Goal: Transaction & Acquisition: Subscribe to service/newsletter

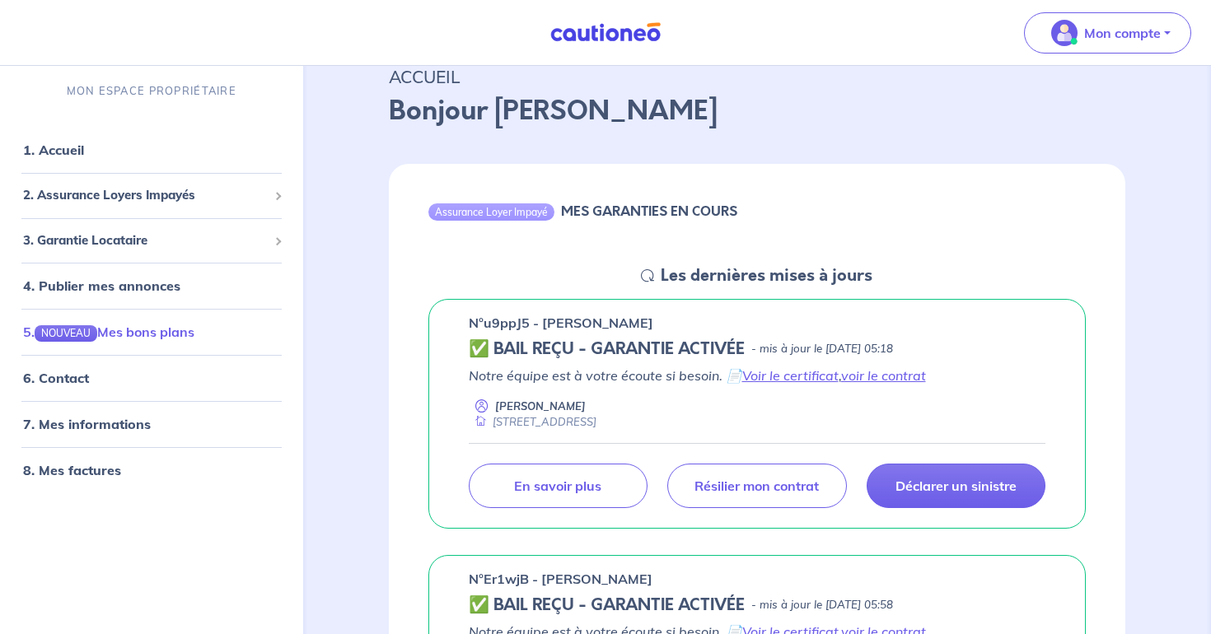
scroll to position [72, 0]
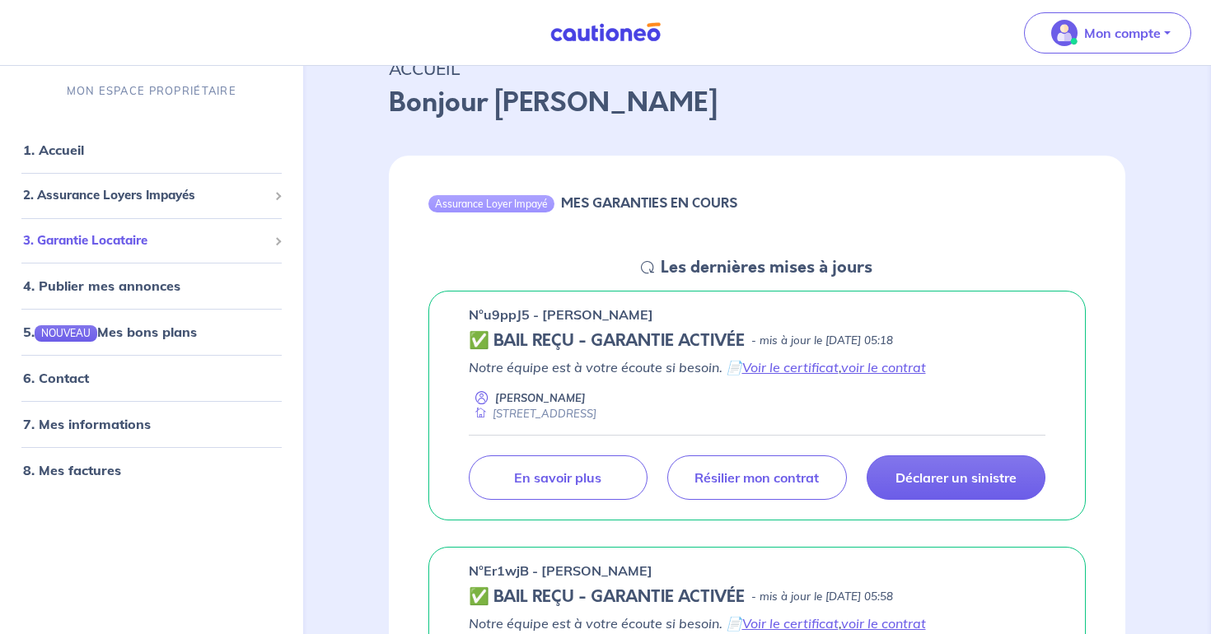
click at [140, 237] on span "3. Garantie Locataire" at bounding box center [145, 241] width 245 height 19
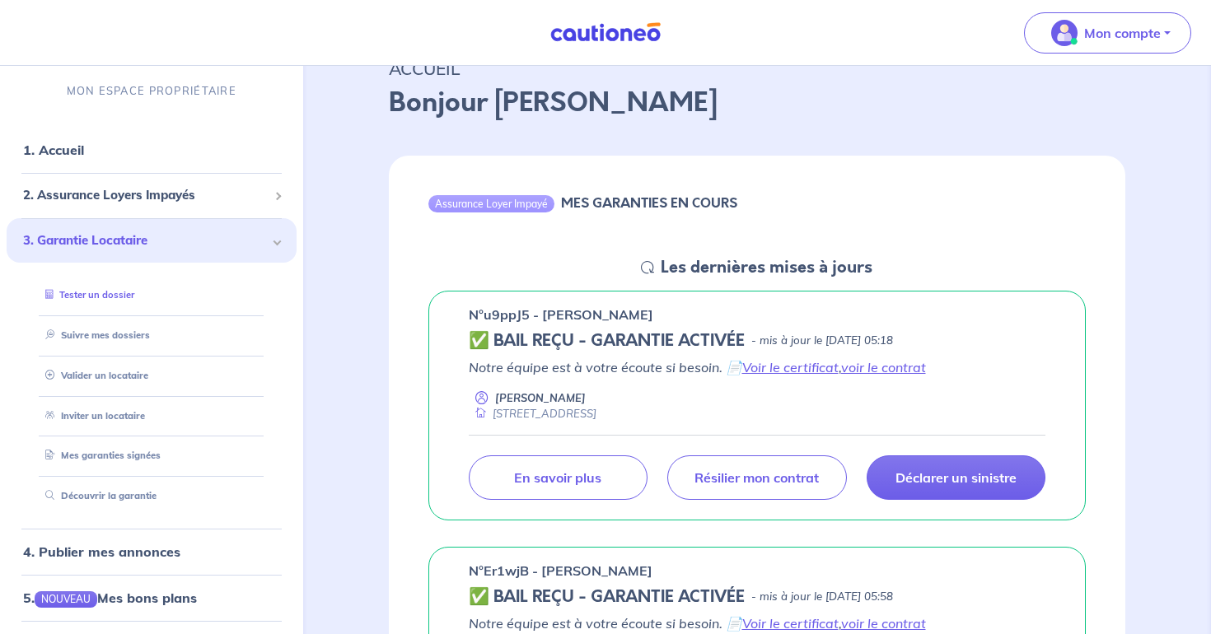
click at [131, 294] on link "Tester un dossier" at bounding box center [87, 295] width 96 height 12
click at [175, 191] on span "2. Assurance Loyers Impayés" at bounding box center [145, 195] width 245 height 19
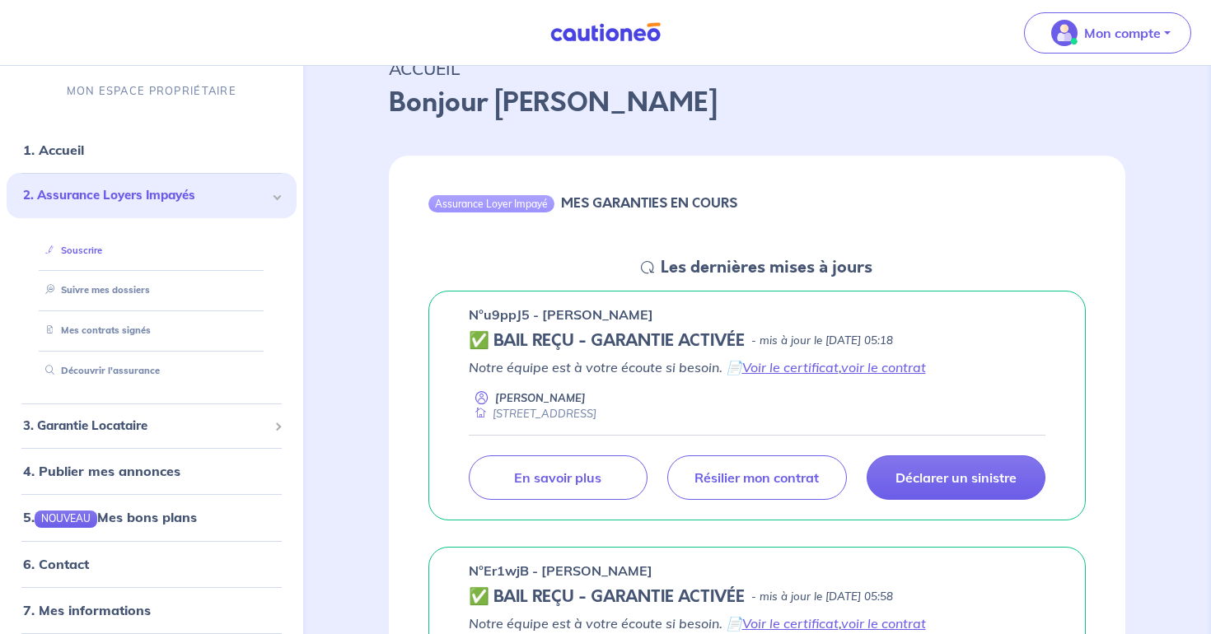
click at [92, 256] on link "Souscrire" at bounding box center [70, 251] width 63 height 12
click at [88, 295] on link "Suivre mes dossiers" at bounding box center [94, 290] width 110 height 12
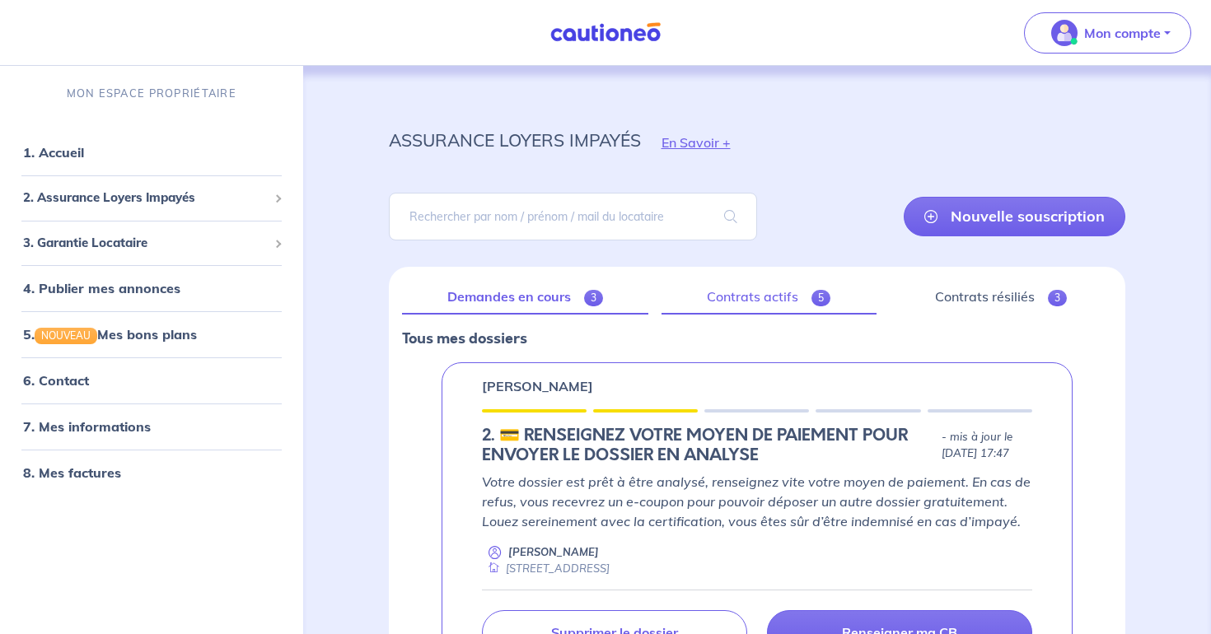
click at [751, 298] on link "Contrats actifs 5" at bounding box center [769, 297] width 215 height 35
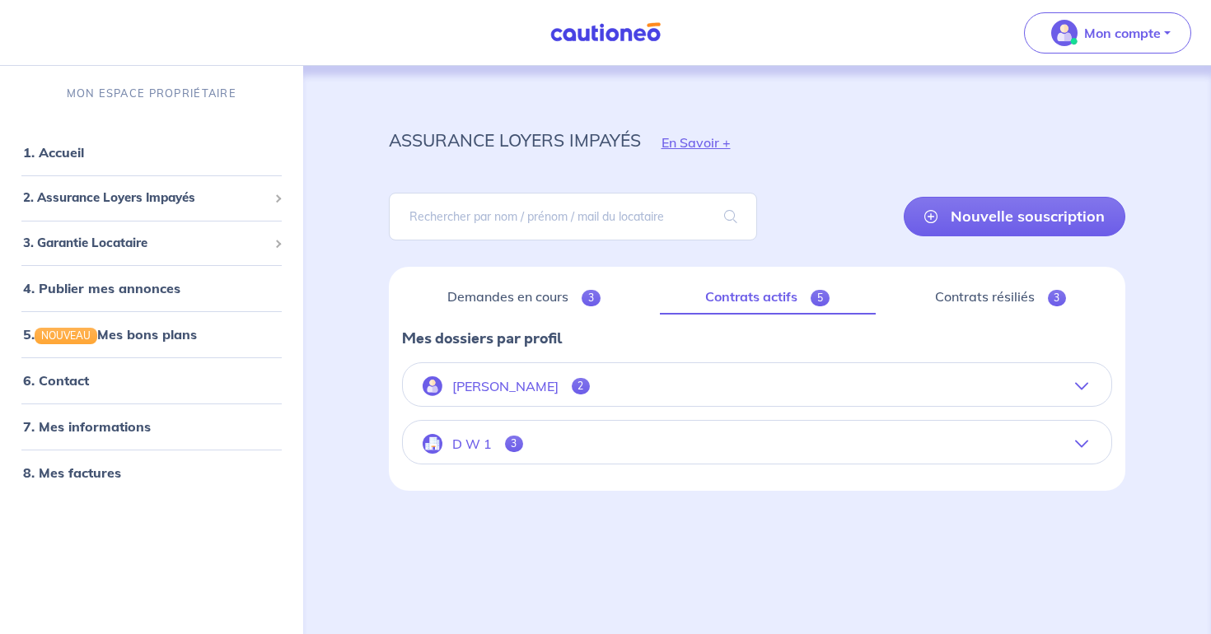
click at [765, 379] on button "[PERSON_NAME] 2" at bounding box center [757, 387] width 709 height 40
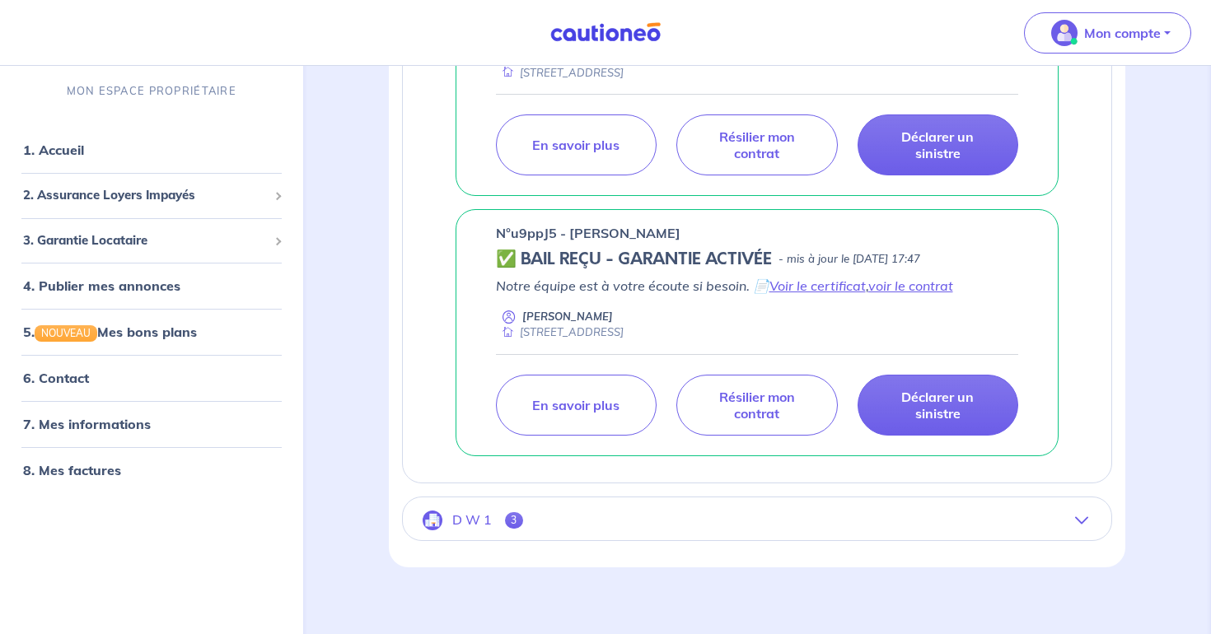
scroll to position [516, 0]
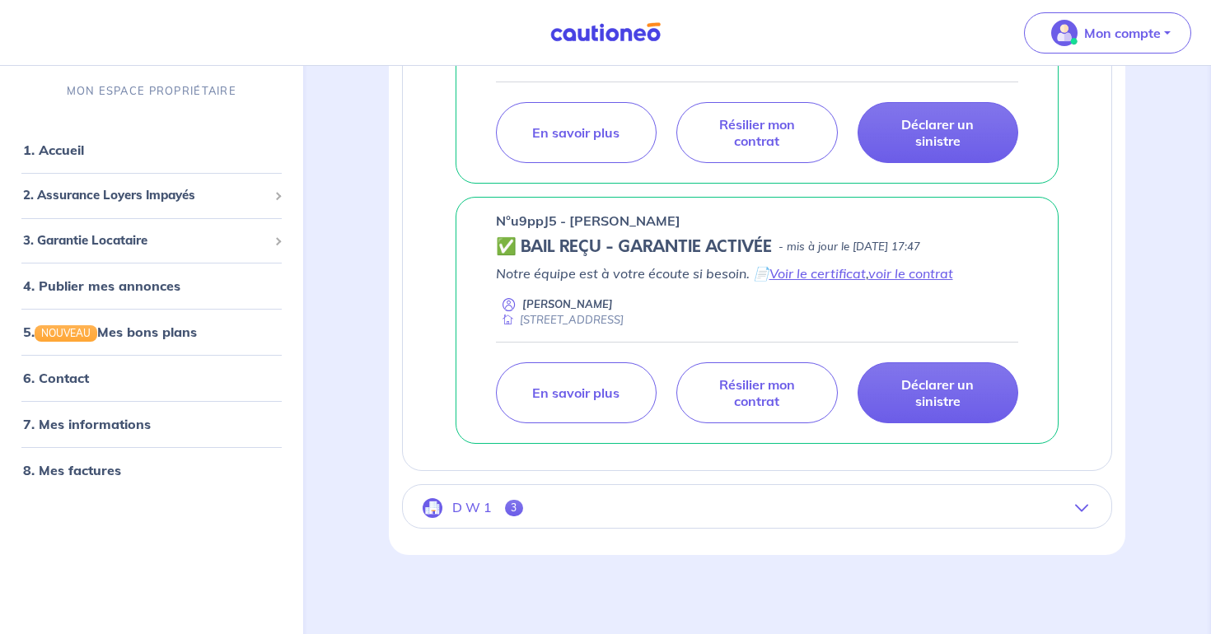
click at [710, 506] on button "D W 1 3" at bounding box center [757, 509] width 709 height 40
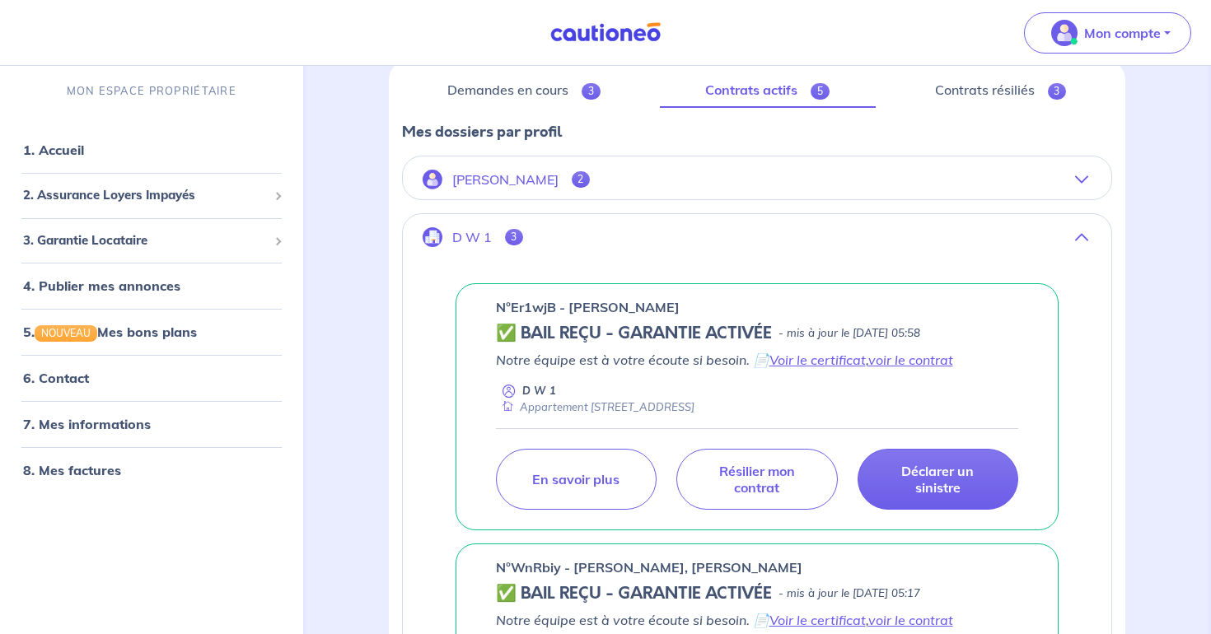
scroll to position [156, 0]
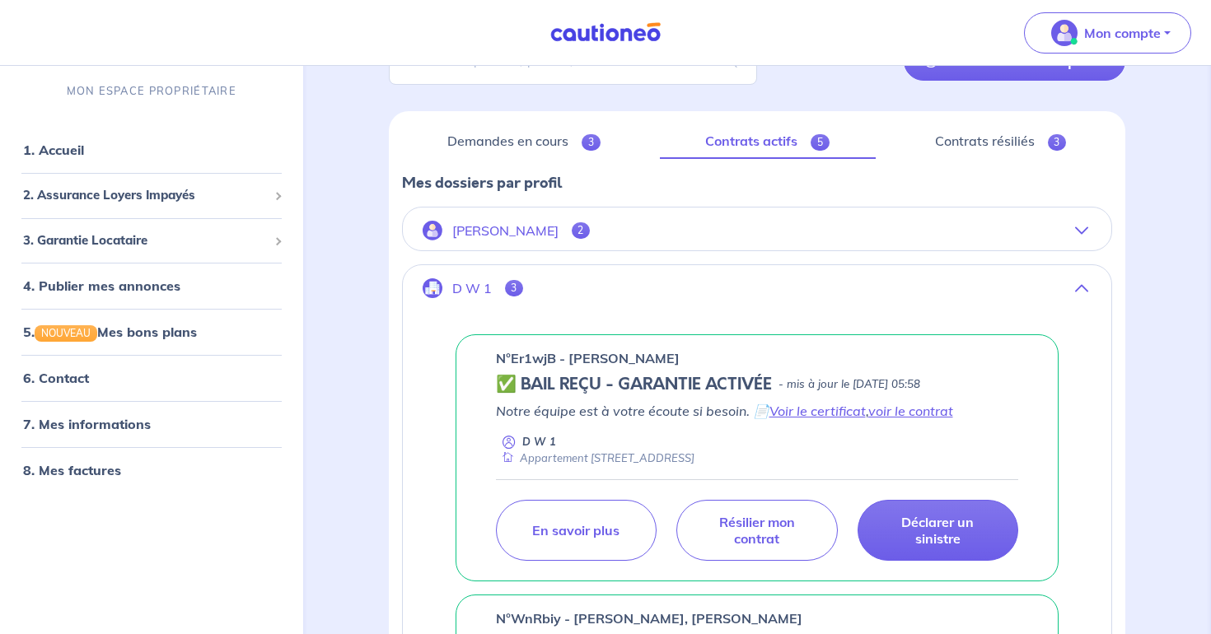
click at [649, 281] on button "D W 1 3" at bounding box center [757, 289] width 709 height 40
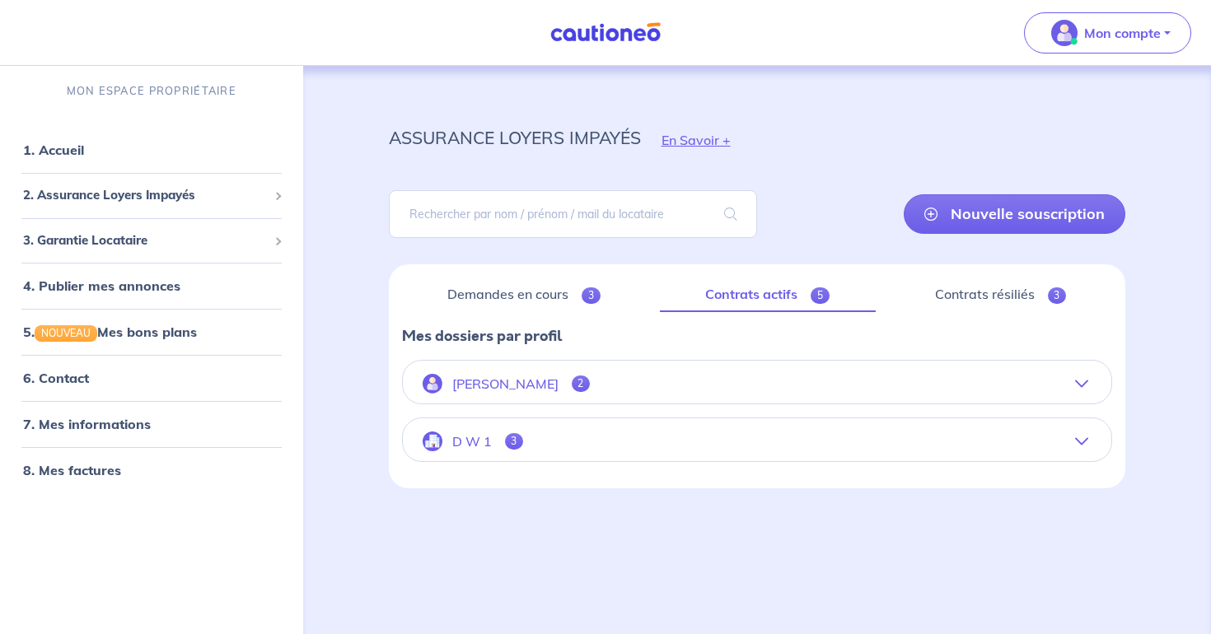
scroll to position [2, 0]
click at [619, 451] on button "D W 1 3" at bounding box center [757, 442] width 709 height 40
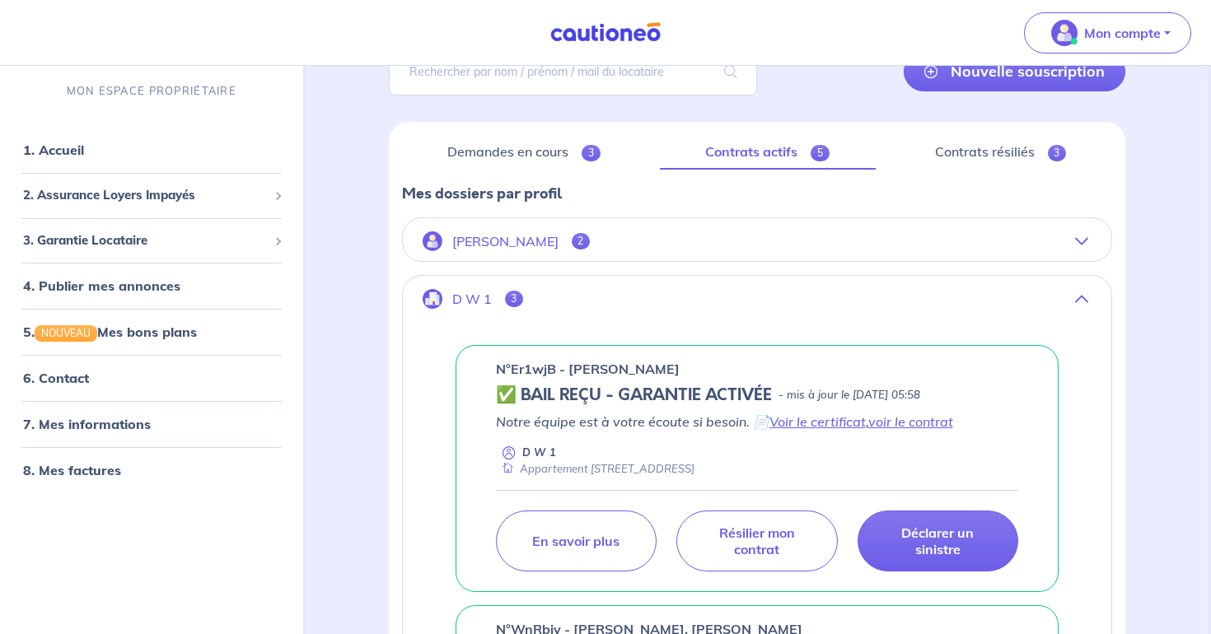
scroll to position [142, 0]
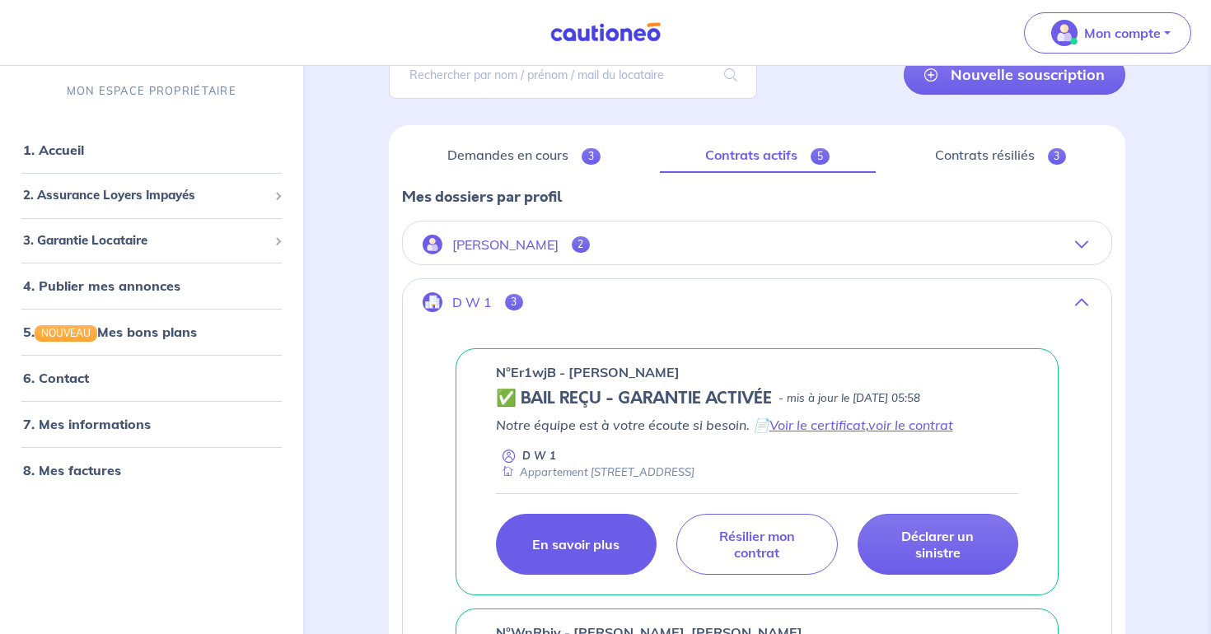
click at [578, 563] on link "En savoir plus" at bounding box center [576, 544] width 161 height 61
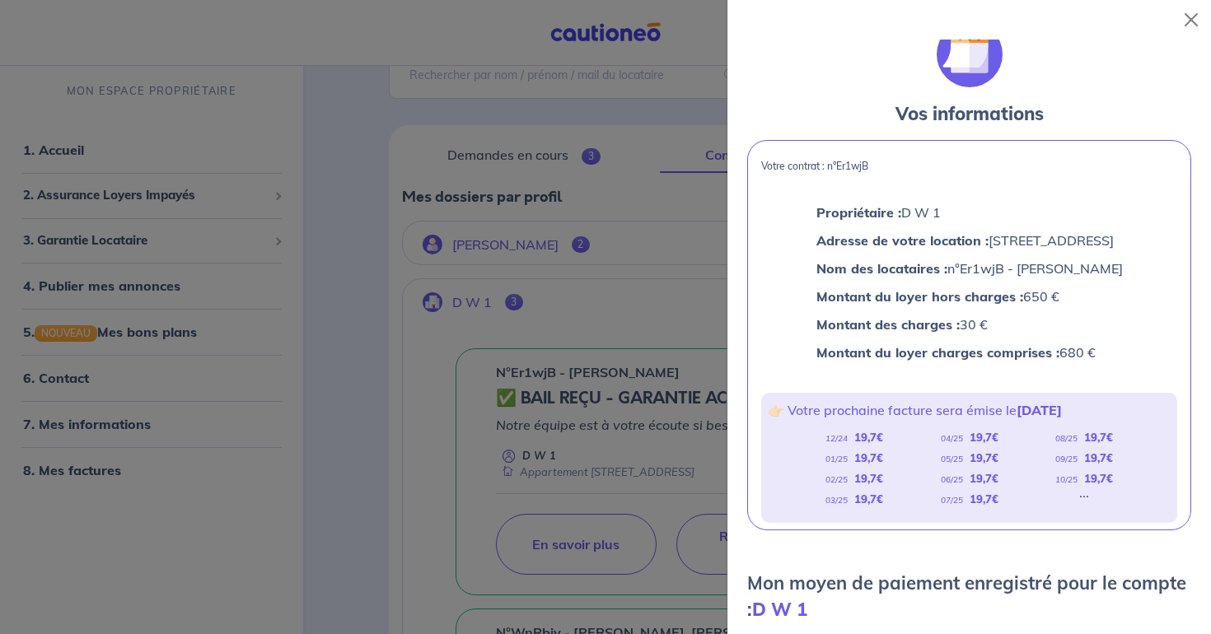
scroll to position [0, 0]
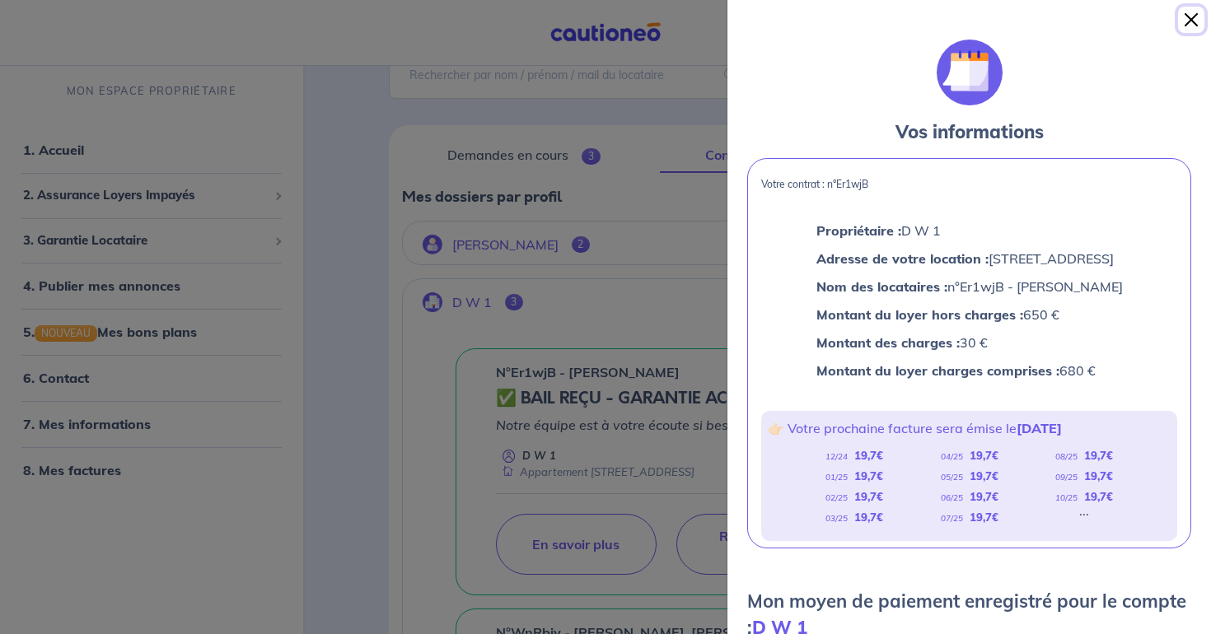
click at [1195, 15] on button "Close" at bounding box center [1191, 20] width 26 height 26
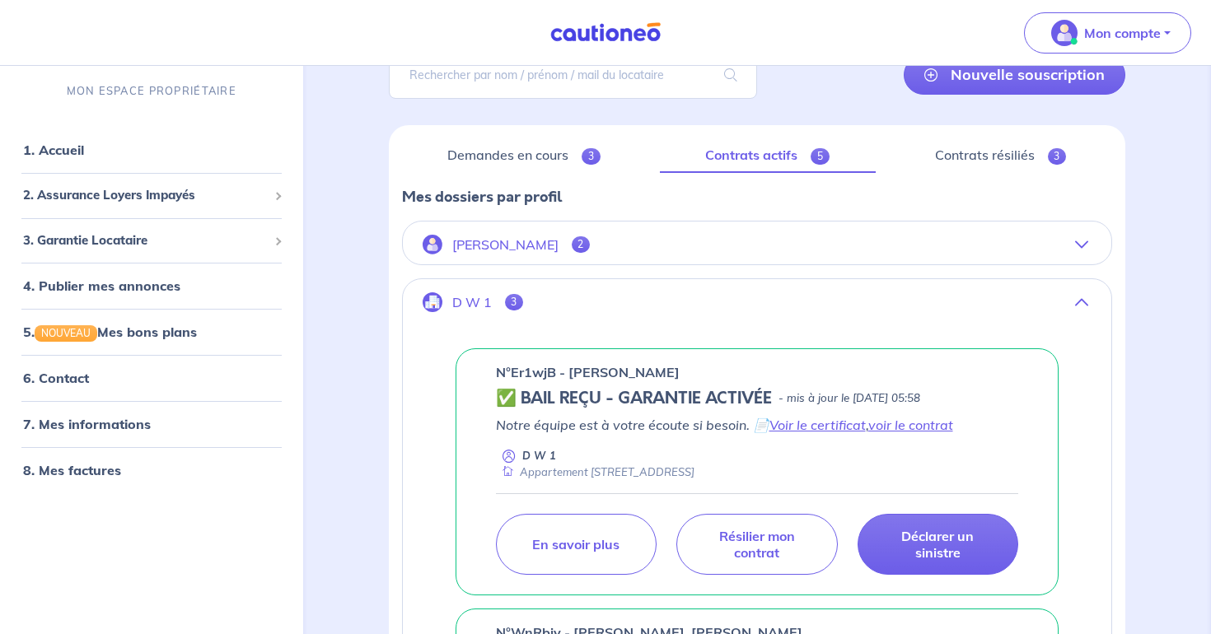
click at [690, 239] on button "[PERSON_NAME] 2" at bounding box center [757, 245] width 709 height 40
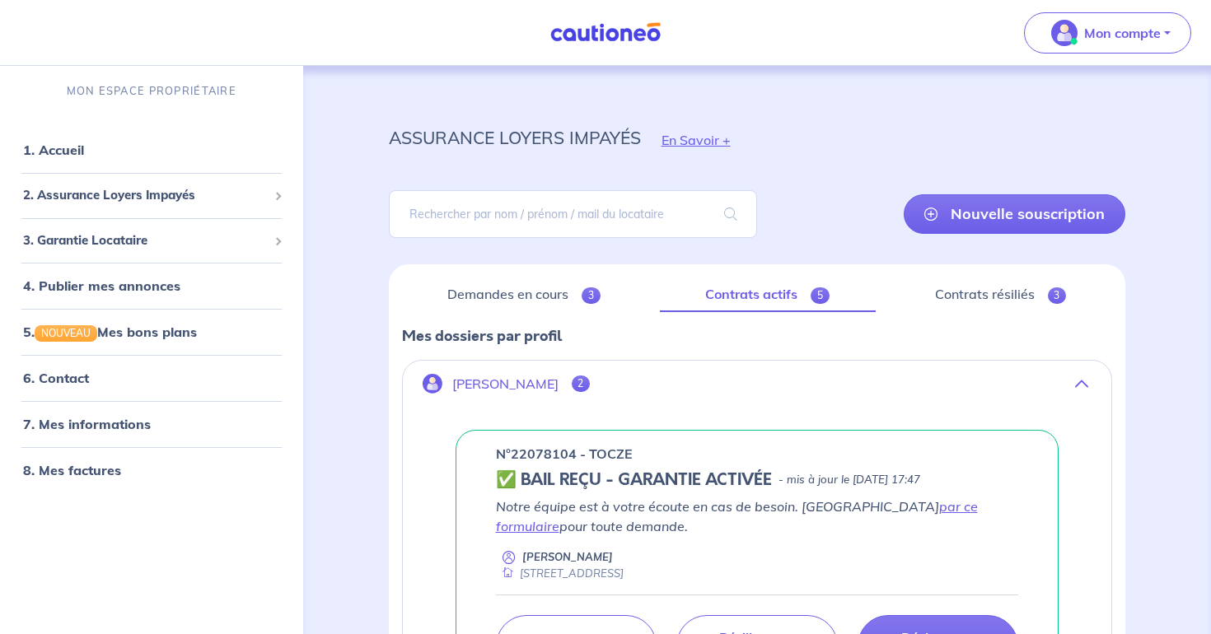
scroll to position [142, 0]
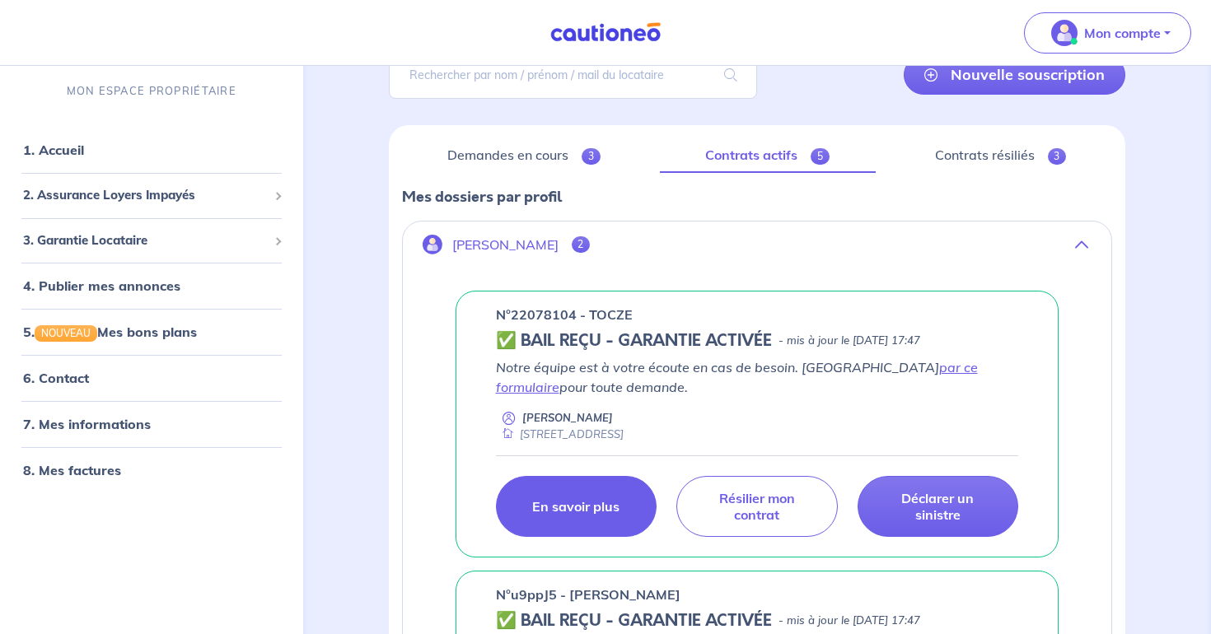
click at [574, 514] on p "En savoir plus" at bounding box center [575, 506] width 87 height 16
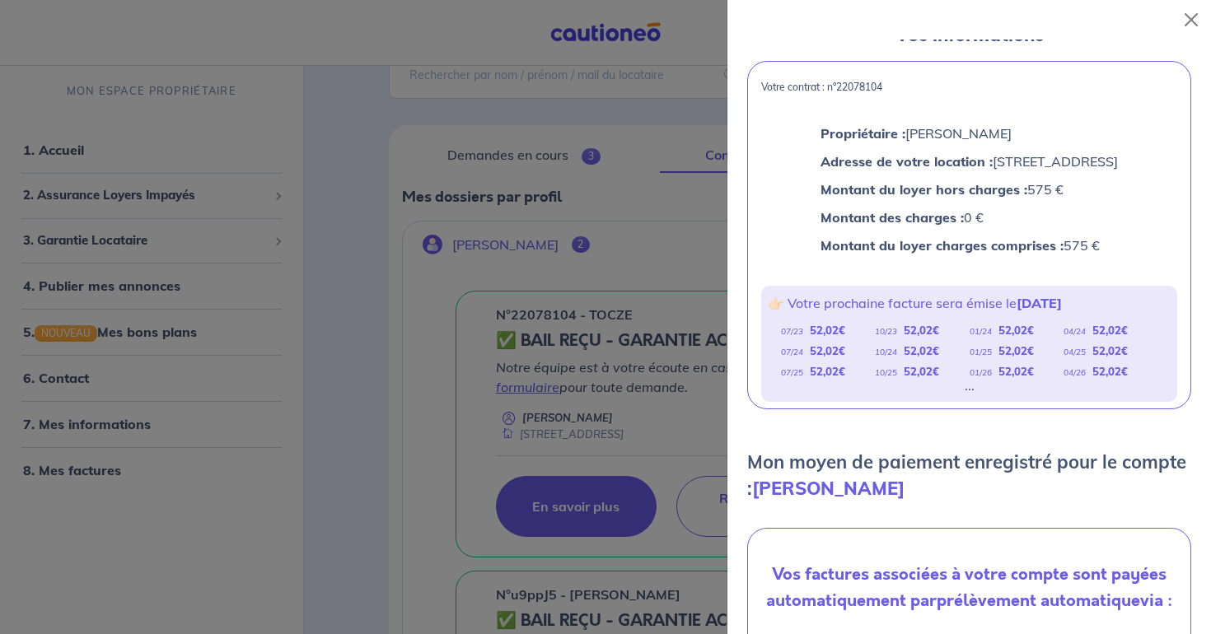
scroll to position [0, 0]
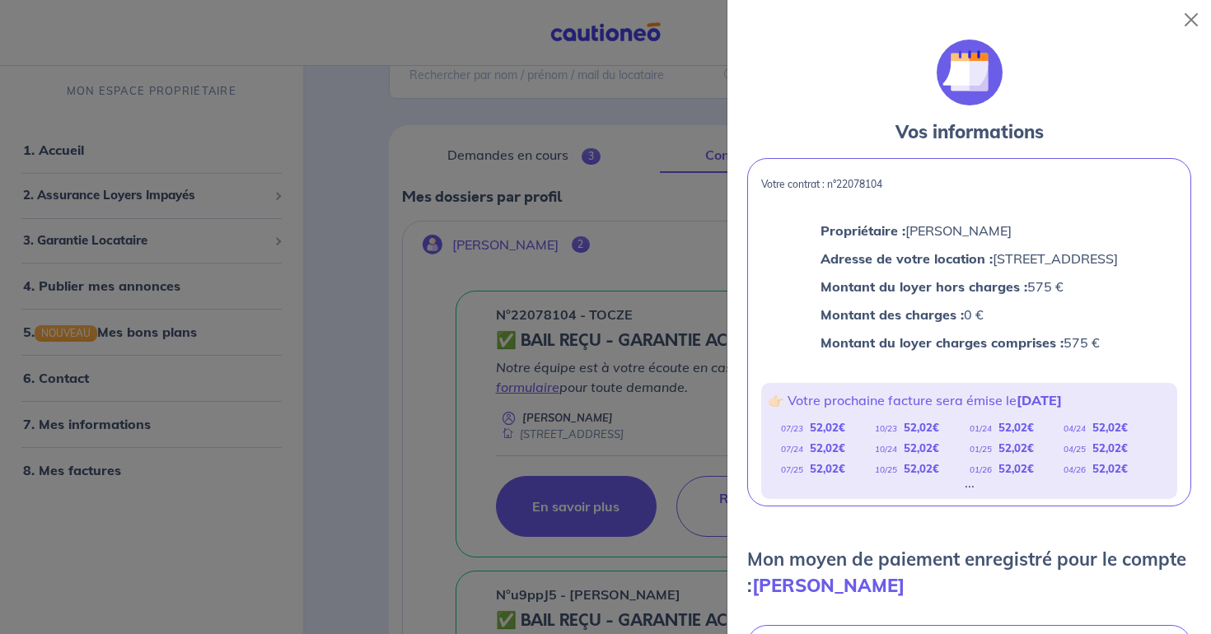
drag, startPoint x: 765, startPoint y: 307, endPoint x: 1019, endPoint y: 306, distance: 254.6
click at [1019, 297] on p "Montant du loyer hors charges : 575 €" at bounding box center [969, 286] width 297 height 21
click at [1188, 26] on button "Close" at bounding box center [1191, 20] width 26 height 26
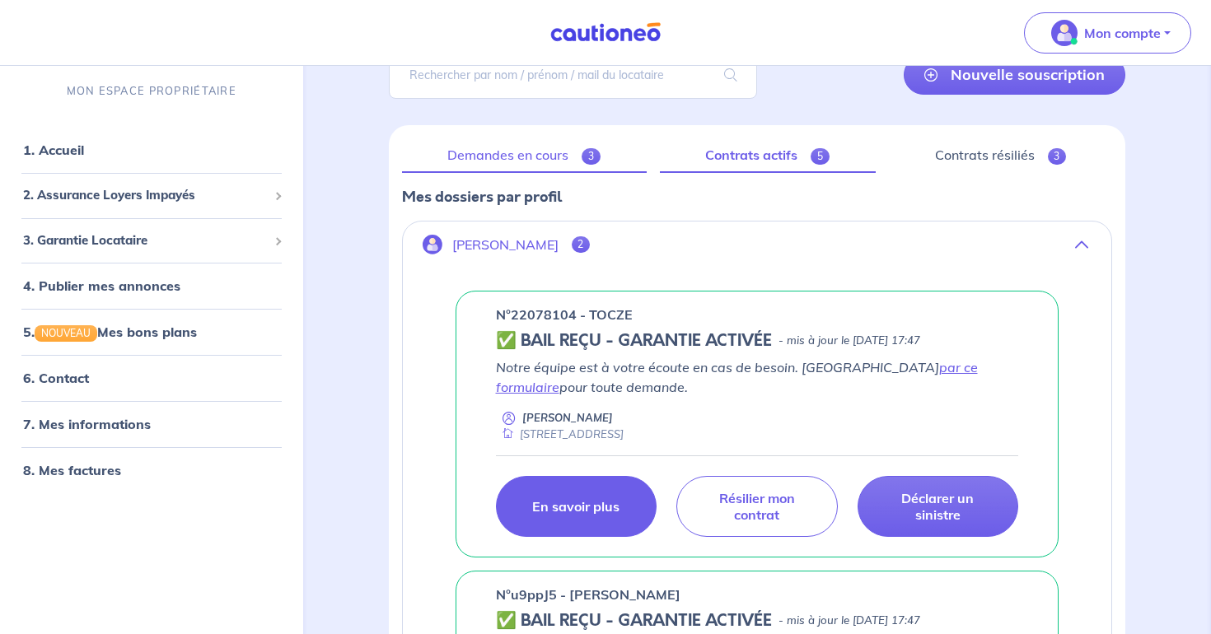
click at [531, 161] on link "Demandes en cours 3" at bounding box center [524, 155] width 245 height 35
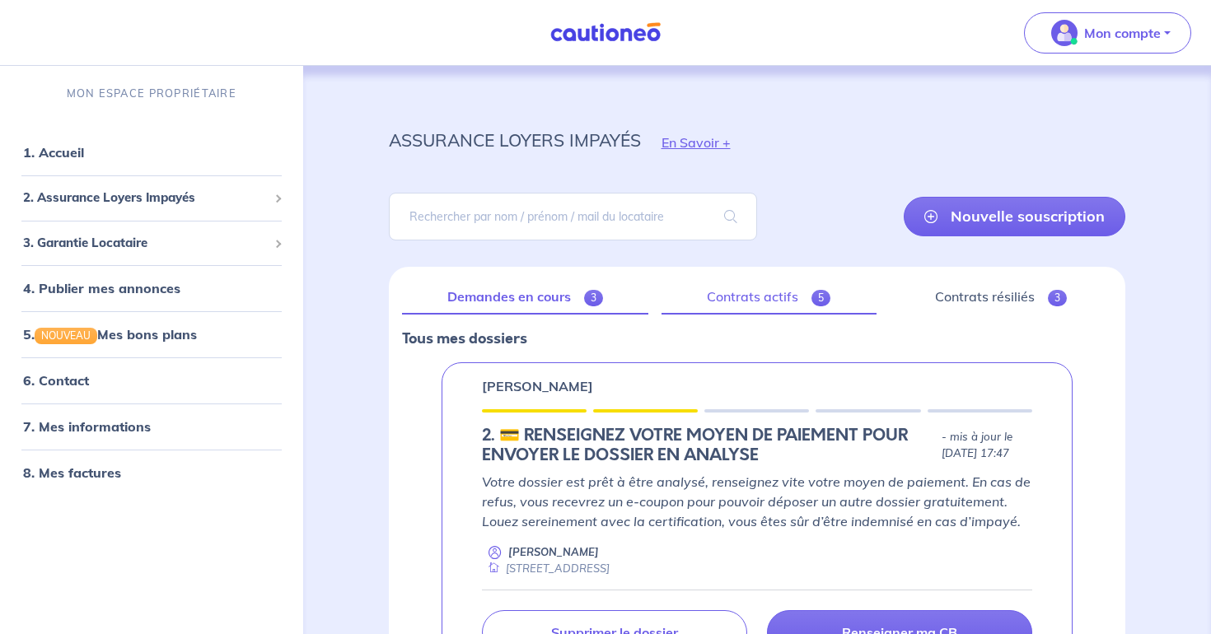
click at [745, 292] on link "Contrats actifs 5" at bounding box center [769, 297] width 215 height 35
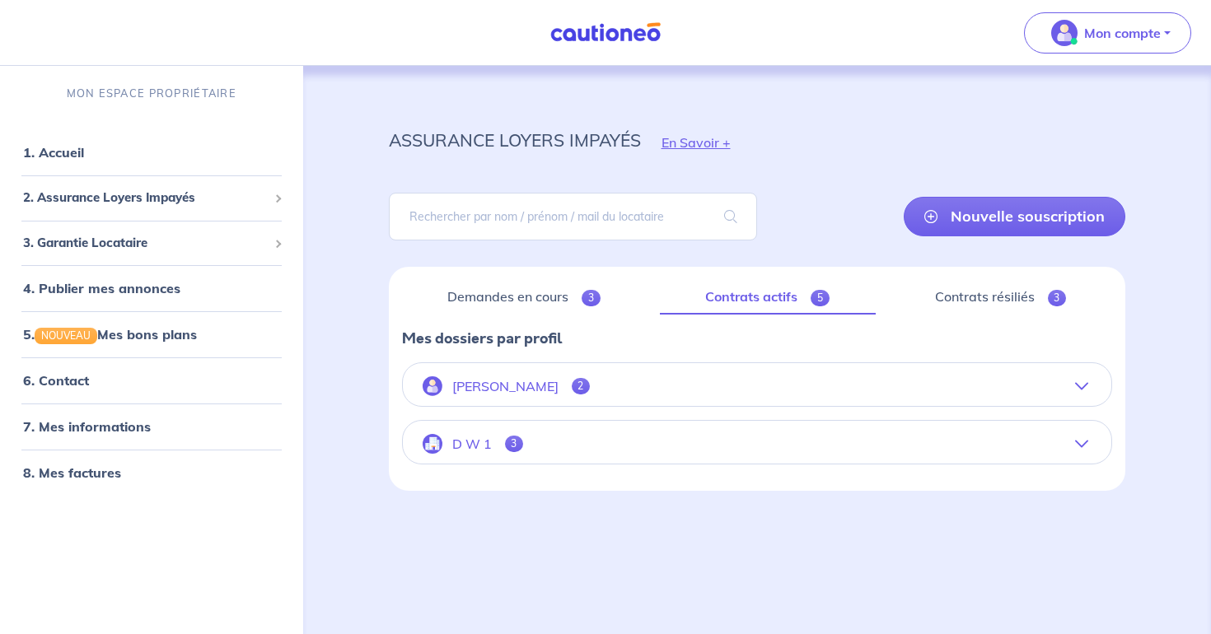
click at [767, 377] on button "[PERSON_NAME] 2" at bounding box center [757, 387] width 709 height 40
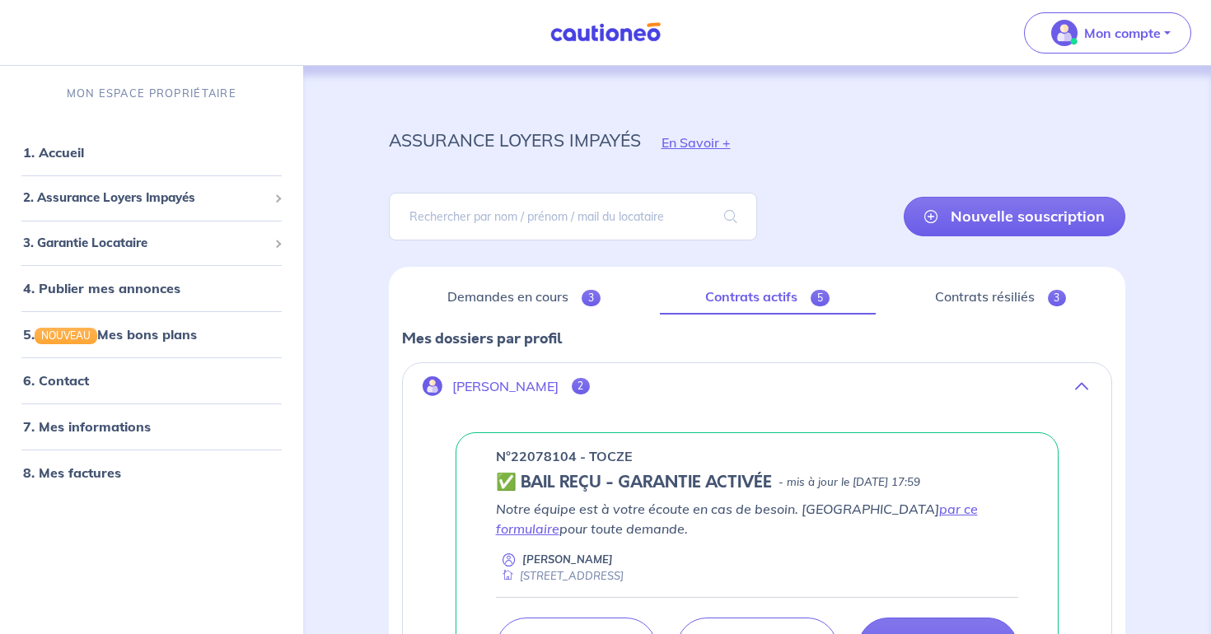
click at [696, 387] on button "[PERSON_NAME] 2" at bounding box center [757, 387] width 709 height 40
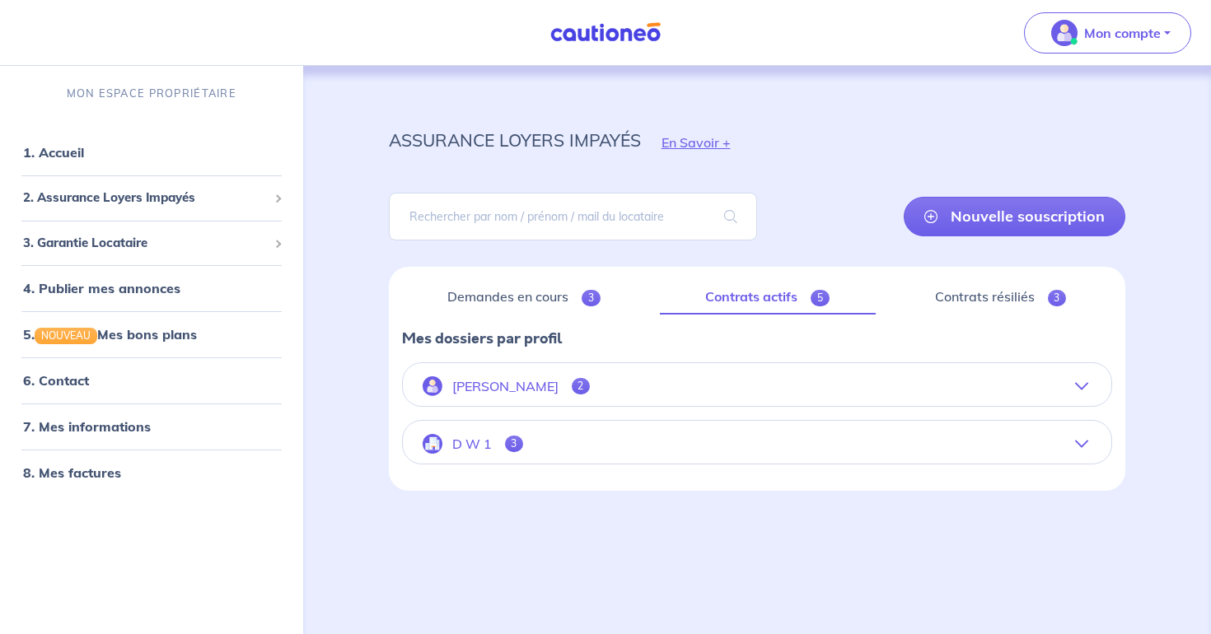
click at [737, 438] on button "D W 1 3" at bounding box center [757, 444] width 709 height 40
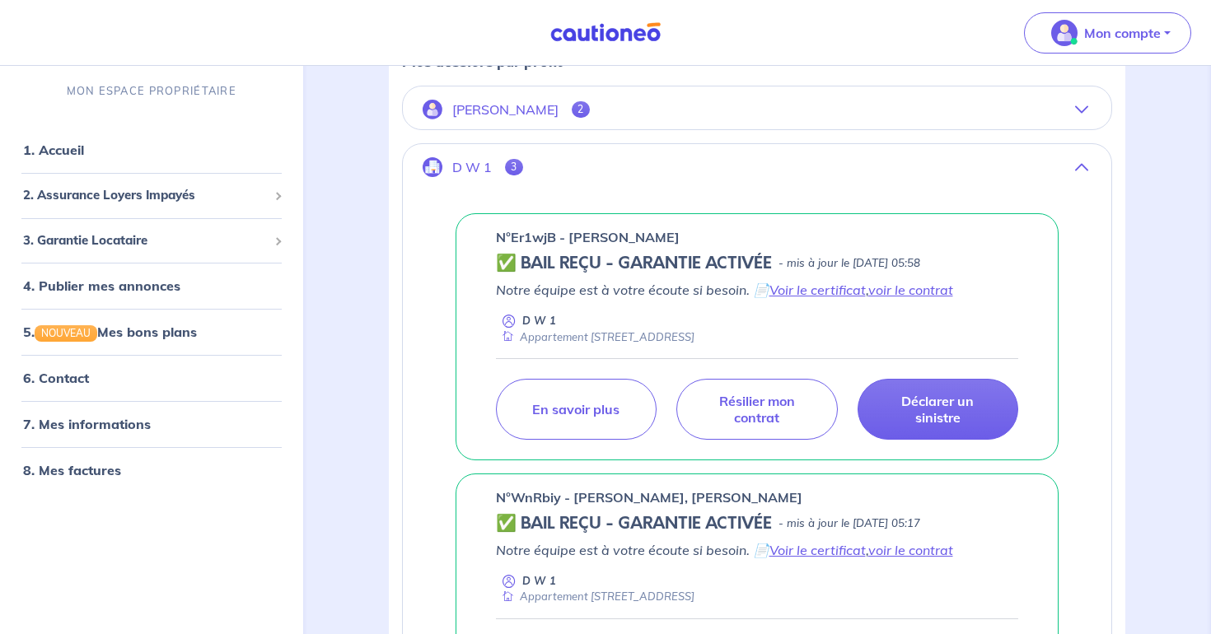
scroll to position [278, 0]
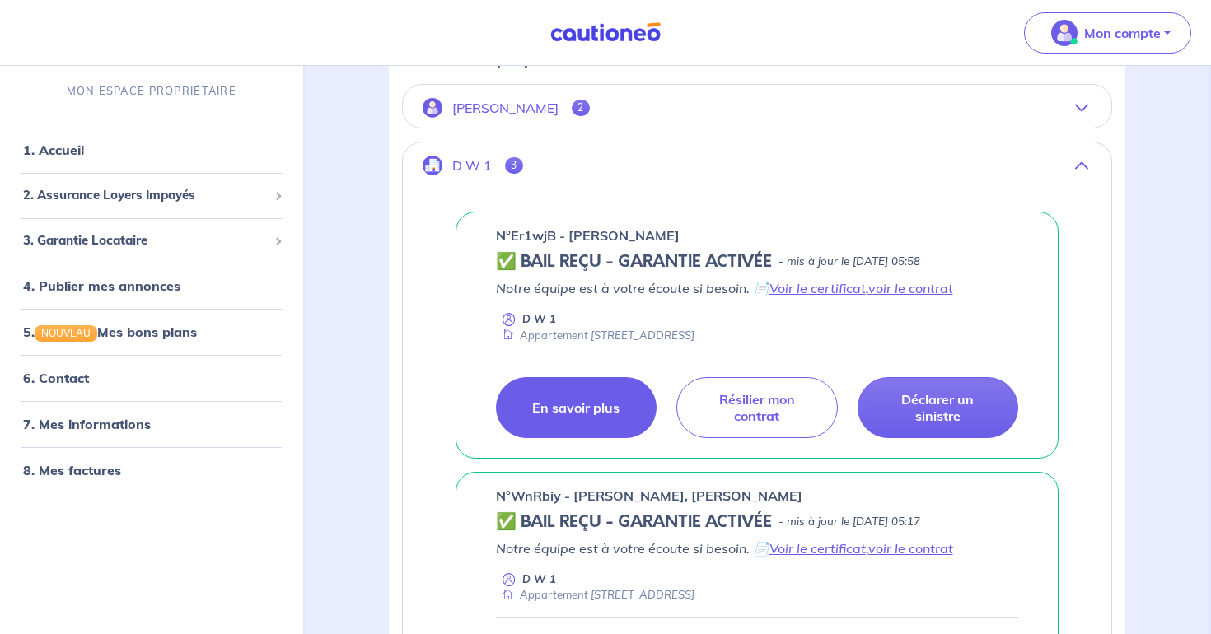
click at [604, 417] on link "En savoir plus" at bounding box center [576, 407] width 161 height 61
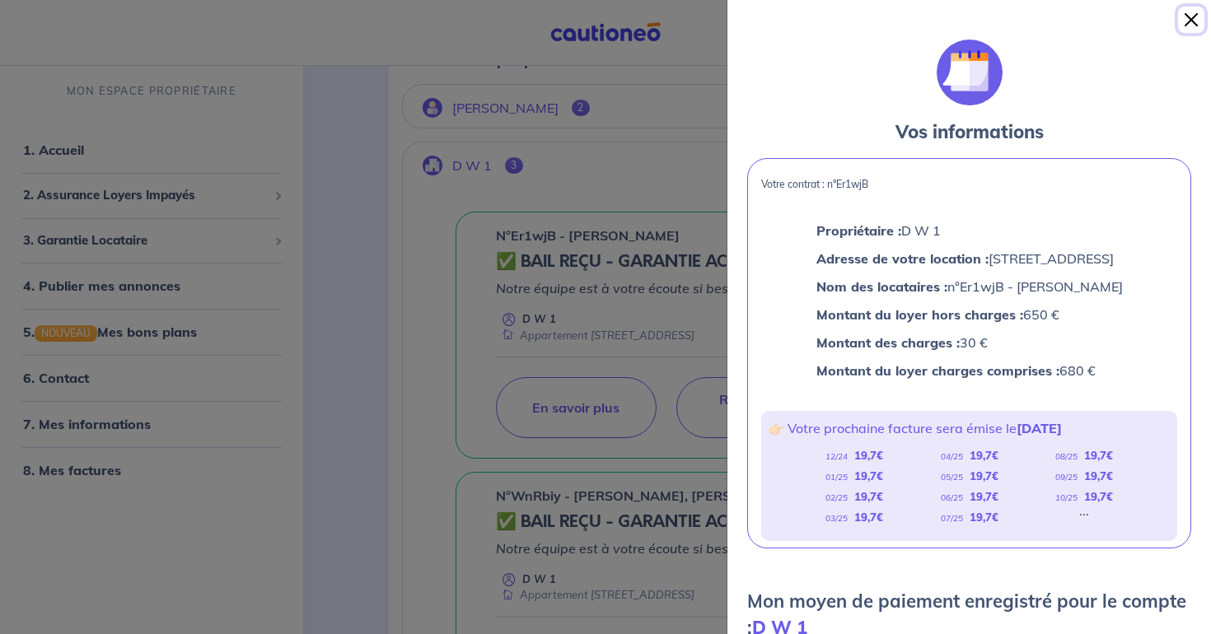
click at [1193, 18] on button "Close" at bounding box center [1191, 20] width 26 height 26
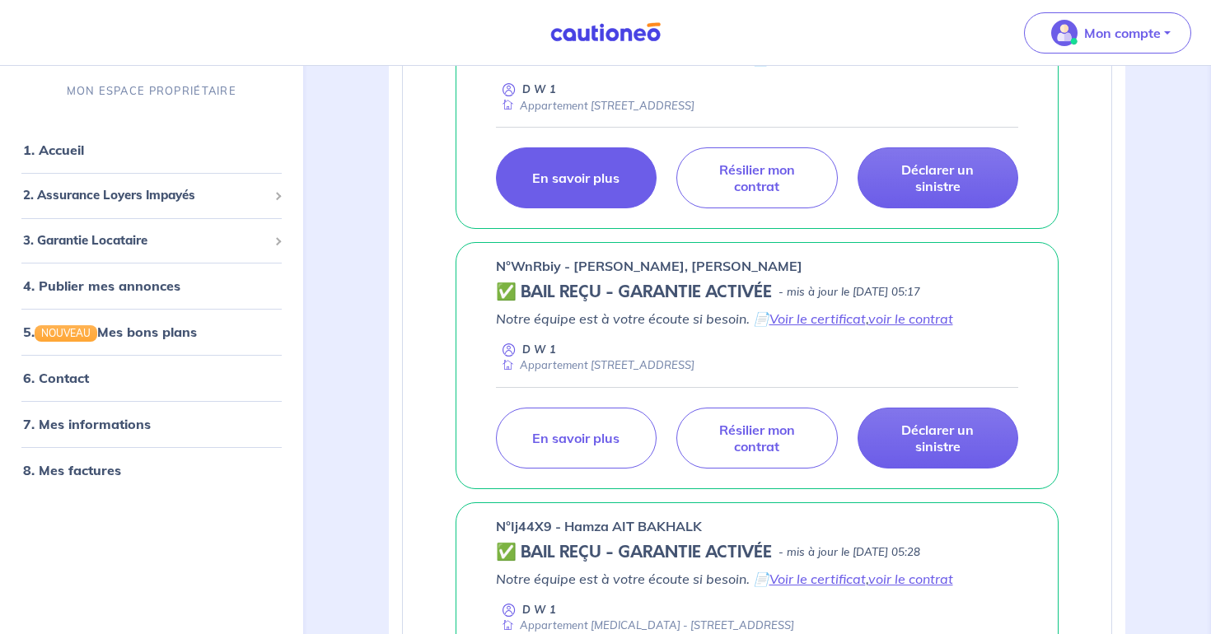
scroll to position [531, 0]
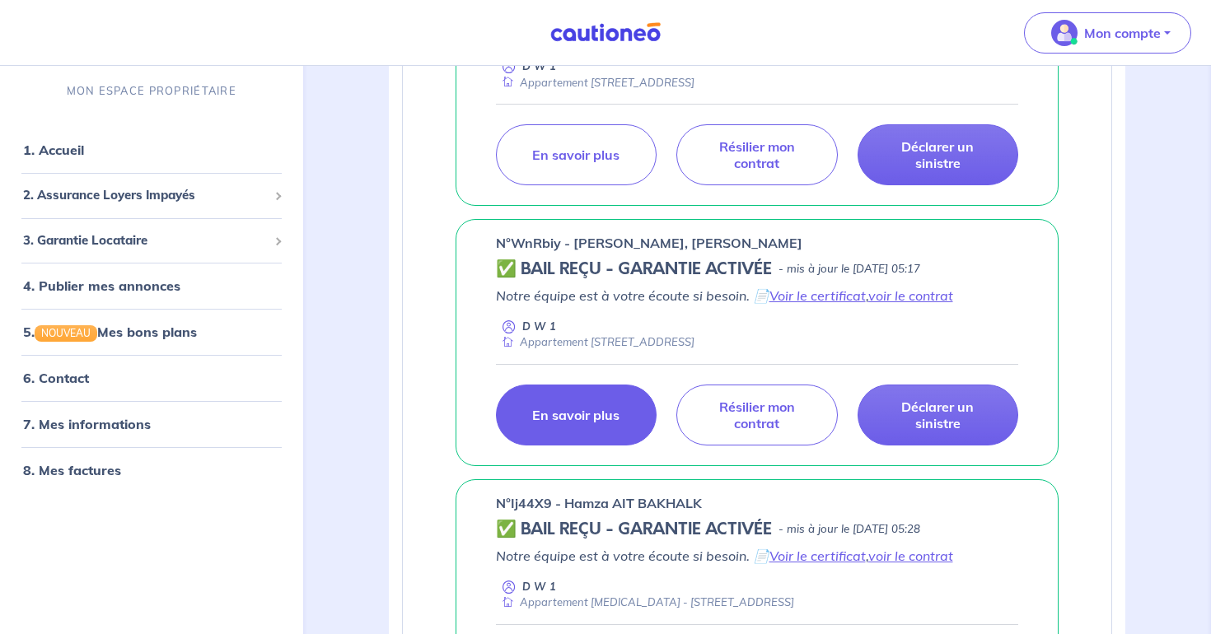
click at [587, 416] on p "En savoir plus" at bounding box center [575, 415] width 87 height 16
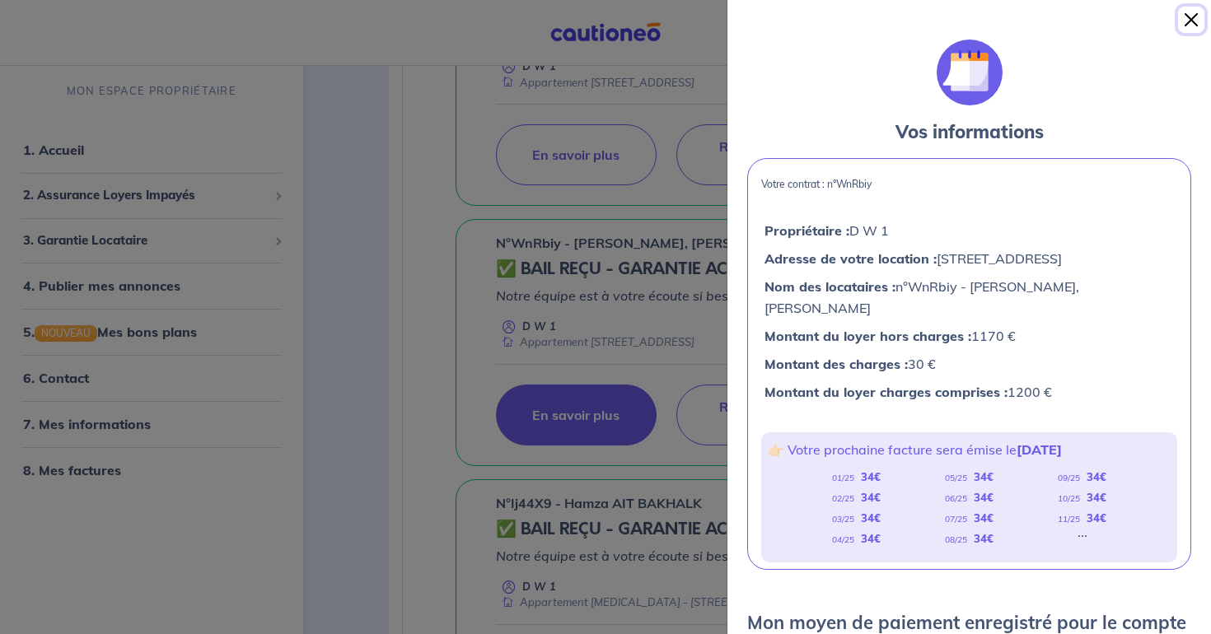
click at [1191, 18] on button "Close" at bounding box center [1191, 20] width 26 height 26
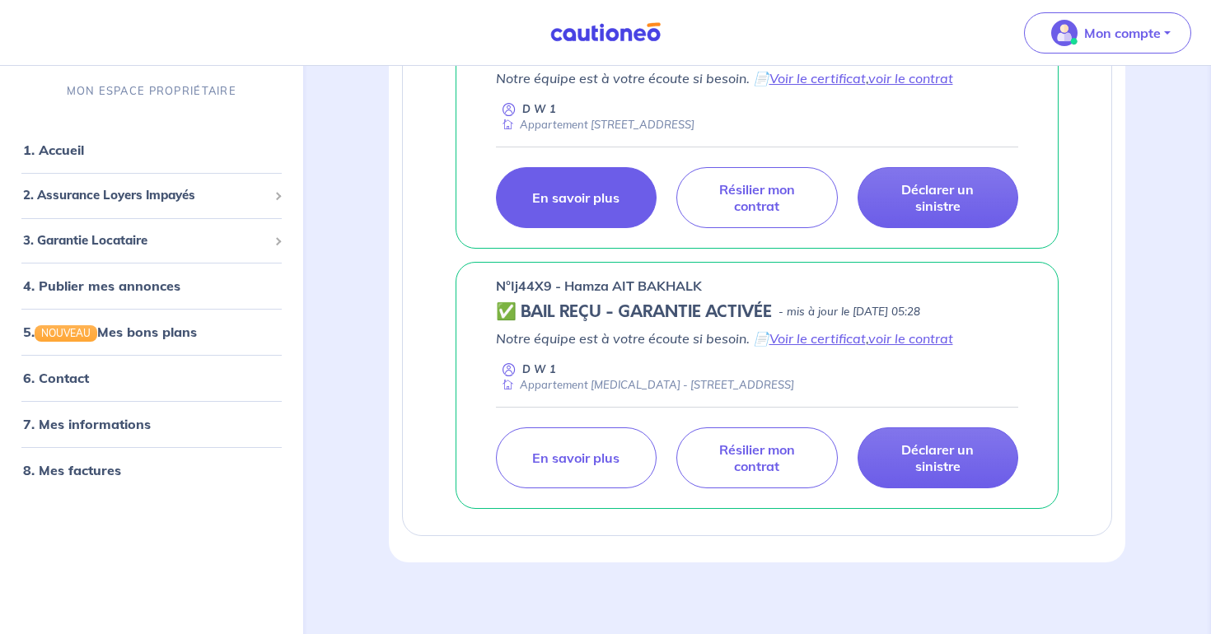
scroll to position [756, 0]
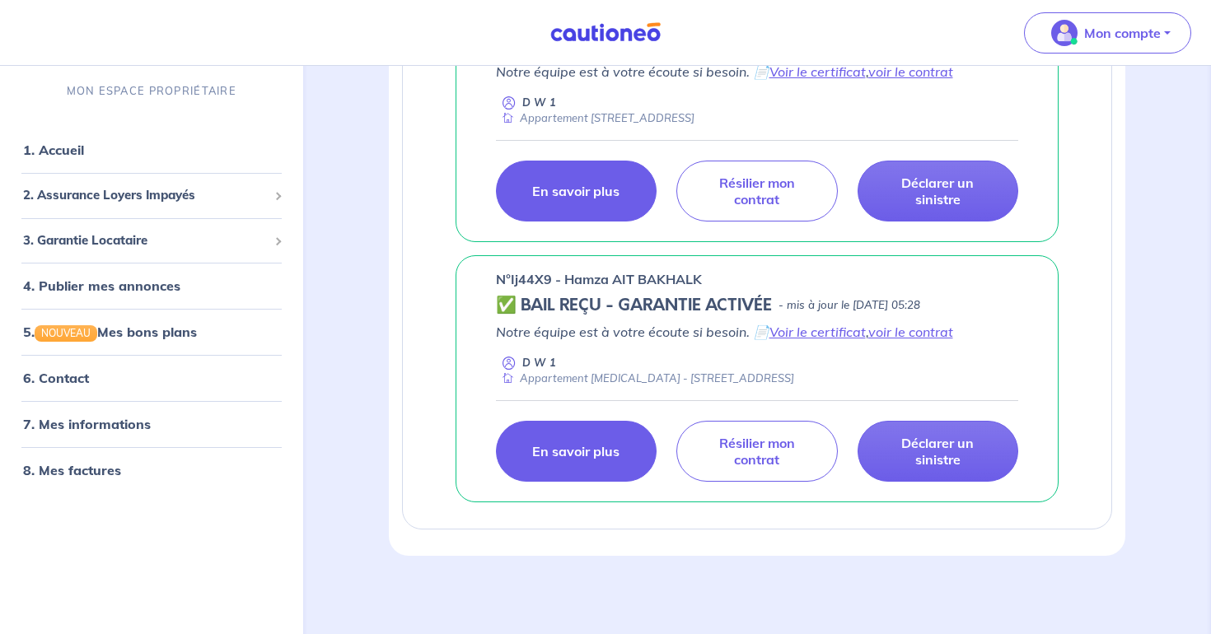
click at [567, 456] on p "En savoir plus" at bounding box center [575, 451] width 87 height 16
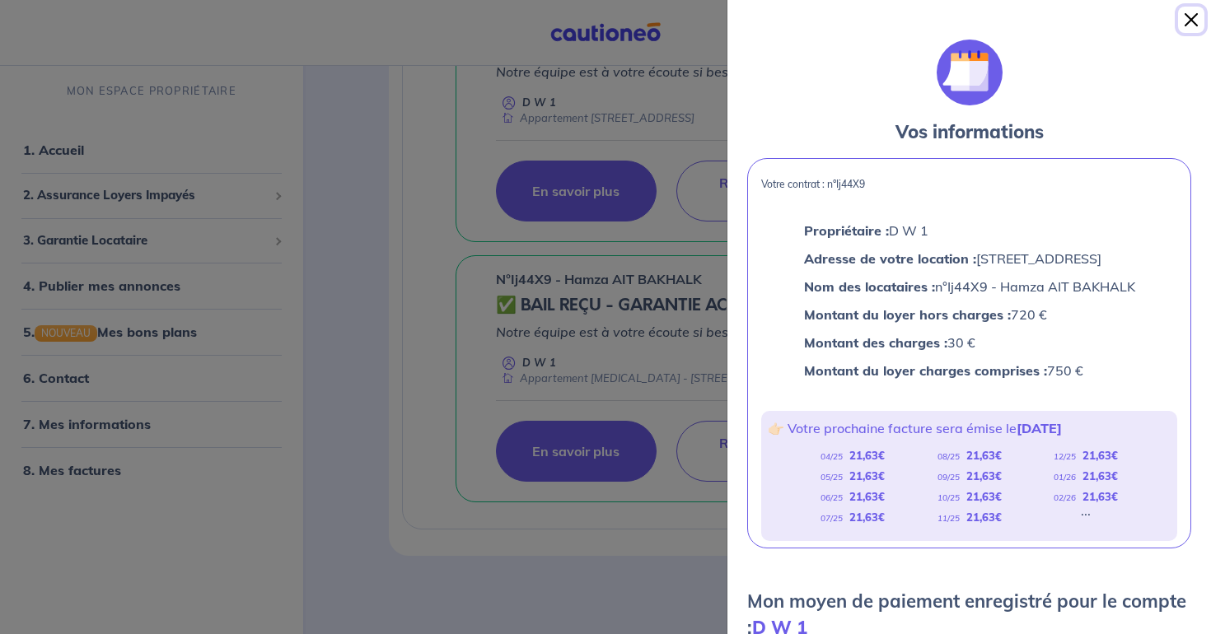
click at [1191, 26] on button "Close" at bounding box center [1191, 20] width 26 height 26
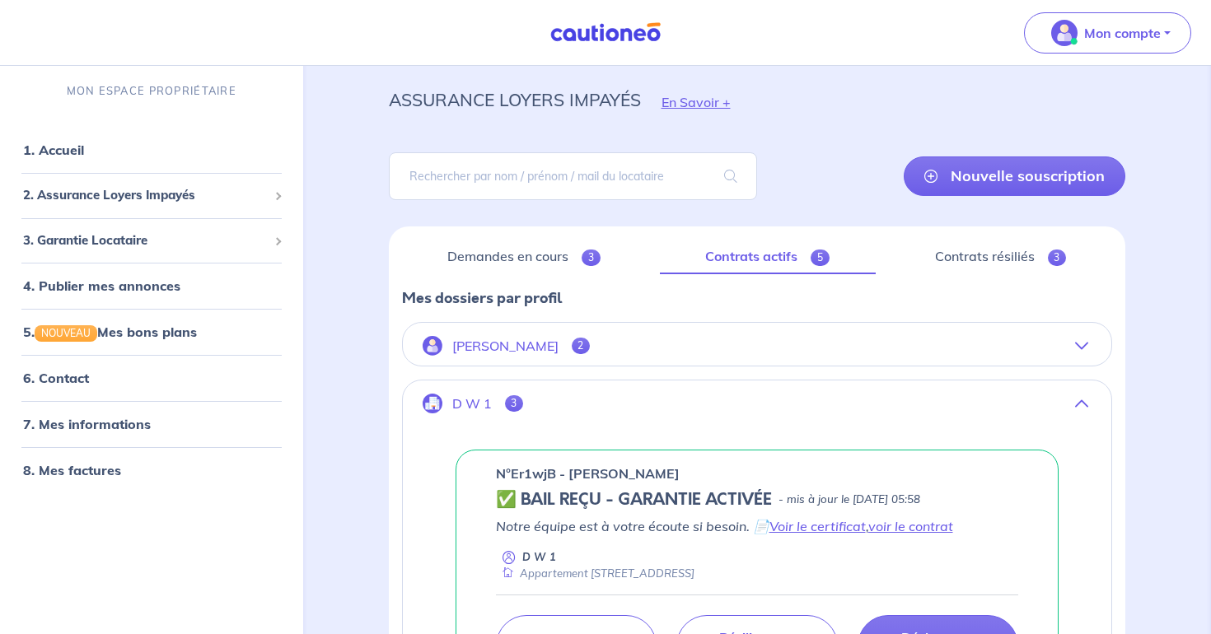
scroll to position [0, 0]
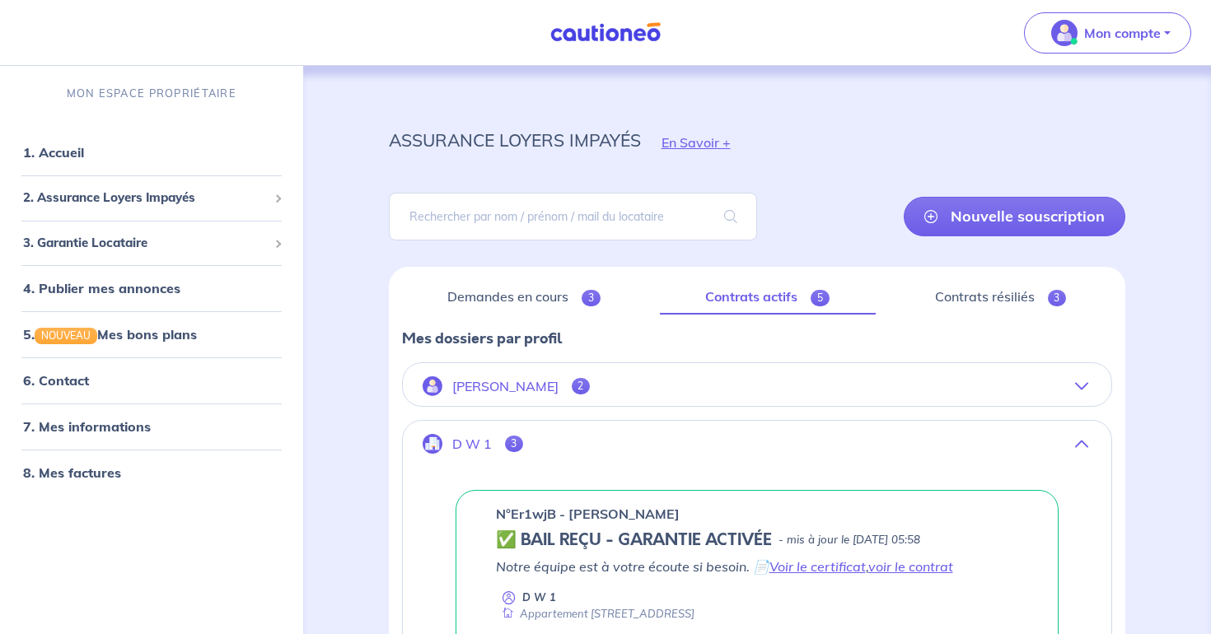
click at [529, 386] on p "[PERSON_NAME]" at bounding box center [505, 387] width 106 height 16
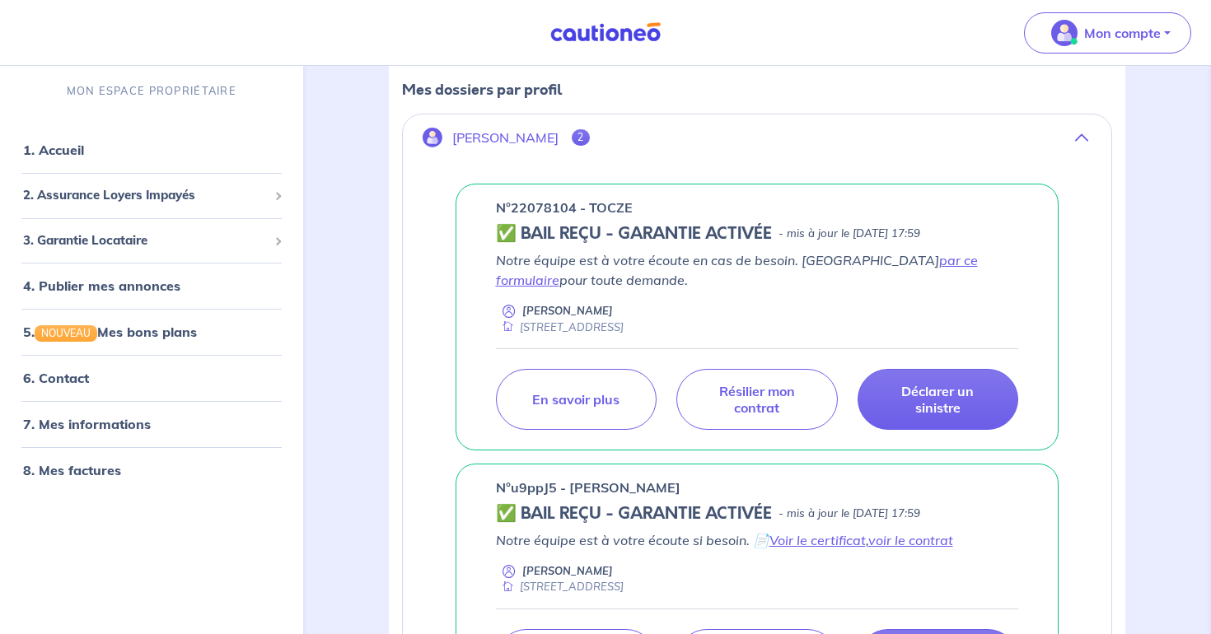
scroll to position [412, 0]
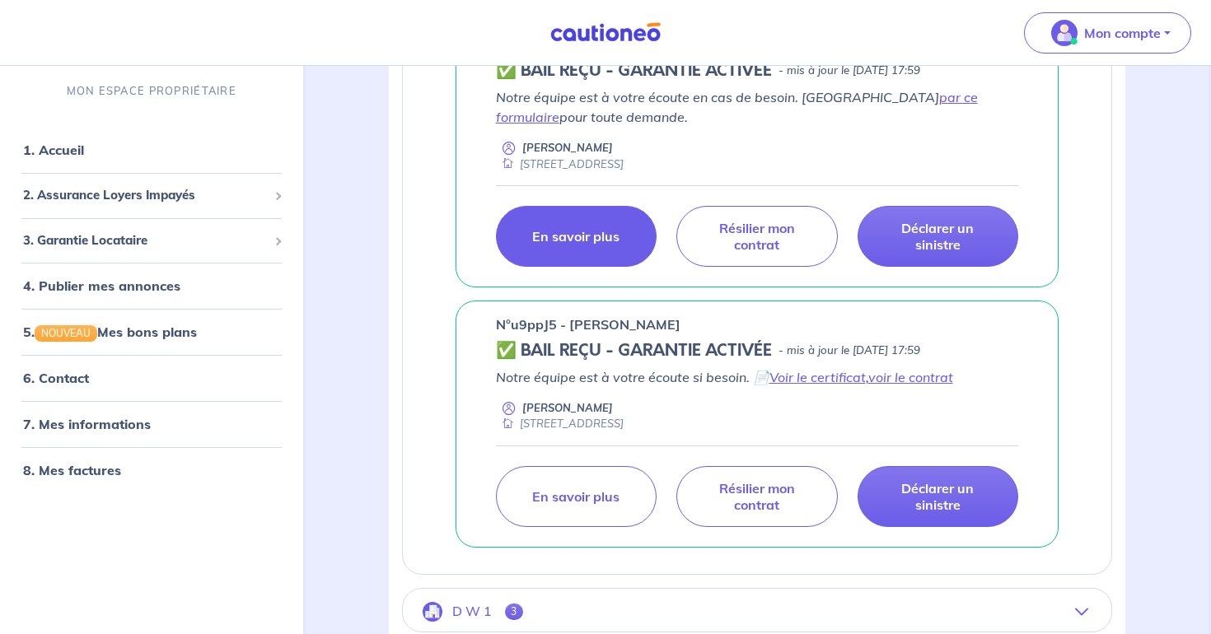
click at [534, 255] on link "En savoir plus" at bounding box center [576, 236] width 161 height 61
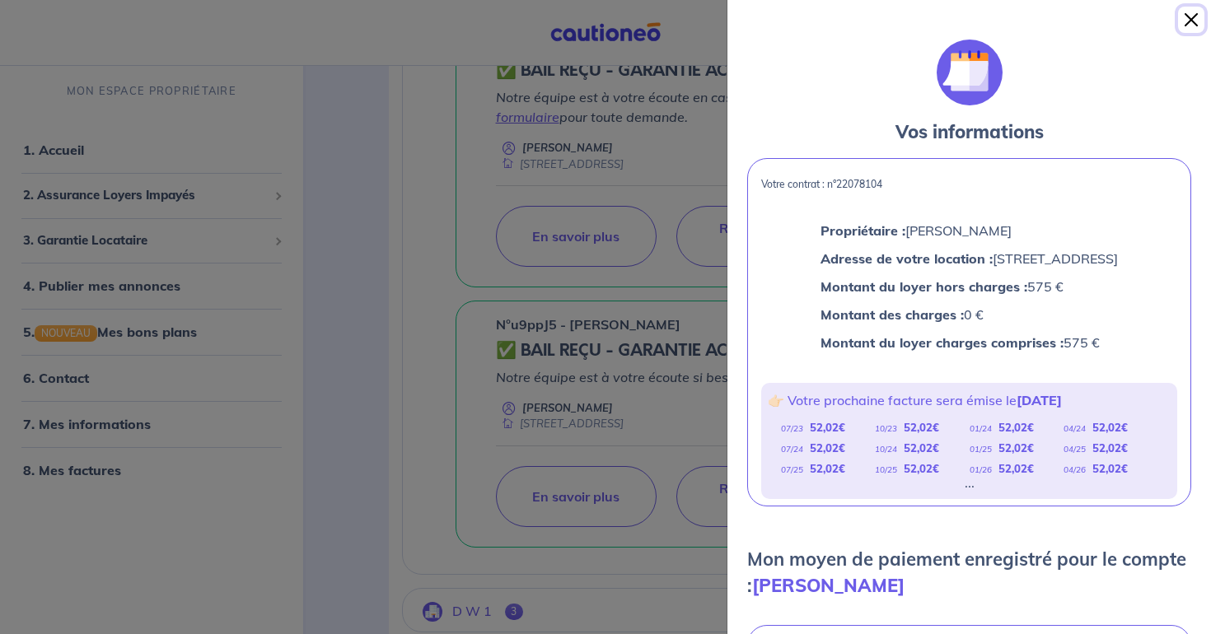
click at [1192, 22] on button "Close" at bounding box center [1191, 20] width 26 height 26
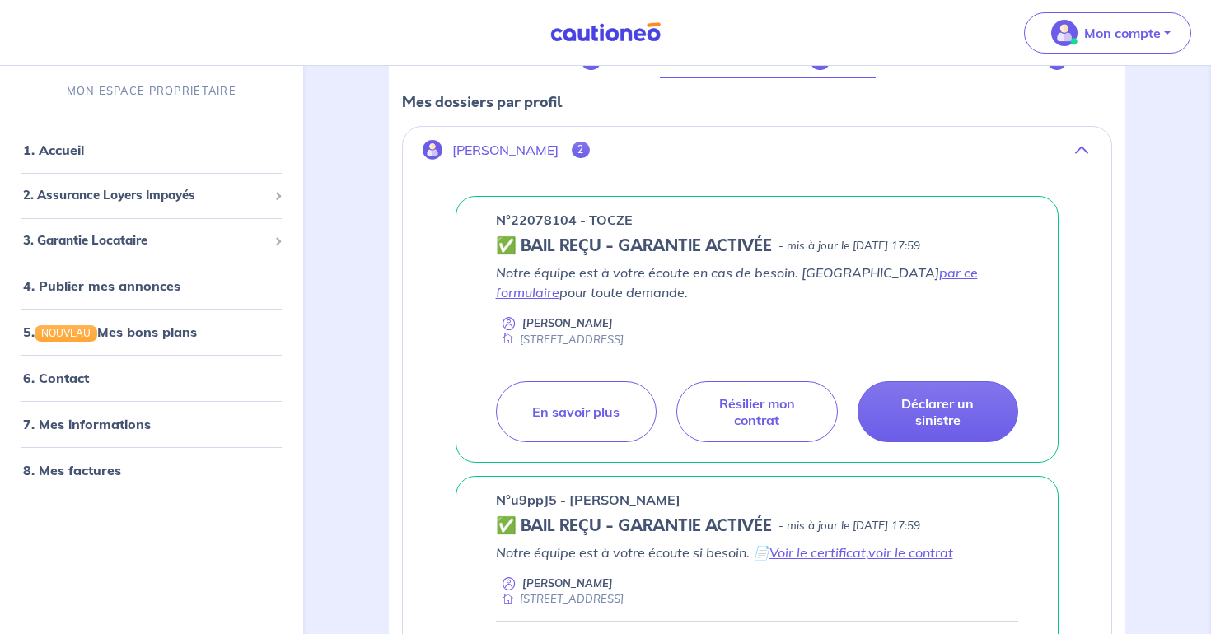
click at [744, 151] on button "[PERSON_NAME] 2" at bounding box center [757, 150] width 709 height 40
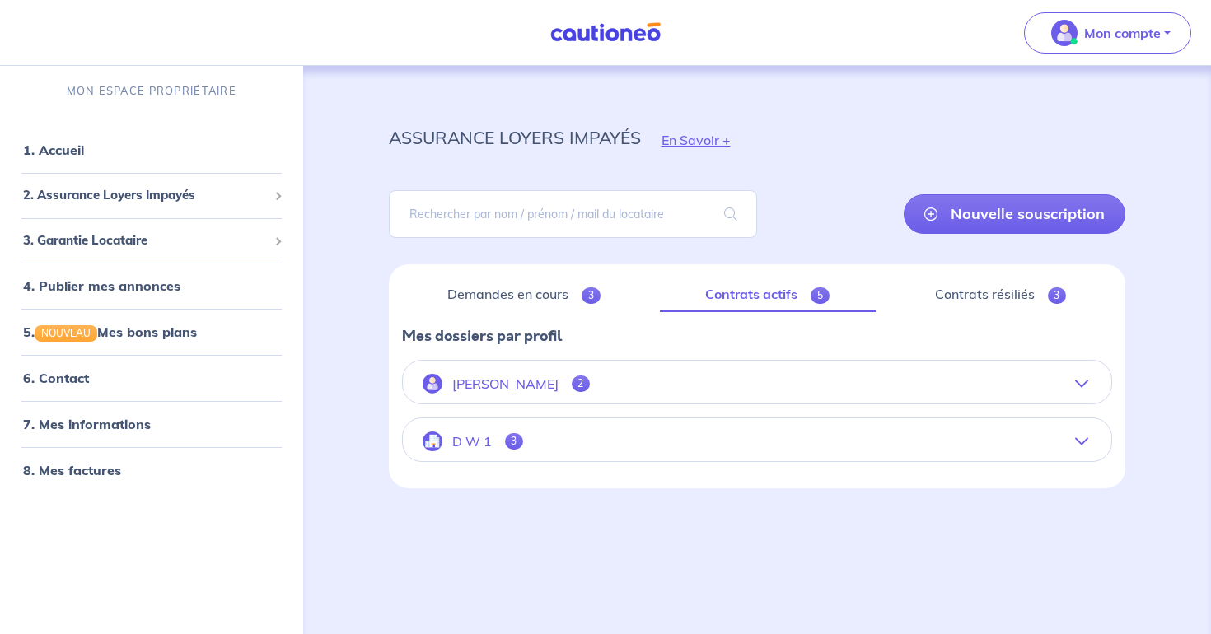
scroll to position [2, 0]
click at [543, 436] on button "D W 1 3" at bounding box center [757, 442] width 709 height 40
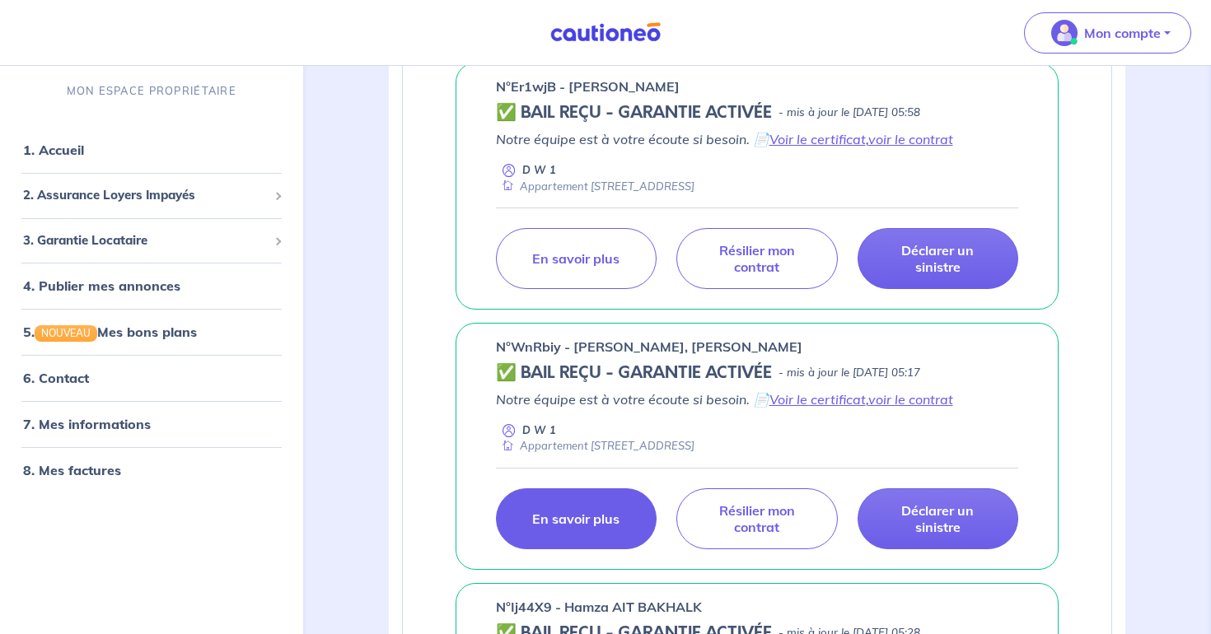
scroll to position [428, 0]
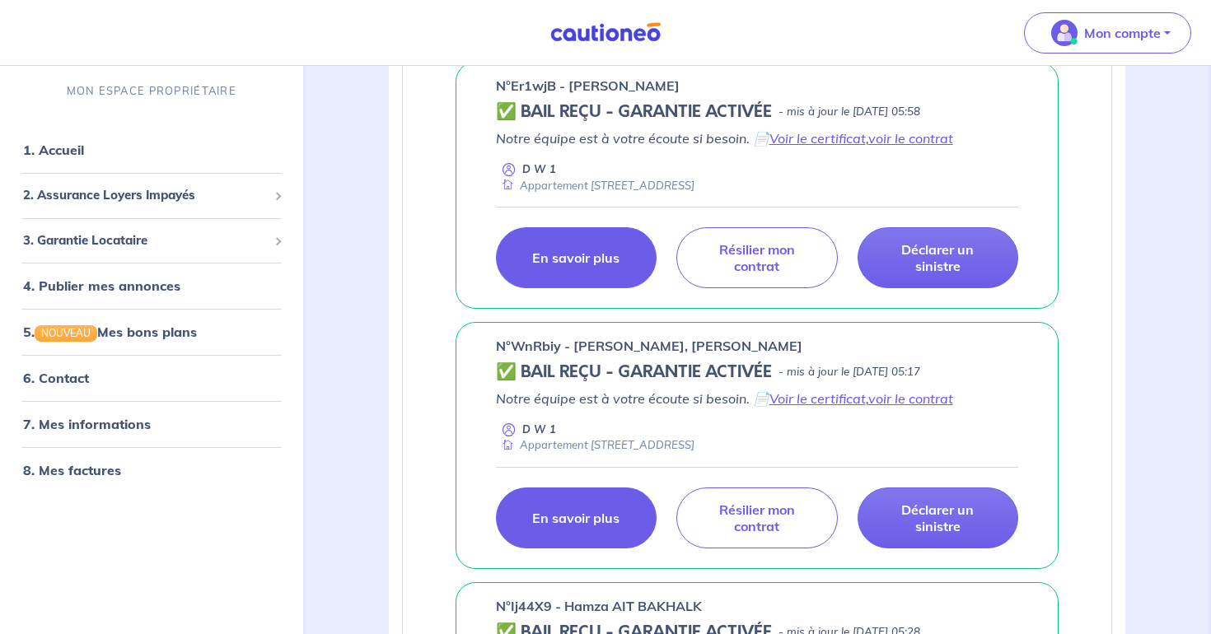
click at [568, 265] on p "En savoir plus" at bounding box center [575, 258] width 87 height 16
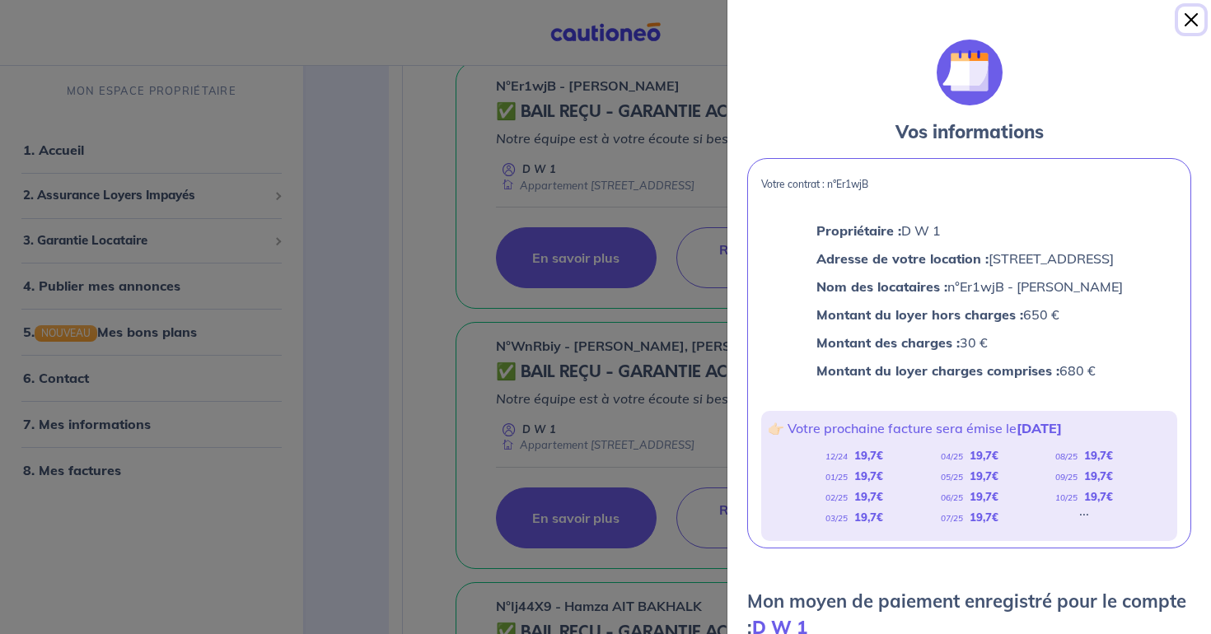
click at [1191, 16] on button "Close" at bounding box center [1191, 20] width 26 height 26
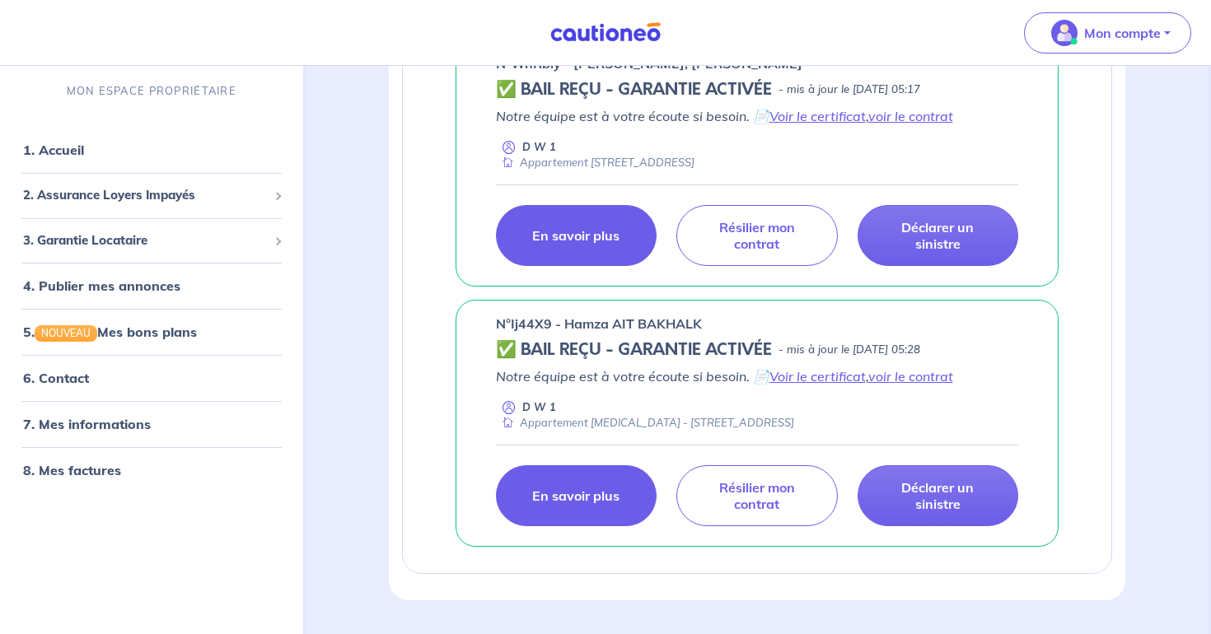
scroll to position [713, 0]
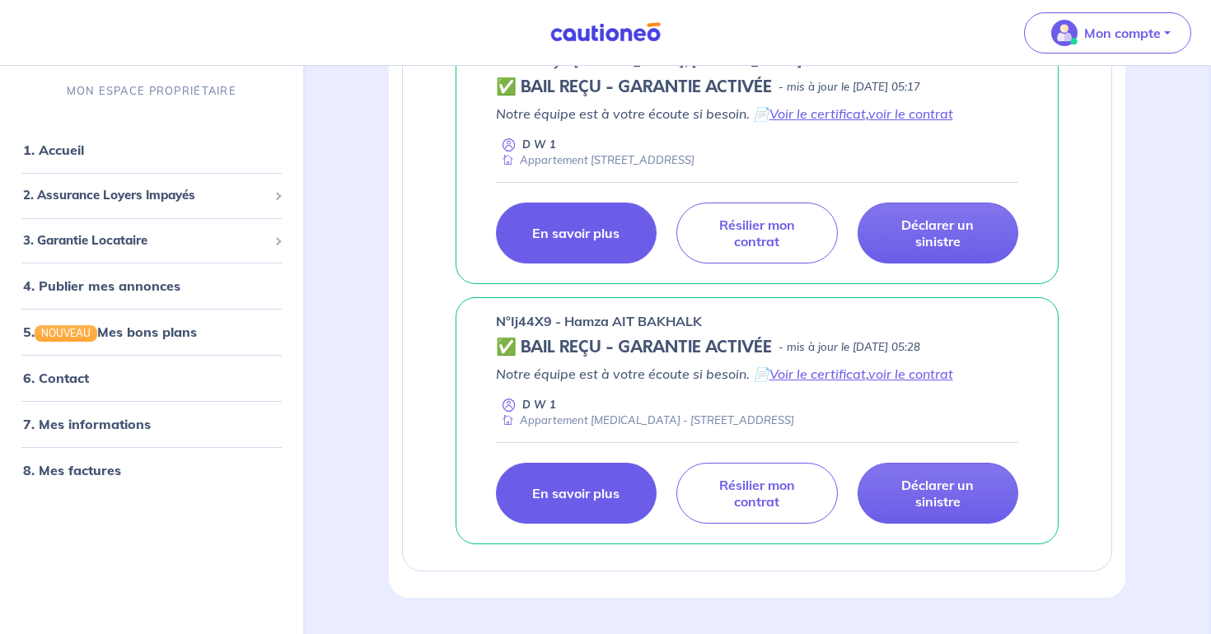
click at [558, 494] on p "En savoir plus" at bounding box center [575, 493] width 87 height 16
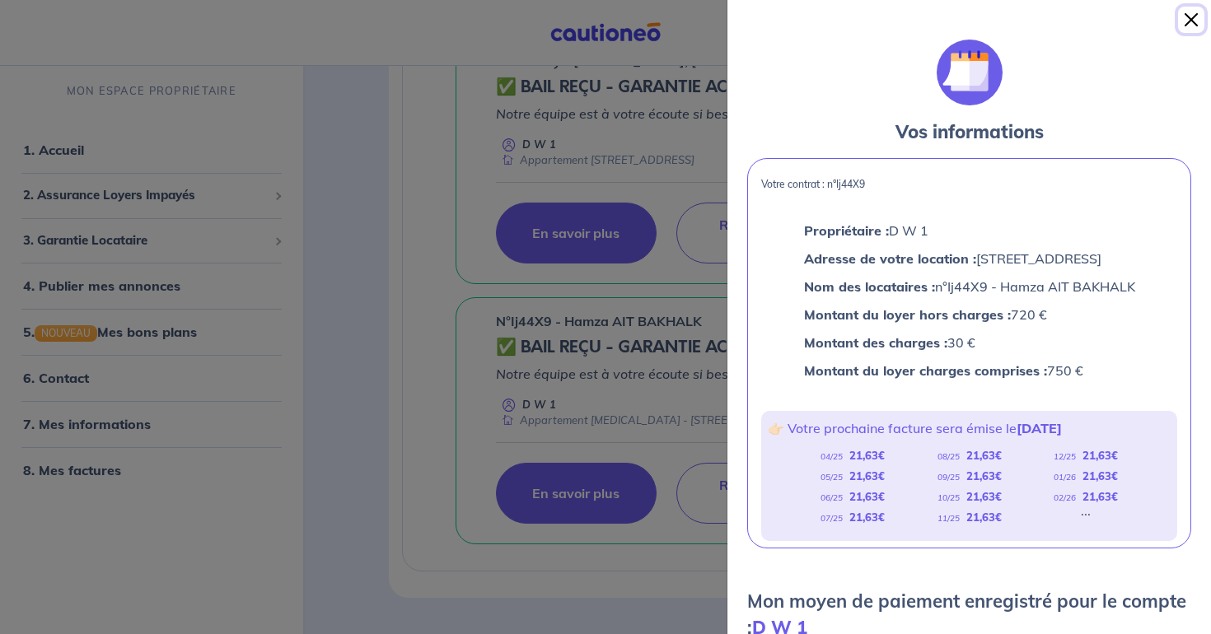
click at [1178, 20] on button "Close" at bounding box center [1191, 20] width 26 height 26
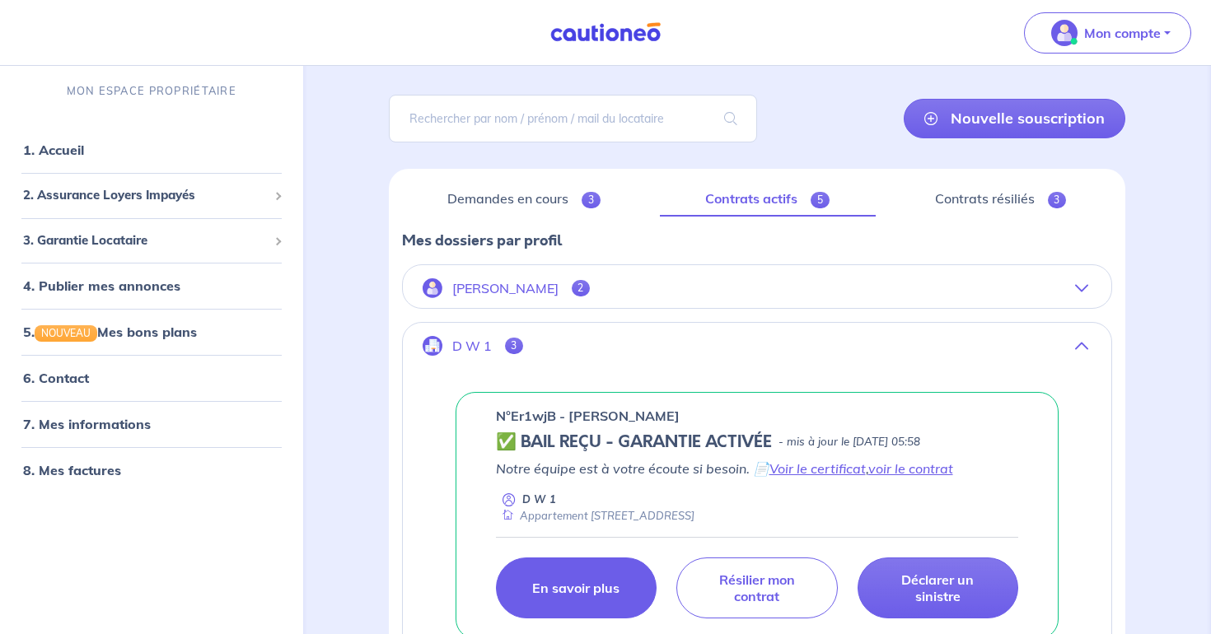
scroll to position [87, 0]
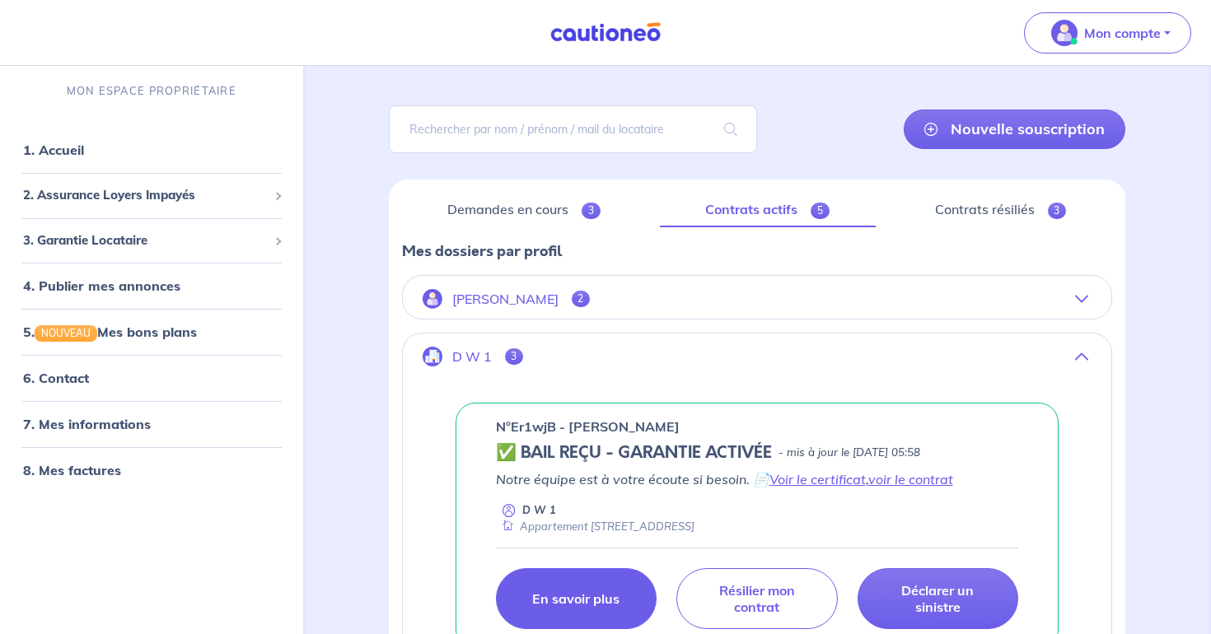
click at [697, 293] on button "[PERSON_NAME] 2" at bounding box center [757, 299] width 709 height 40
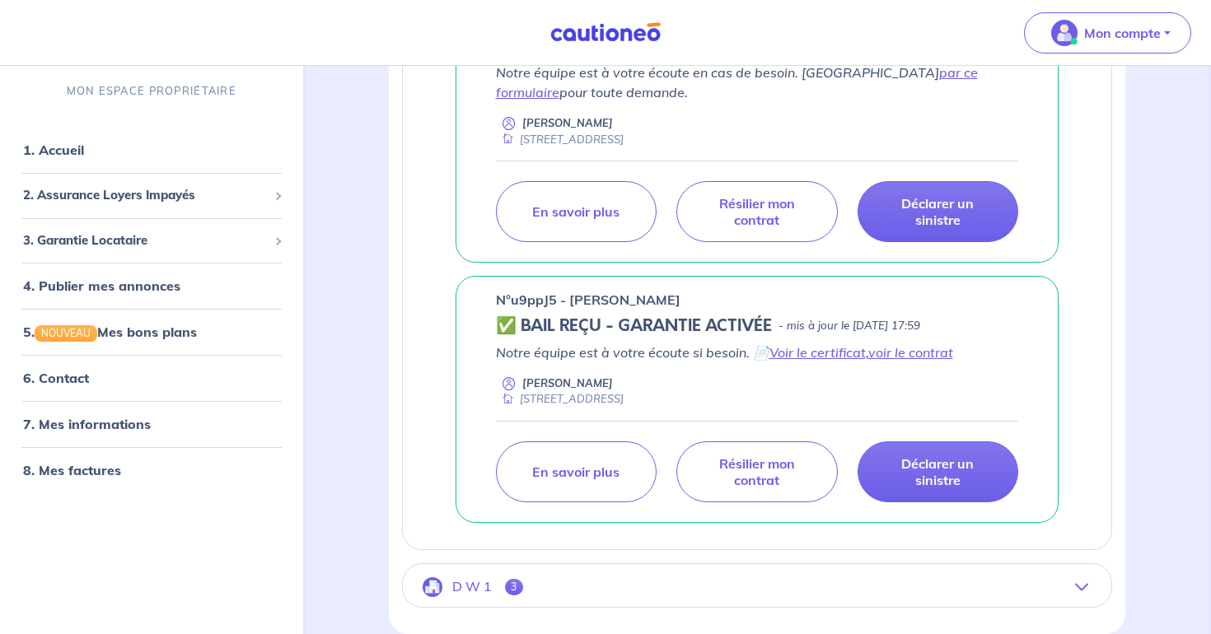
scroll to position [439, 0]
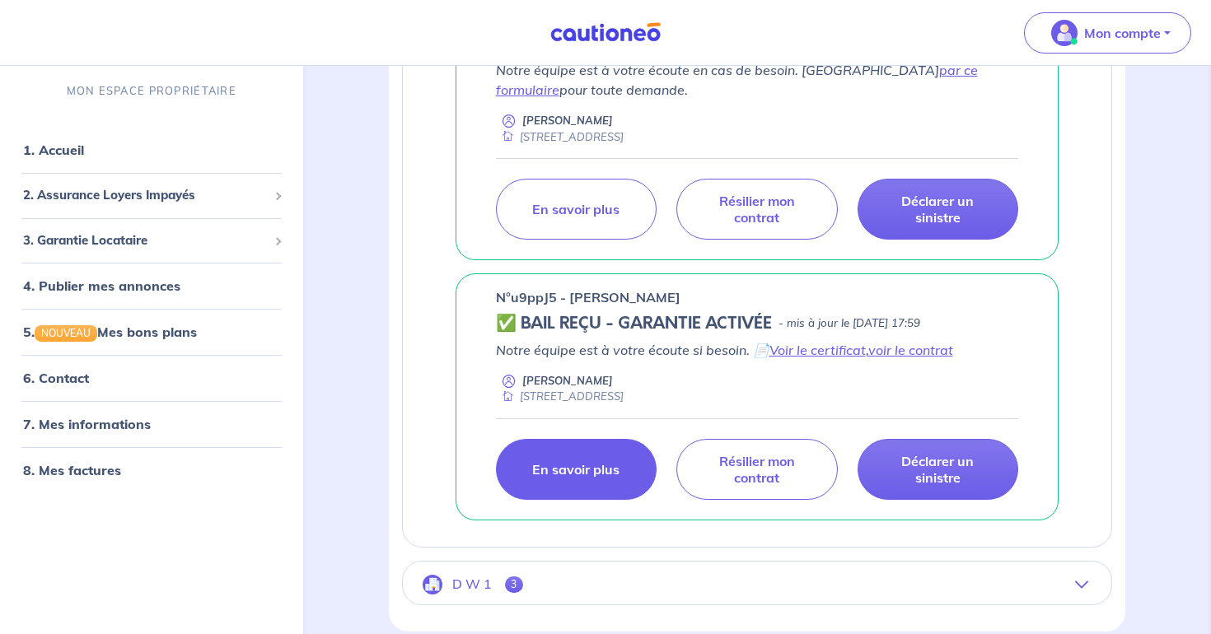
click at [588, 460] on link "En savoir plus" at bounding box center [576, 469] width 161 height 61
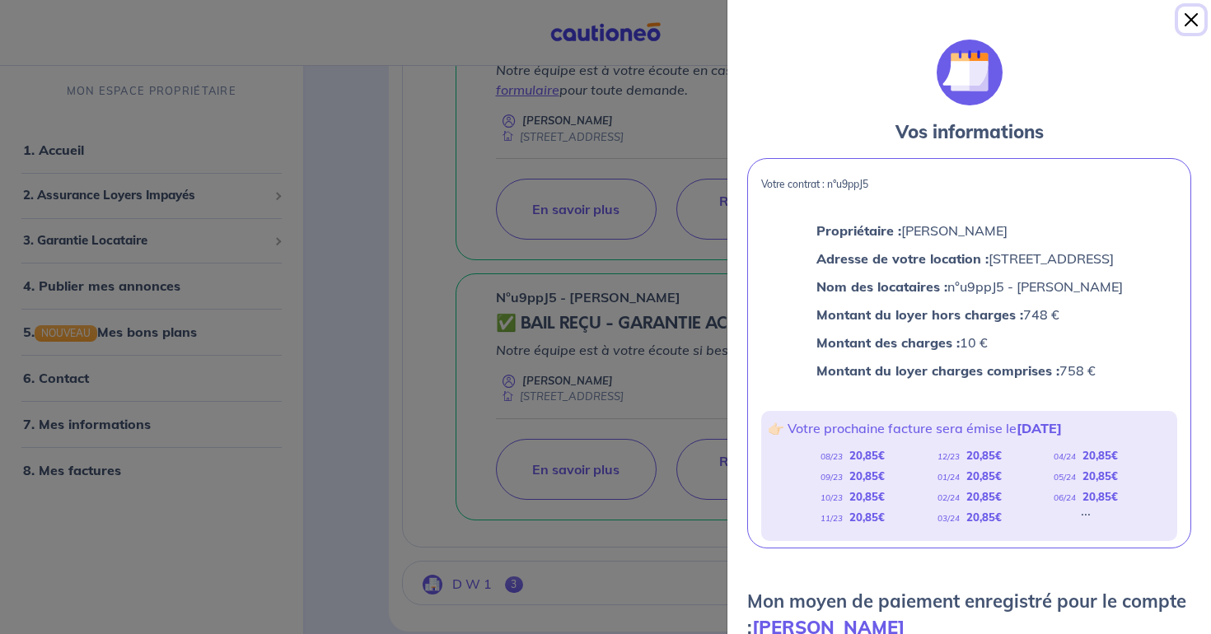
click at [1199, 20] on button "Close" at bounding box center [1191, 20] width 26 height 26
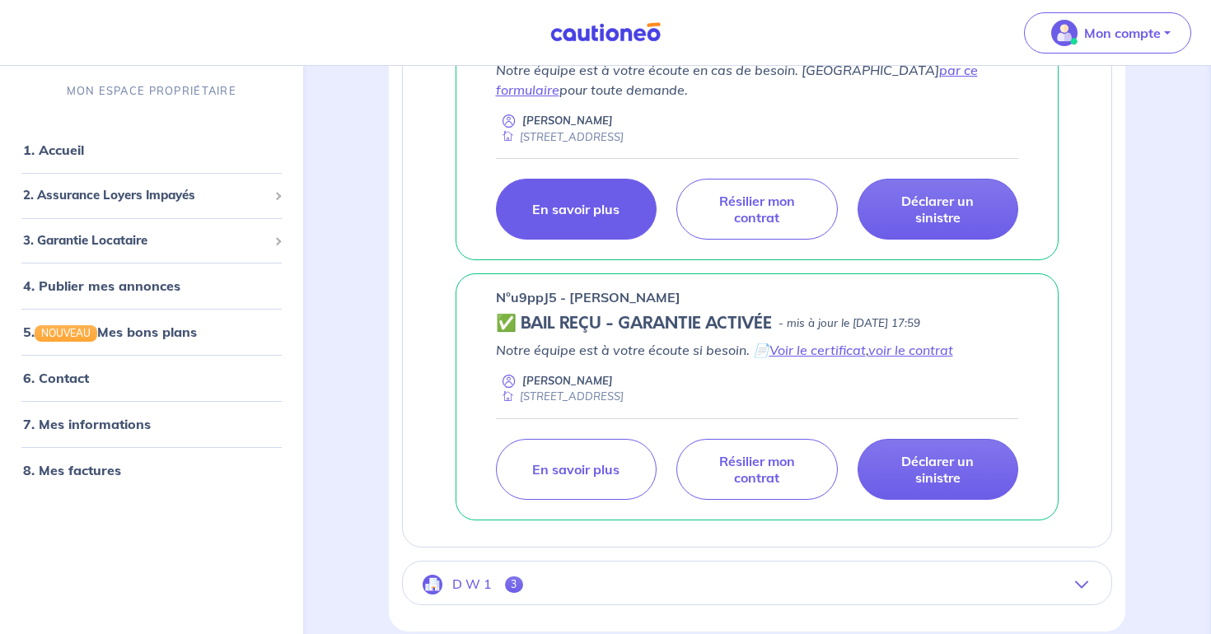
click at [576, 213] on p "En savoir plus" at bounding box center [575, 209] width 87 height 16
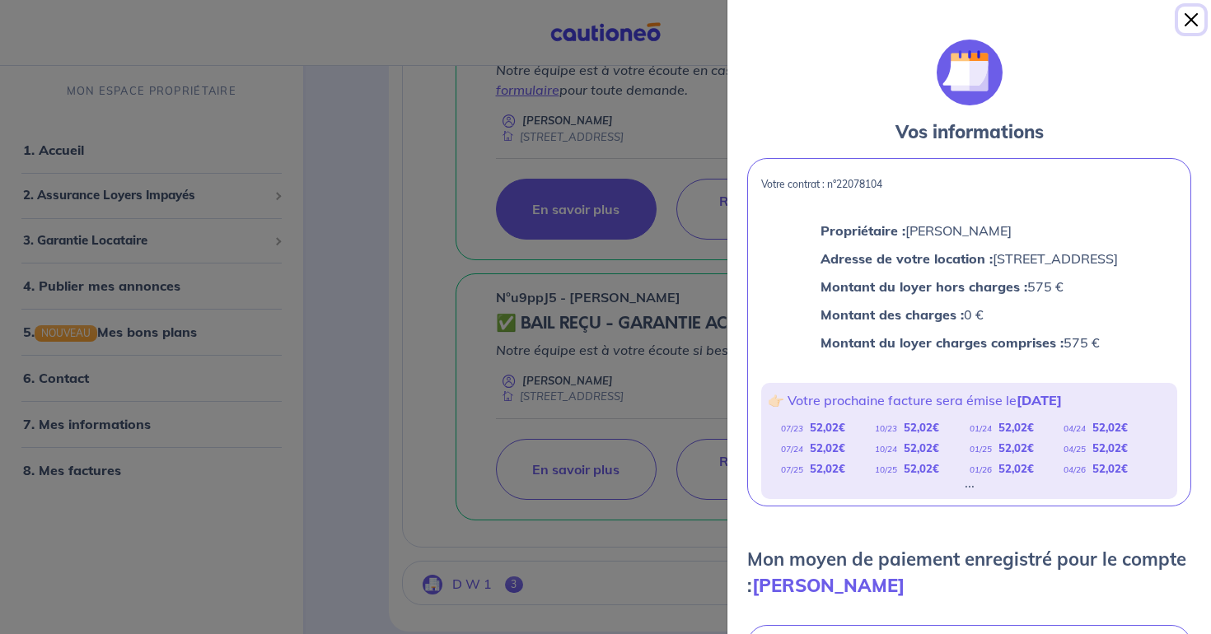
click at [1191, 14] on button "Close" at bounding box center [1191, 20] width 26 height 26
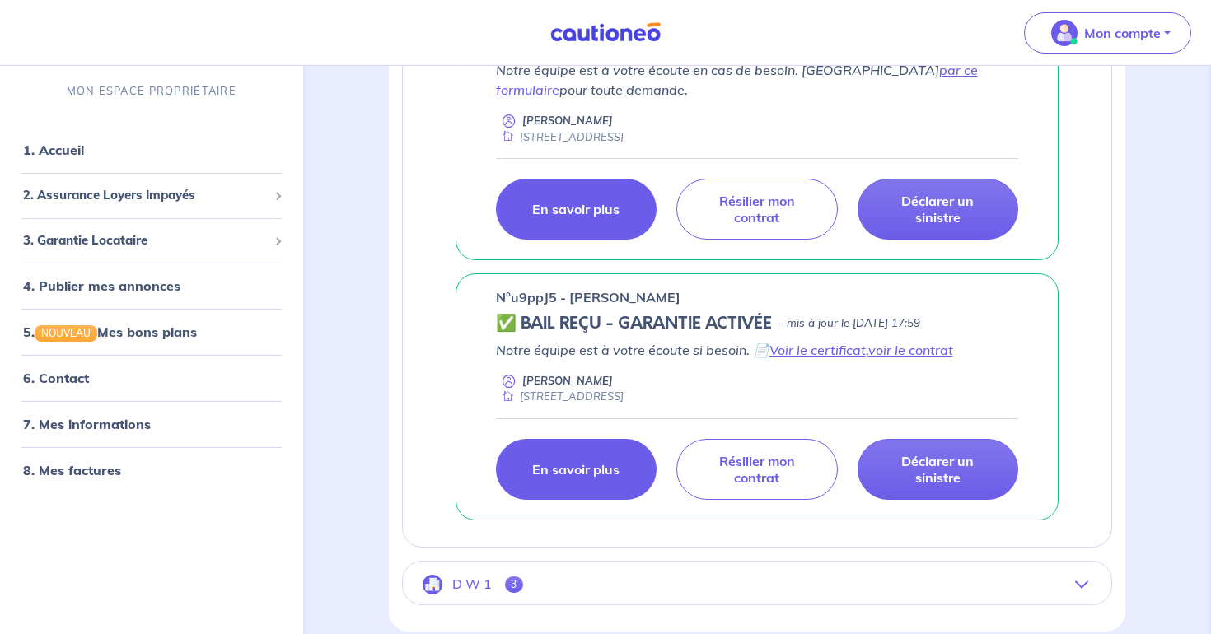
click at [583, 456] on link "En savoir plus" at bounding box center [576, 469] width 161 height 61
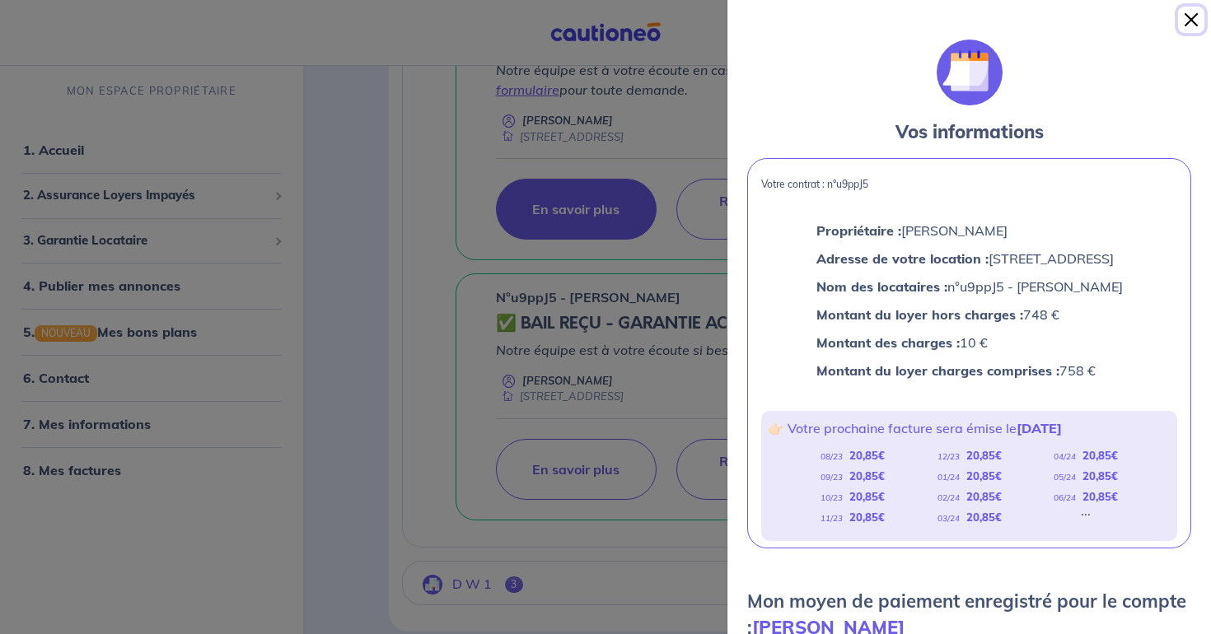
click at [1193, 24] on button "Close" at bounding box center [1191, 20] width 26 height 26
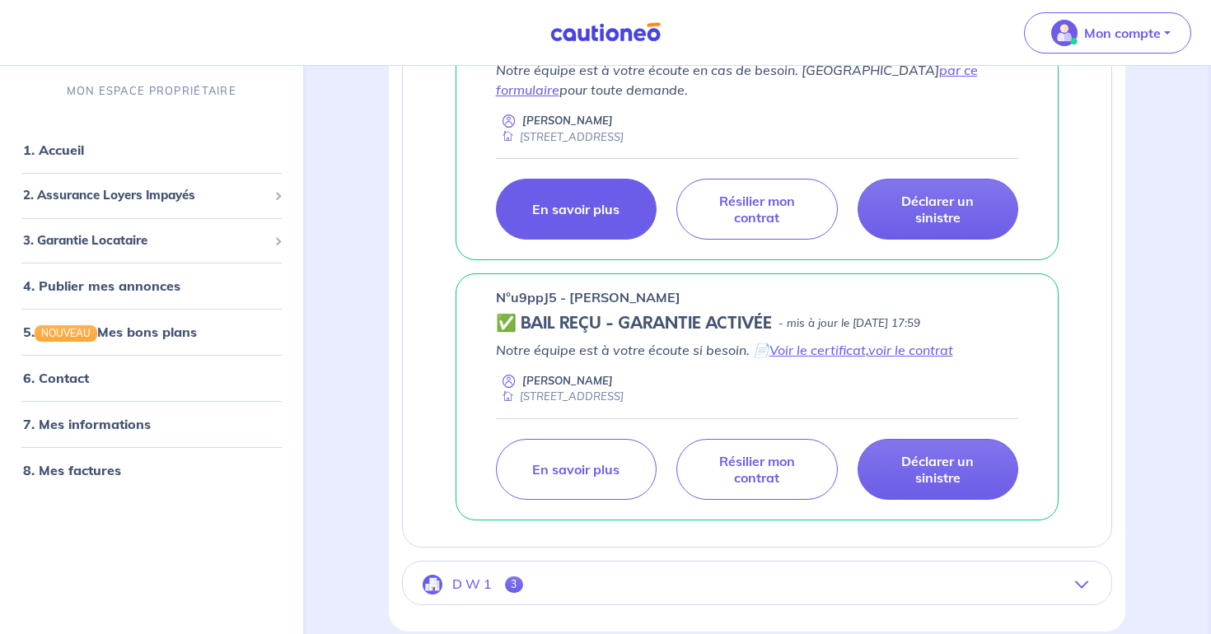
click at [554, 206] on p "En savoir plus" at bounding box center [575, 209] width 87 height 16
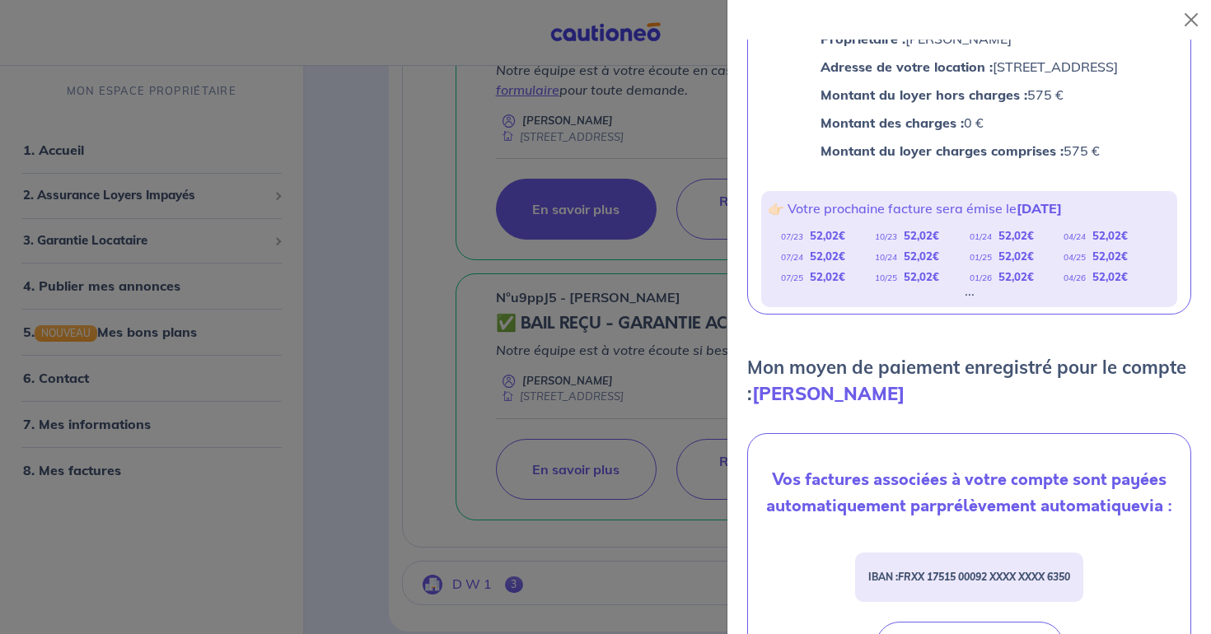
scroll to position [0, 0]
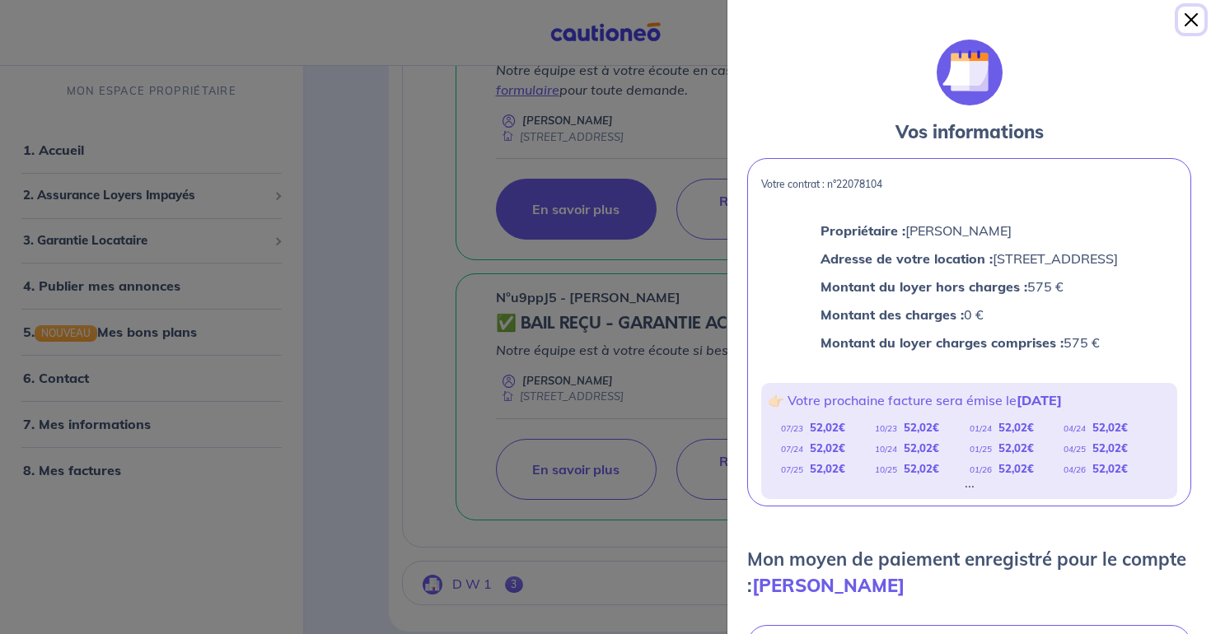
click at [1192, 18] on button "Close" at bounding box center [1191, 20] width 26 height 26
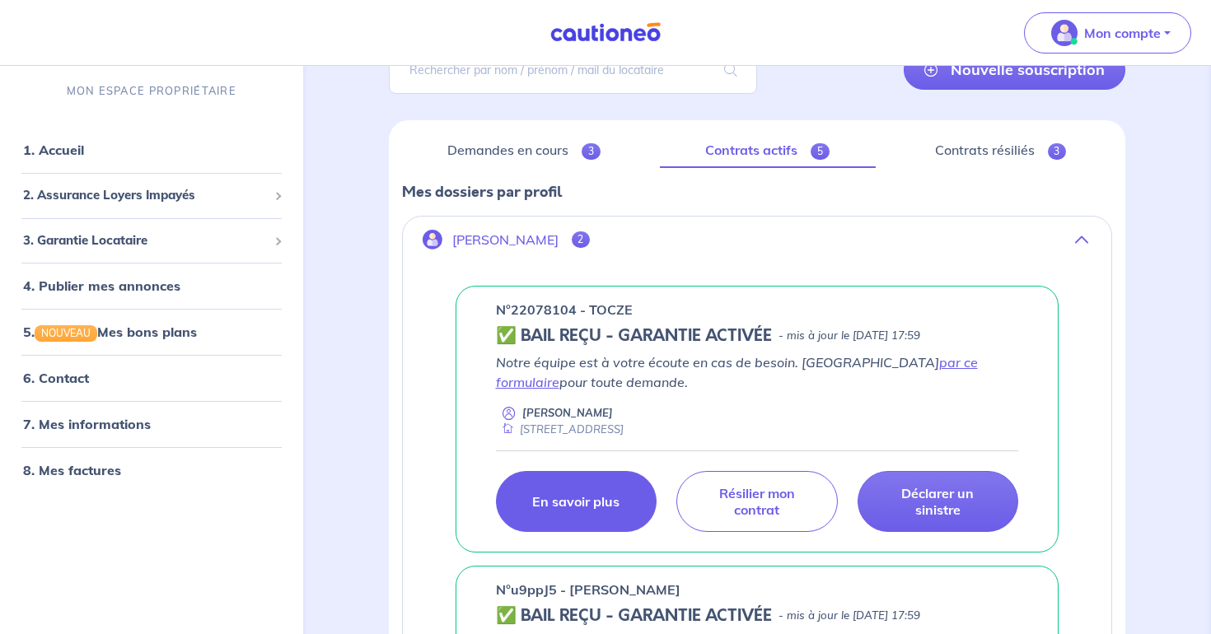
scroll to position [146, 0]
click at [550, 493] on link "En savoir plus" at bounding box center [576, 502] width 161 height 61
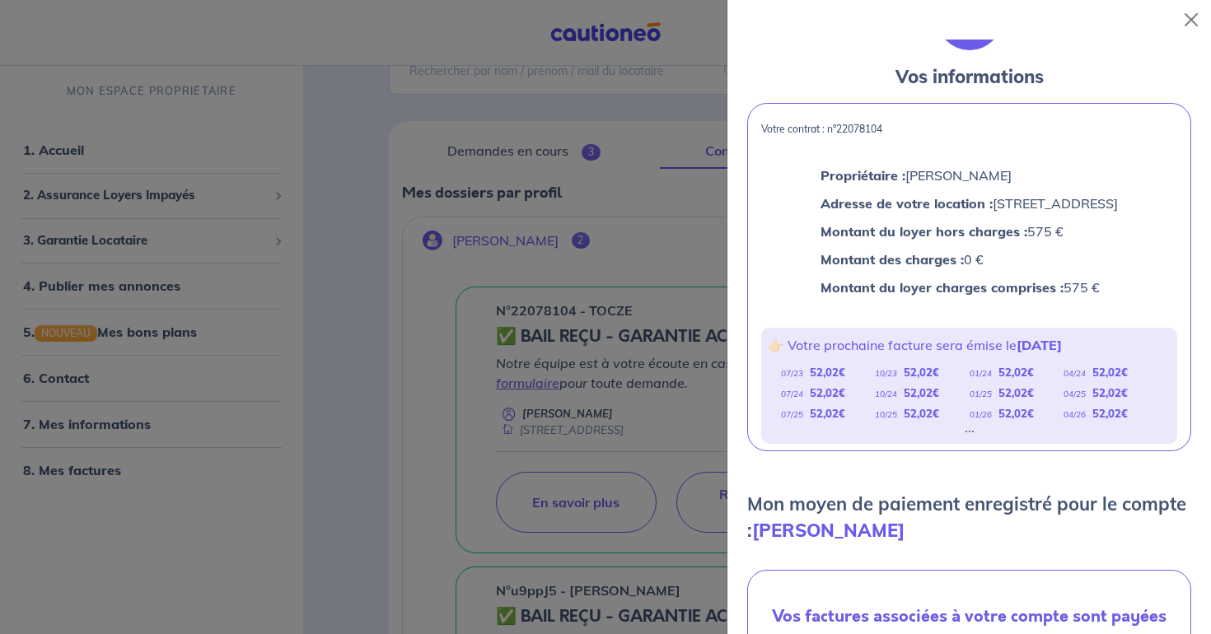
scroll to position [0, 0]
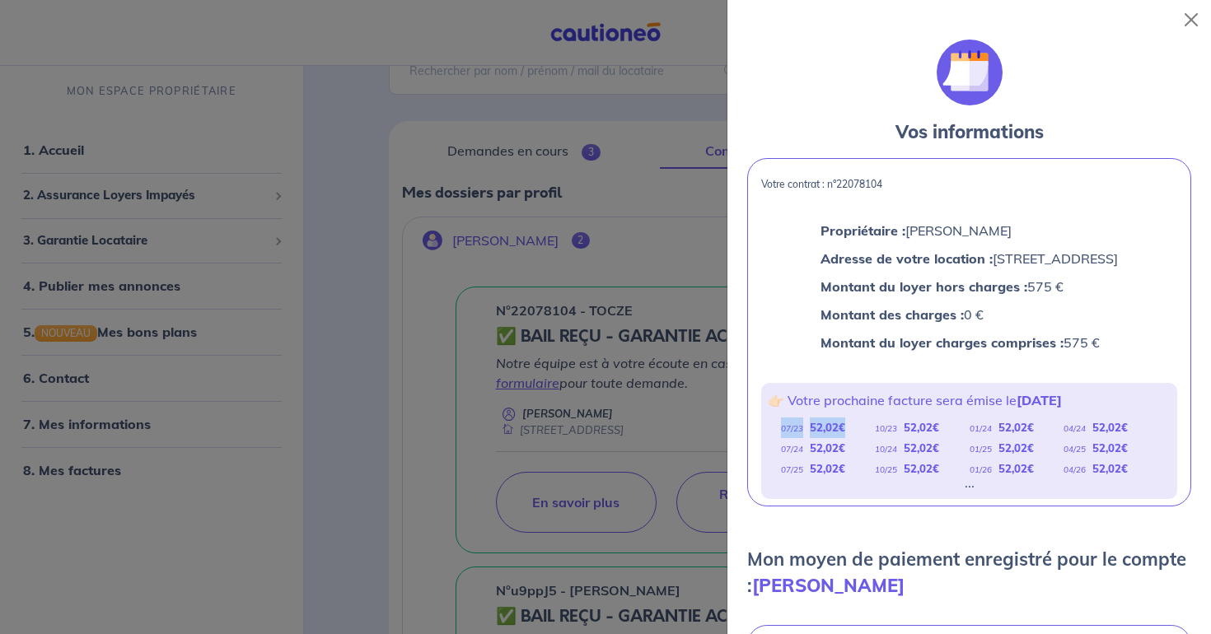
drag, startPoint x: 780, startPoint y: 451, endPoint x: 846, endPoint y: 444, distance: 66.2
click at [846, 438] on div "07/23 52,02 €" at bounding box center [828, 428] width 94 height 21
drag, startPoint x: 811, startPoint y: 490, endPoint x: 850, endPoint y: 486, distance: 39.8
click at [850, 480] on div "07/25 52,02 €" at bounding box center [828, 469] width 94 height 21
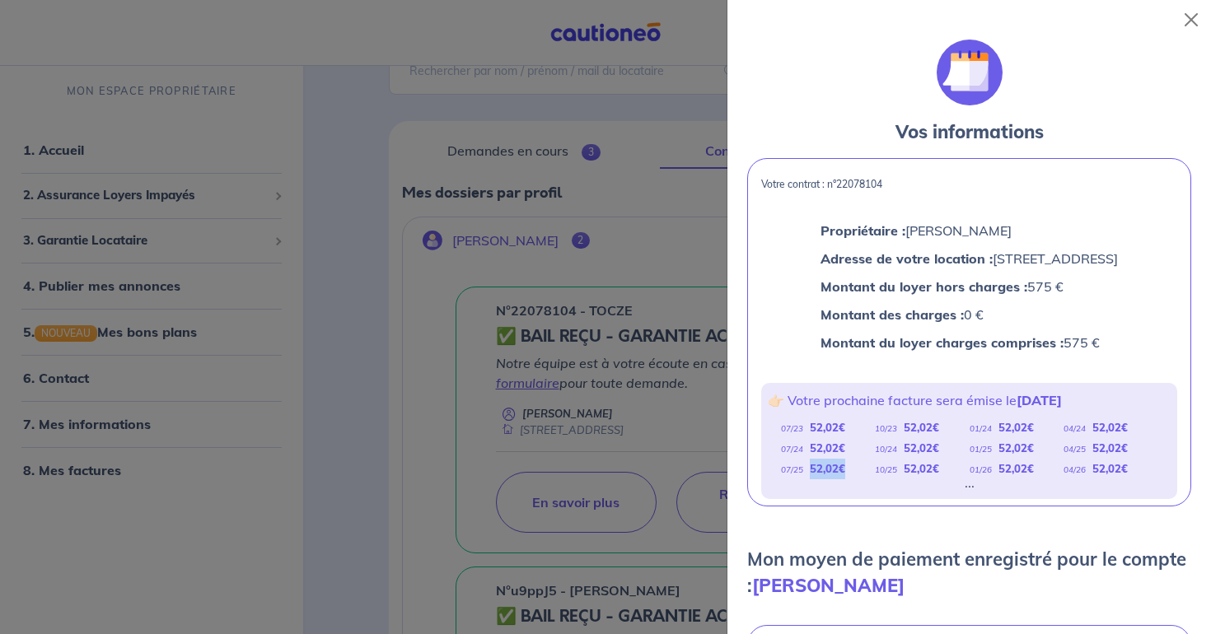
click at [850, 480] on div "07/25 52,02 €" at bounding box center [828, 469] width 94 height 21
drag, startPoint x: 850, startPoint y: 486, endPoint x: 812, endPoint y: 486, distance: 37.9
click at [812, 480] on div "07/25 52,02 €" at bounding box center [828, 469] width 94 height 21
click at [812, 475] on strong "52,02 €" at bounding box center [827, 468] width 35 height 13
drag, startPoint x: 812, startPoint y: 486, endPoint x: 848, endPoint y: 485, distance: 35.4
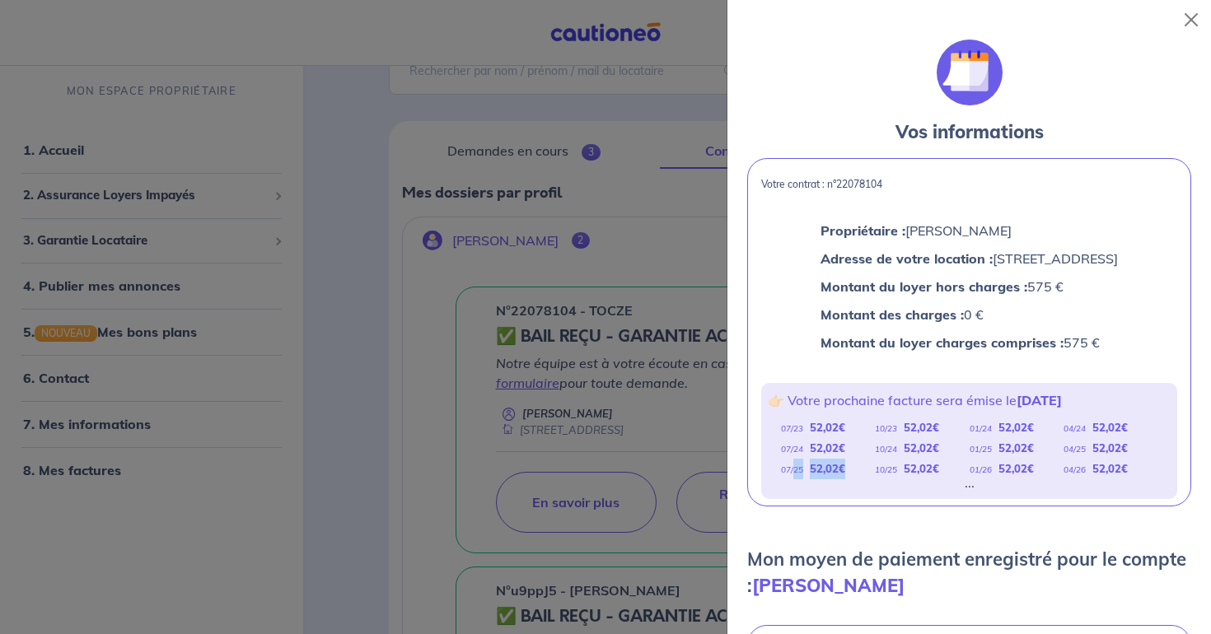
click at [848, 480] on div "07/25 52,02 €" at bounding box center [828, 469] width 94 height 21
drag, startPoint x: 848, startPoint y: 485, endPoint x: 817, endPoint y: 486, distance: 30.5
click at [817, 480] on div "07/25 52,02 €" at bounding box center [828, 469] width 94 height 21
drag, startPoint x: 1092, startPoint y: 466, endPoint x: 1130, endPoint y: 466, distance: 38.7
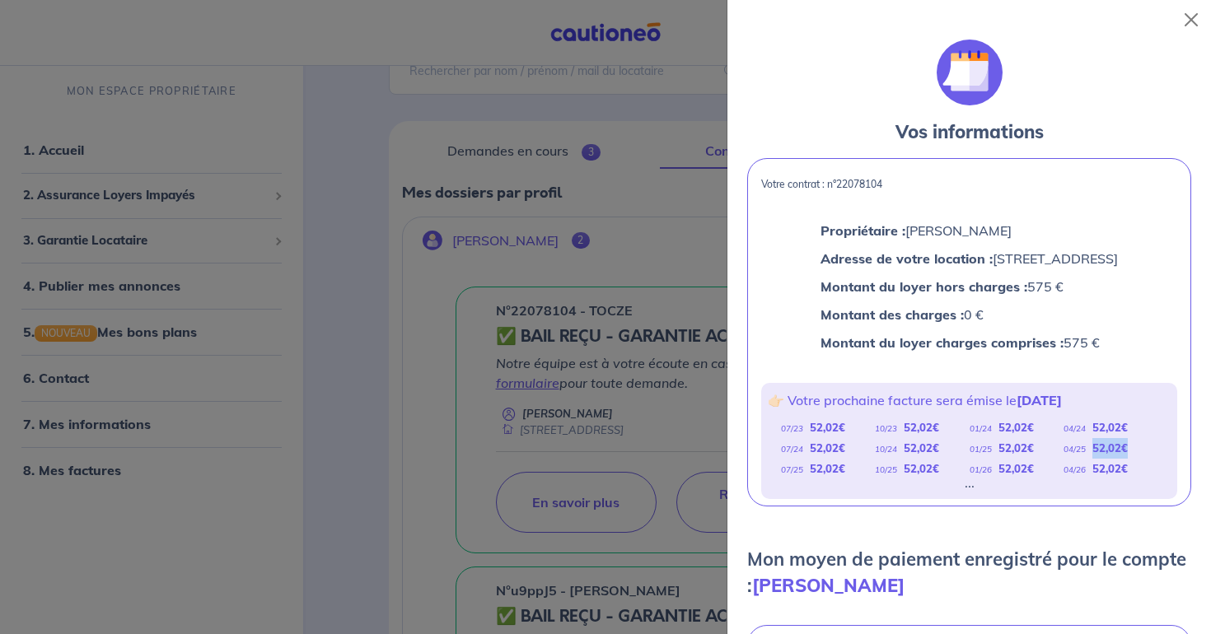
click at [1130, 459] on div "04/25 52,02 €" at bounding box center [1111, 448] width 94 height 21
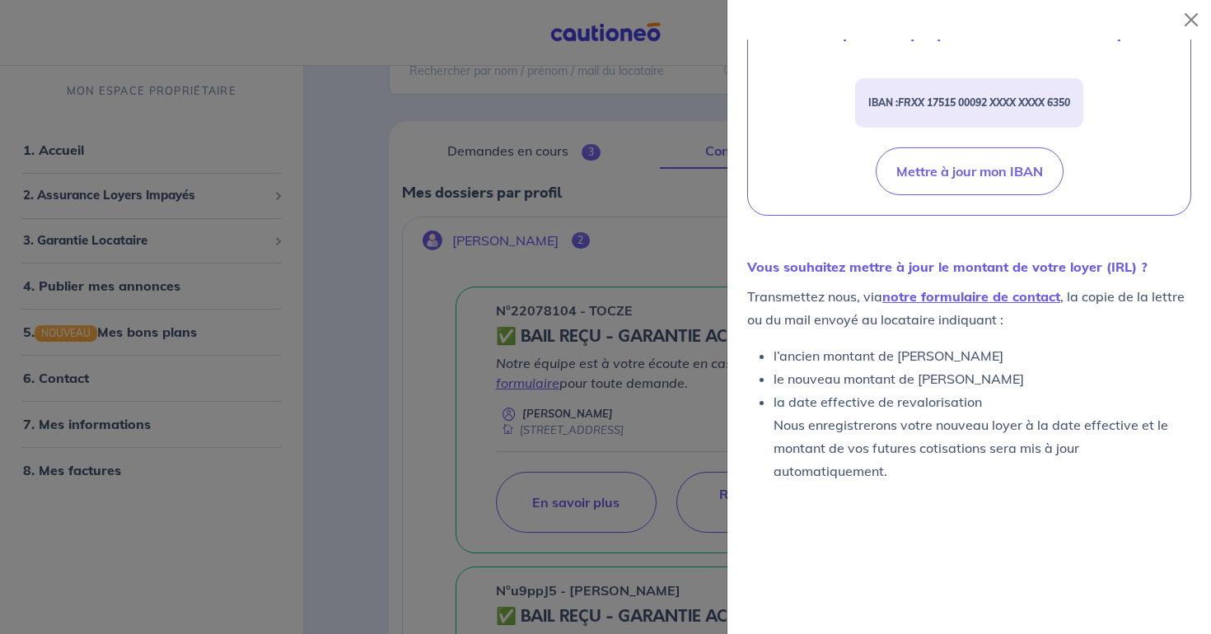
scroll to position [672, 0]
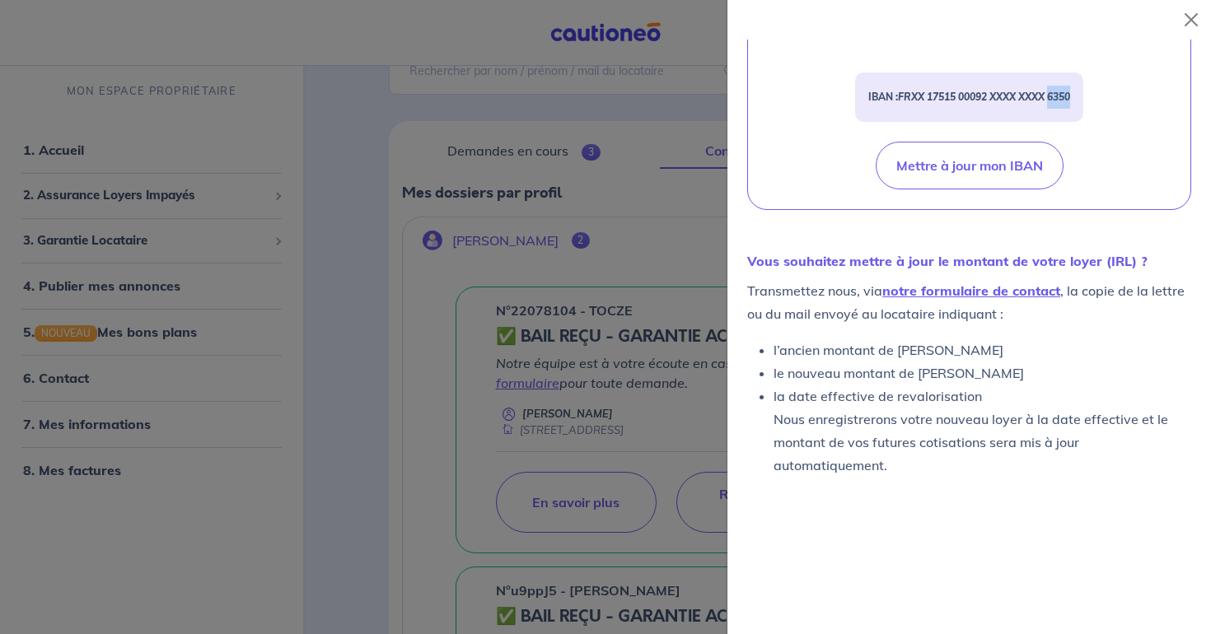
drag, startPoint x: 1051, startPoint y: 119, endPoint x: 1078, endPoint y: 115, distance: 26.6
click at [1078, 115] on div "IBAN : FRXX [FINANCIAL_ID] XXXX XXXX 6350" at bounding box center [969, 97] width 228 height 49
drag, startPoint x: 1078, startPoint y: 115, endPoint x: 1053, endPoint y: 115, distance: 24.7
click at [1053, 115] on div "IBAN : FRXX [FINANCIAL_ID] XXXX XXXX 6350" at bounding box center [969, 97] width 228 height 49
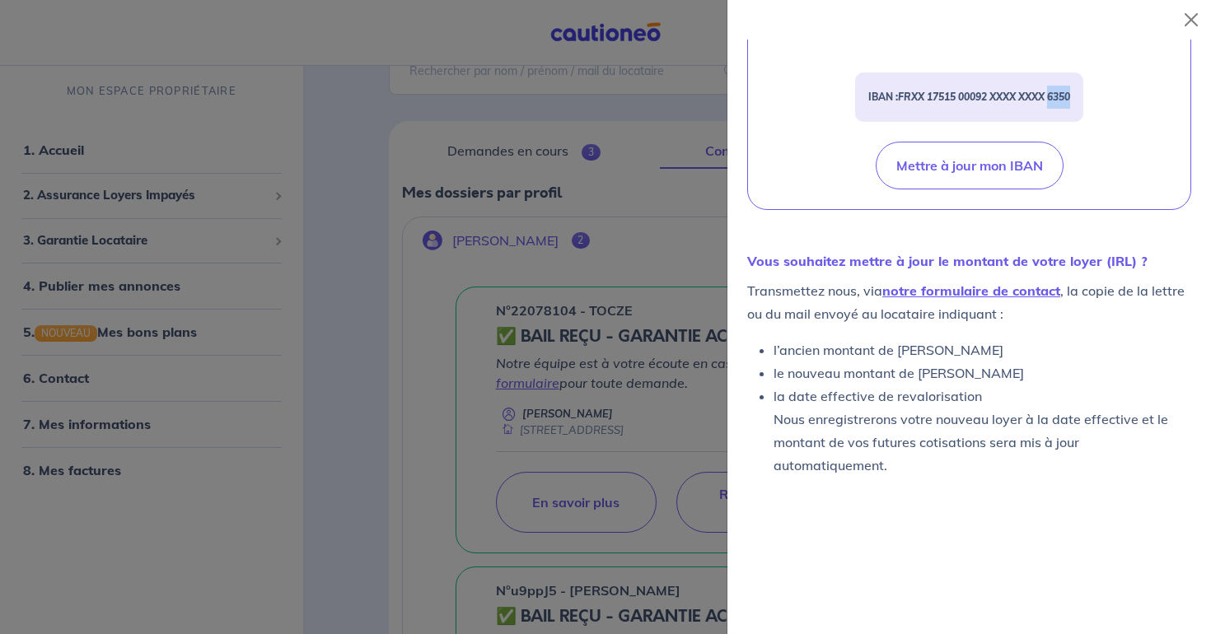
click at [1053, 103] on em "FRXX 17515 00092 XXXX XXXX 6350" at bounding box center [984, 97] width 172 height 12
drag, startPoint x: 1053, startPoint y: 115, endPoint x: 1069, endPoint y: 115, distance: 16.5
click at [1069, 103] on em "FRXX 17515 00092 XXXX XXXX 6350" at bounding box center [984, 97] width 172 height 12
click at [1108, 124] on div "Vos factures associées à votre compte sont payées automatiquement par prélèveme…" at bounding box center [969, 81] width 442 height 255
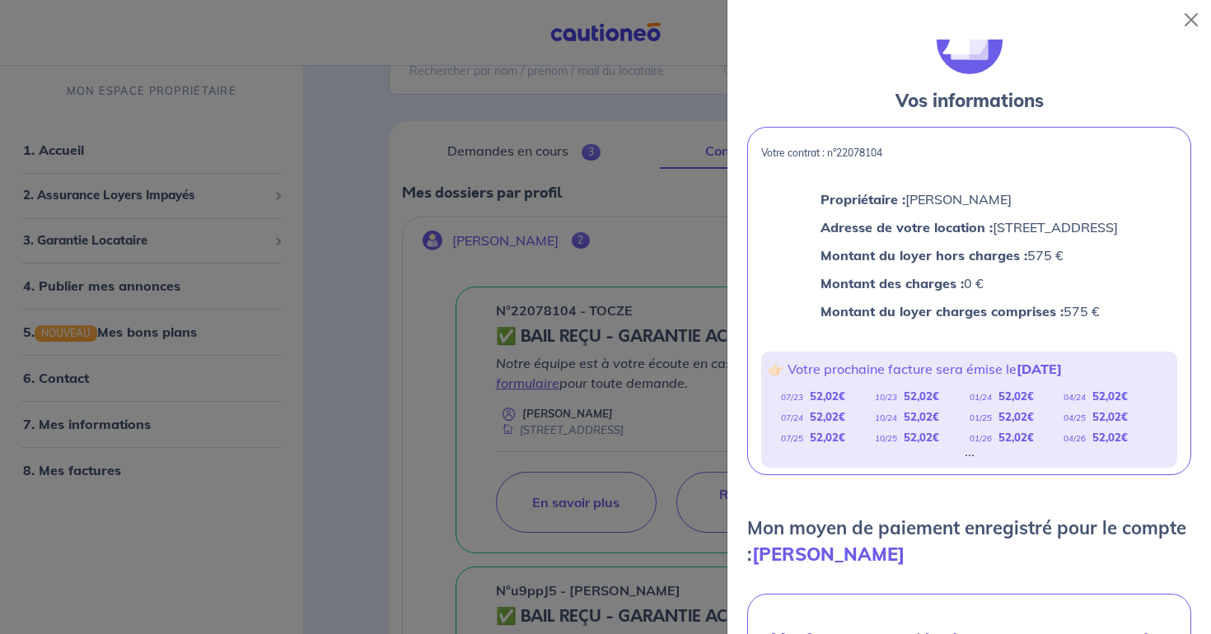
scroll to position [59, 0]
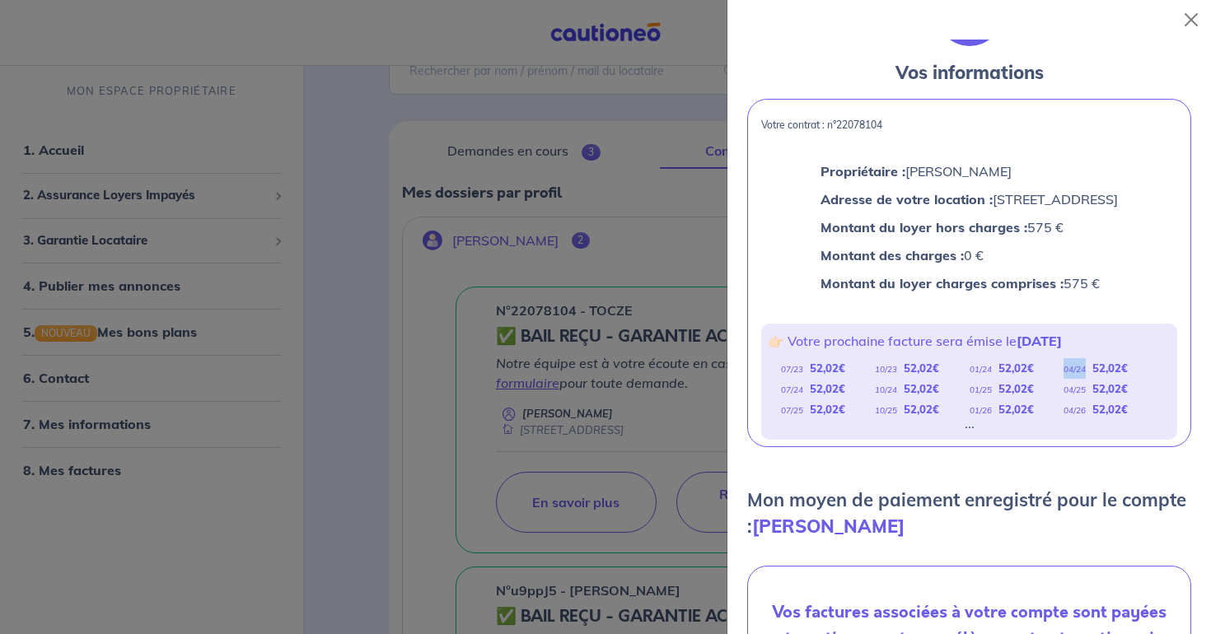
drag, startPoint x: 1064, startPoint y: 393, endPoint x: 1091, endPoint y: 393, distance: 26.4
click at [1091, 379] on div "04/24 52,02 €" at bounding box center [1111, 368] width 94 height 21
drag, startPoint x: 1095, startPoint y: 391, endPoint x: 1134, endPoint y: 390, distance: 38.7
click at [1134, 379] on div "04/24 52,02 €" at bounding box center [1111, 368] width 94 height 21
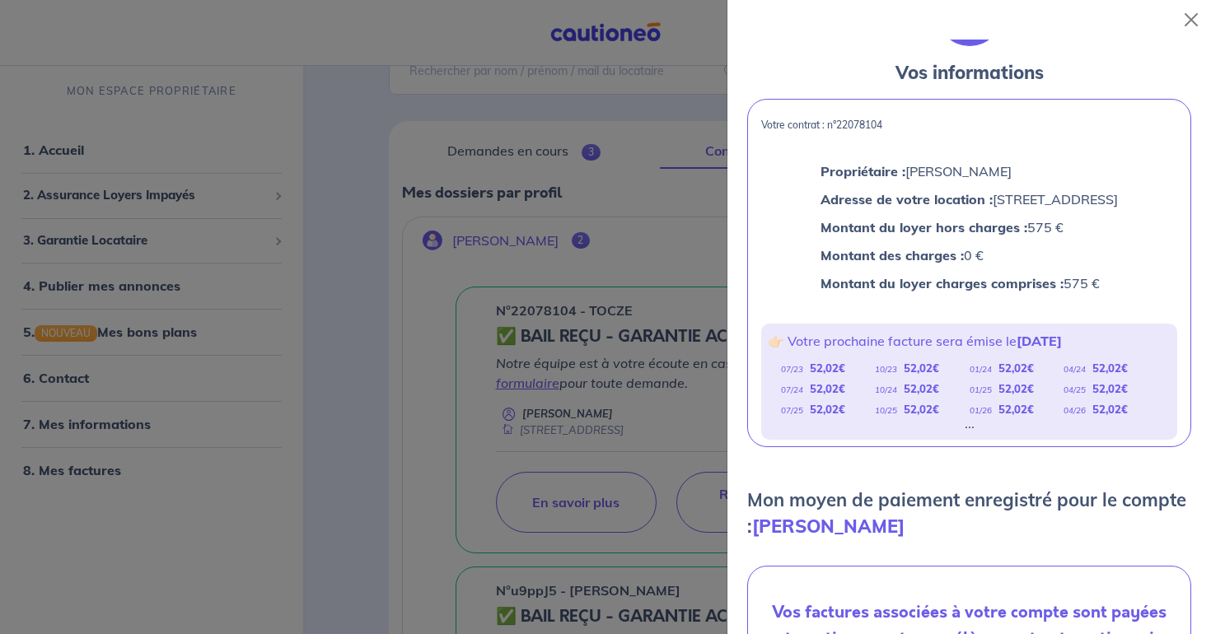
click at [877, 416] on em "10/25" at bounding box center [886, 410] width 22 height 11
drag, startPoint x: 782, startPoint y: 431, endPoint x: 850, endPoint y: 430, distance: 68.4
click at [850, 420] on div "07/25 52,02 €" at bounding box center [828, 410] width 94 height 21
drag, startPoint x: 850, startPoint y: 430, endPoint x: 774, endPoint y: 429, distance: 76.6
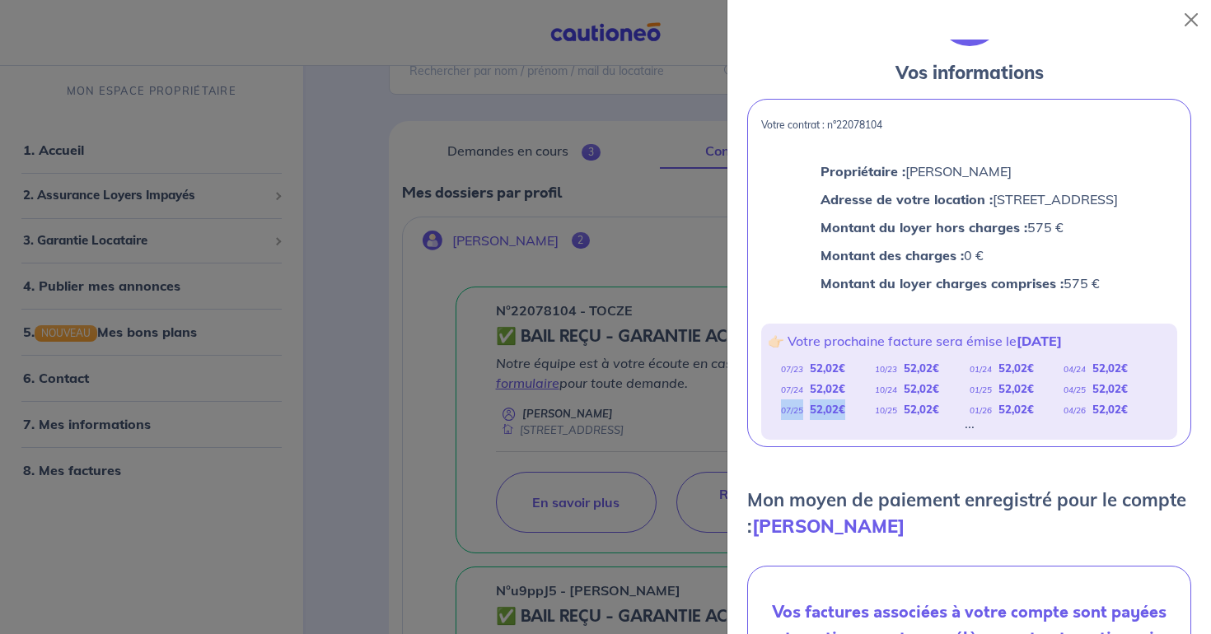
click at [774, 427] on div "07/23 52,02 € 10/23 52,02 € 01/24 52,02 € 04/24 52,02 € 07/24 52,02 € 10/24 52,…" at bounding box center [969, 392] width 403 height 68
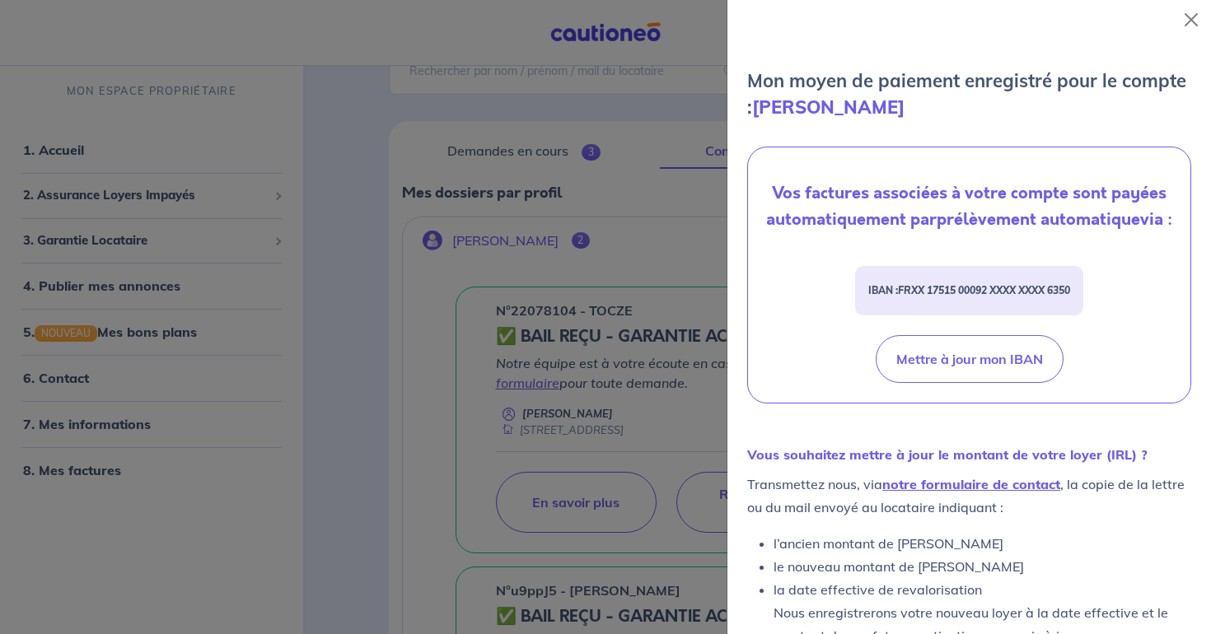
scroll to position [474, 0]
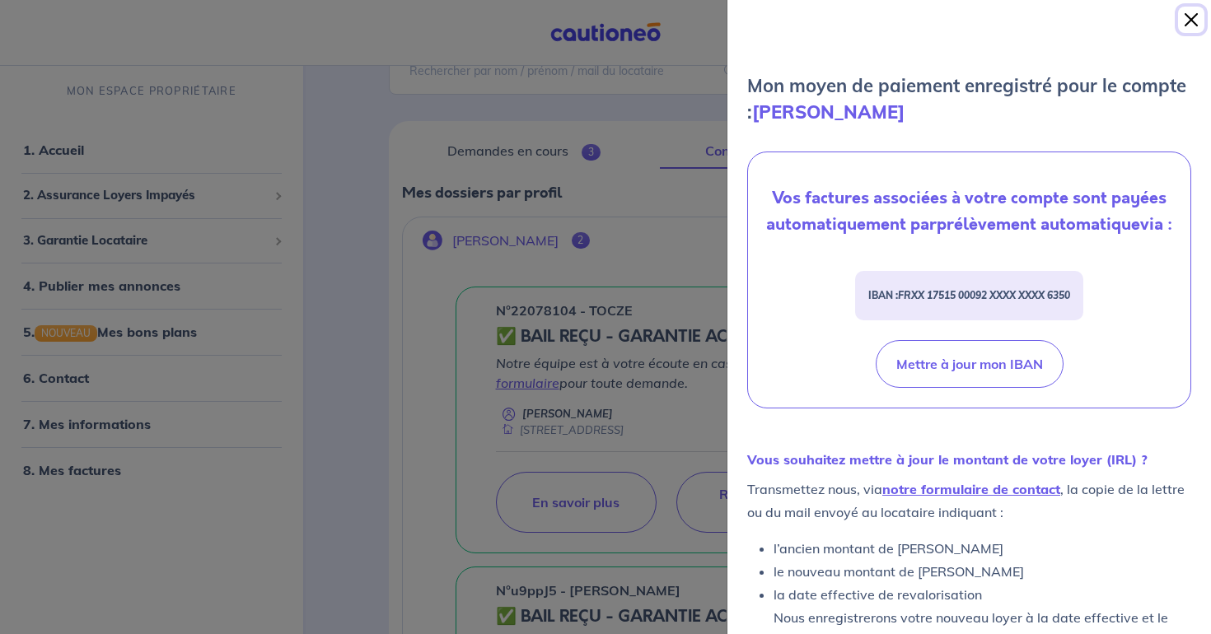
click at [1193, 12] on button "Close" at bounding box center [1191, 20] width 26 height 26
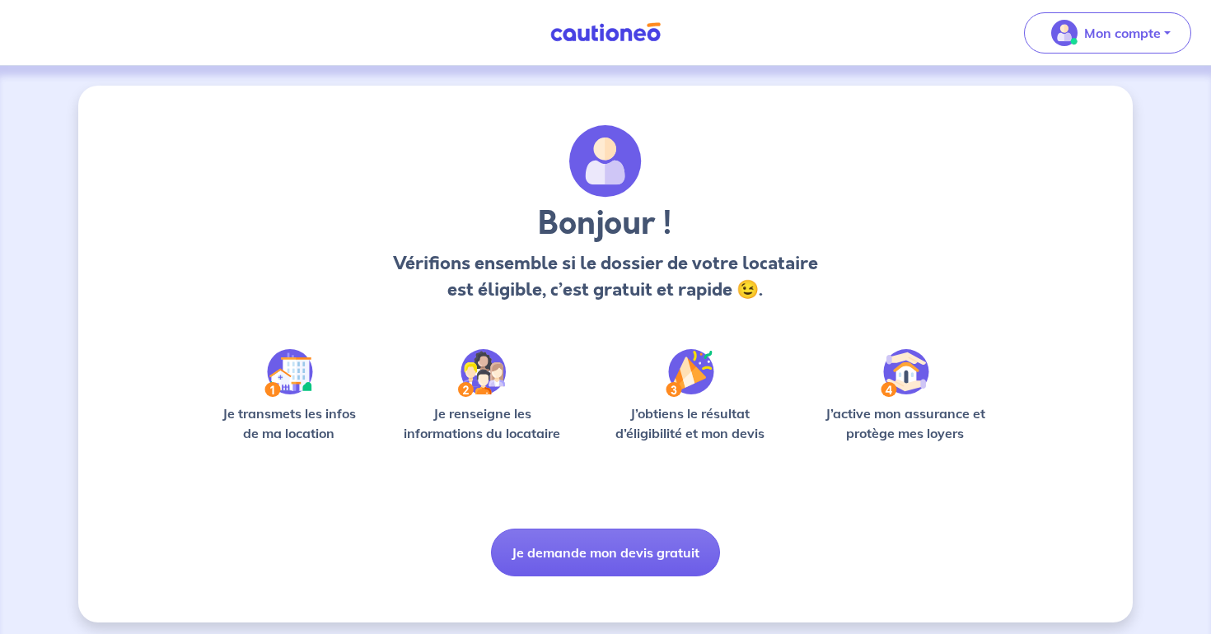
scroll to position [8, 0]
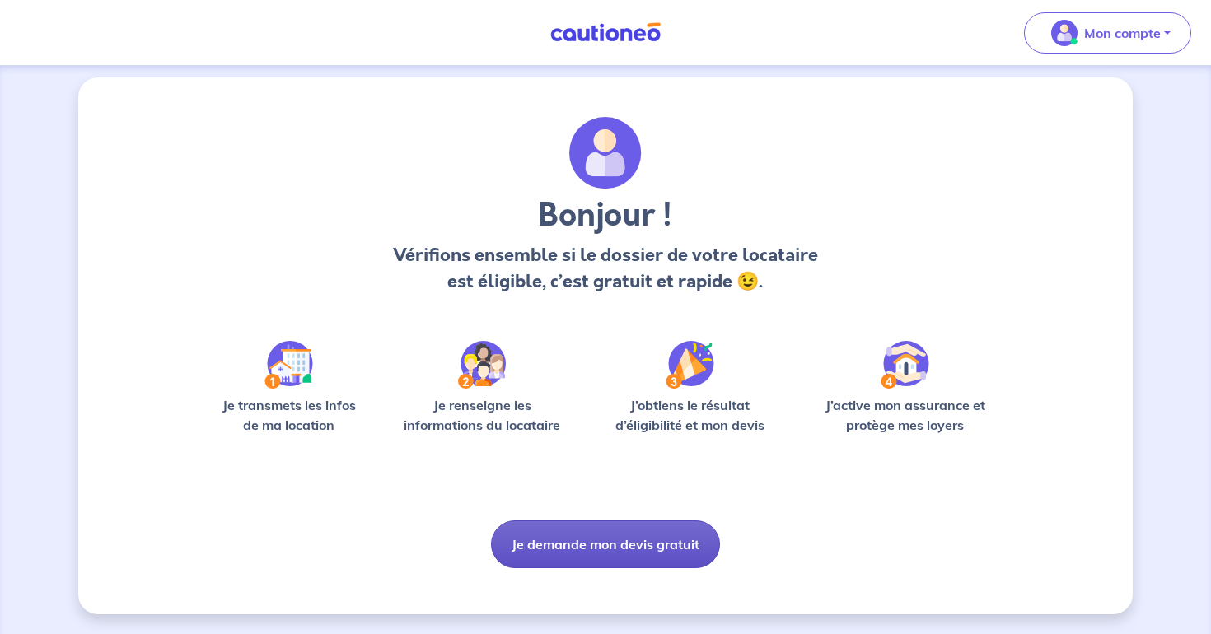
click at [608, 551] on button "Je demande mon devis gratuit" at bounding box center [605, 545] width 229 height 48
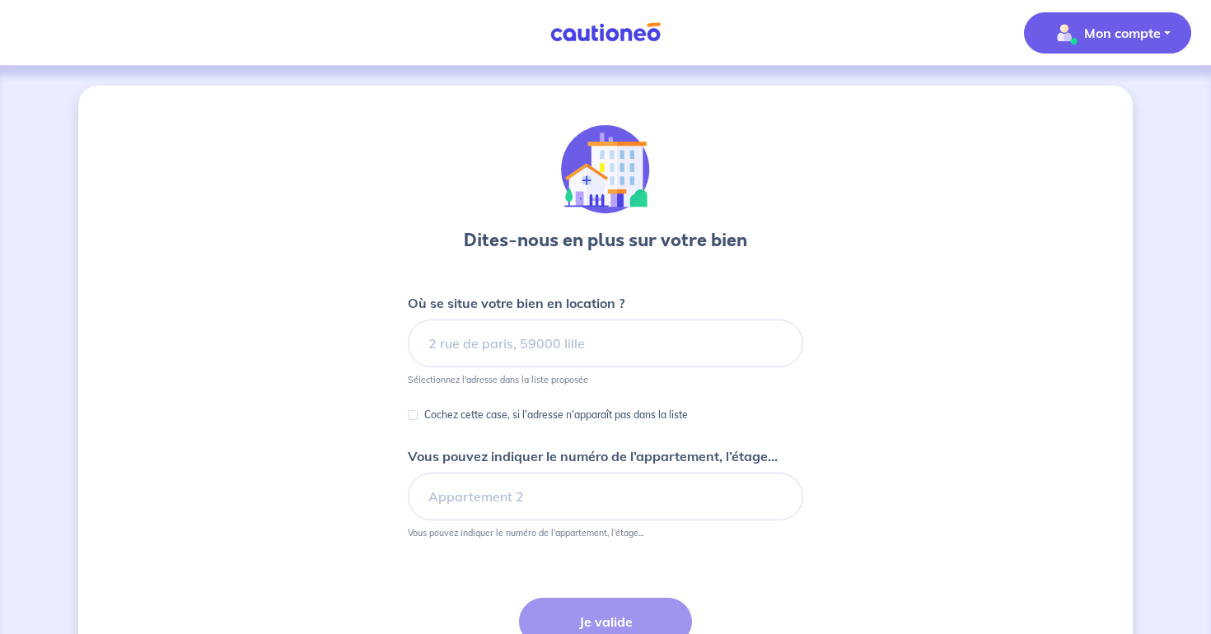
click at [1101, 35] on p "Mon compte" at bounding box center [1122, 33] width 77 height 20
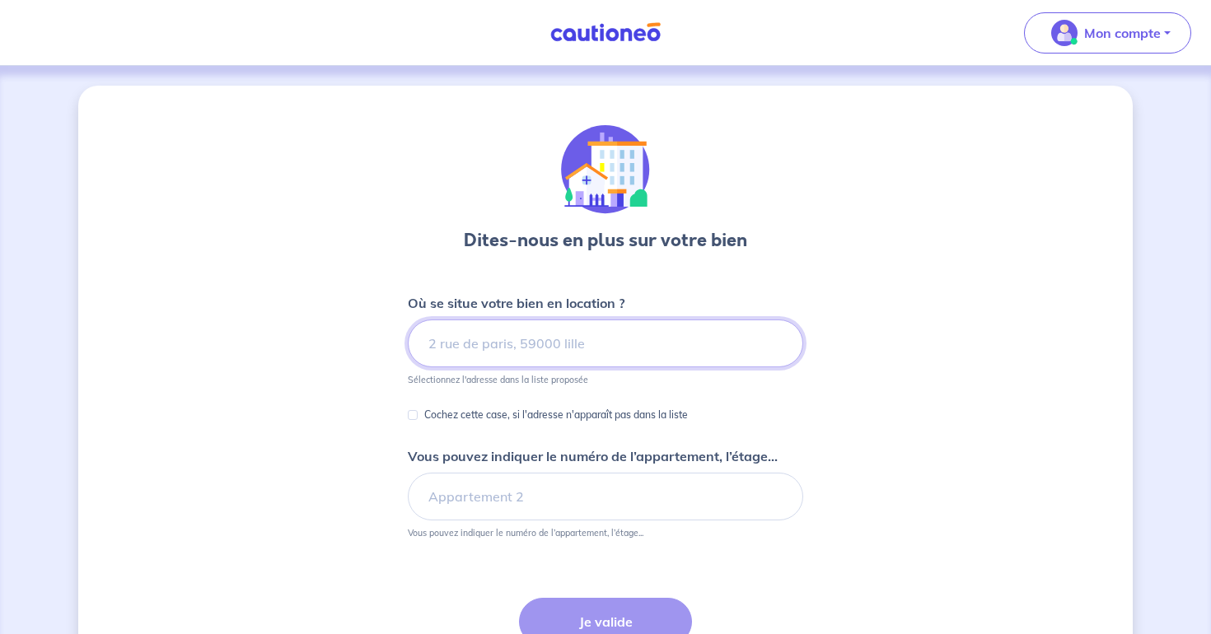
click at [545, 344] on input at bounding box center [605, 344] width 395 height 48
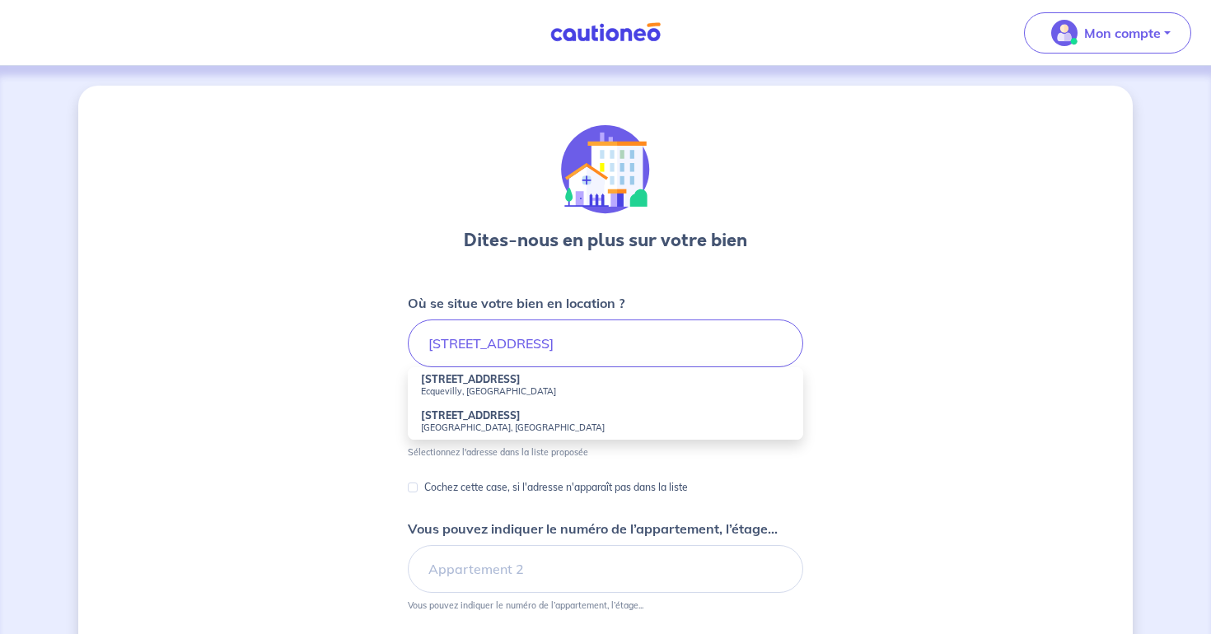
click at [436, 383] on strong "[STREET_ADDRESS]" at bounding box center [471, 379] width 100 height 12
type input "[STREET_ADDRESS]"
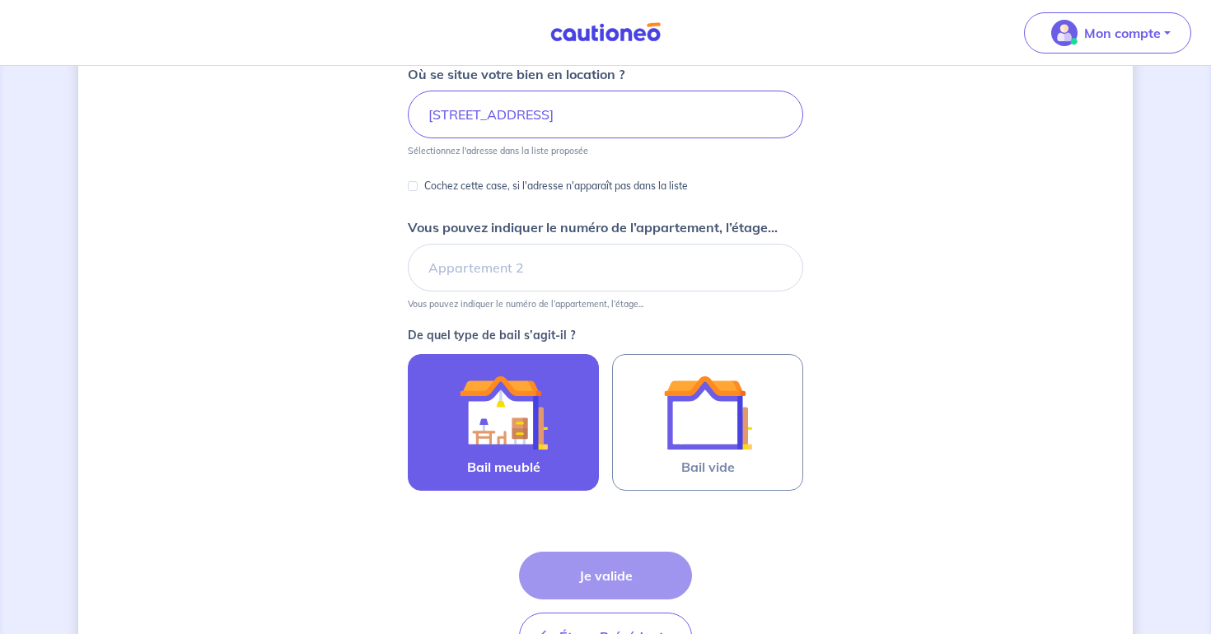
scroll to position [250, 0]
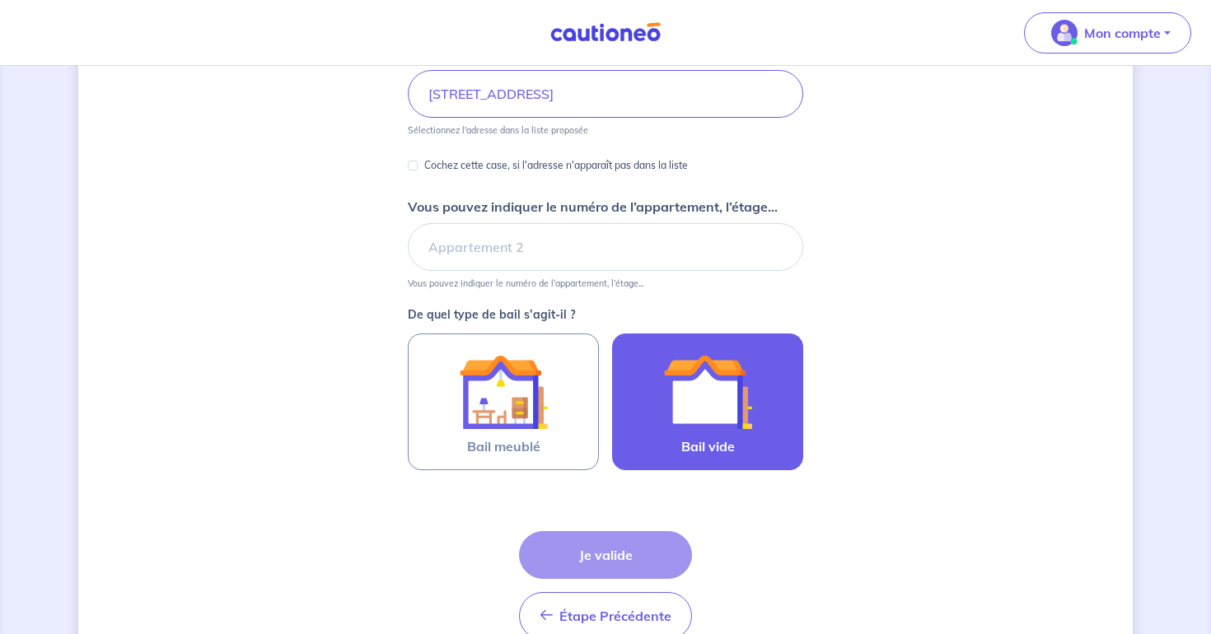
click at [699, 411] on img at bounding box center [707, 392] width 89 height 89
click at [0, 0] on input "Bail vide" at bounding box center [0, 0] width 0 height 0
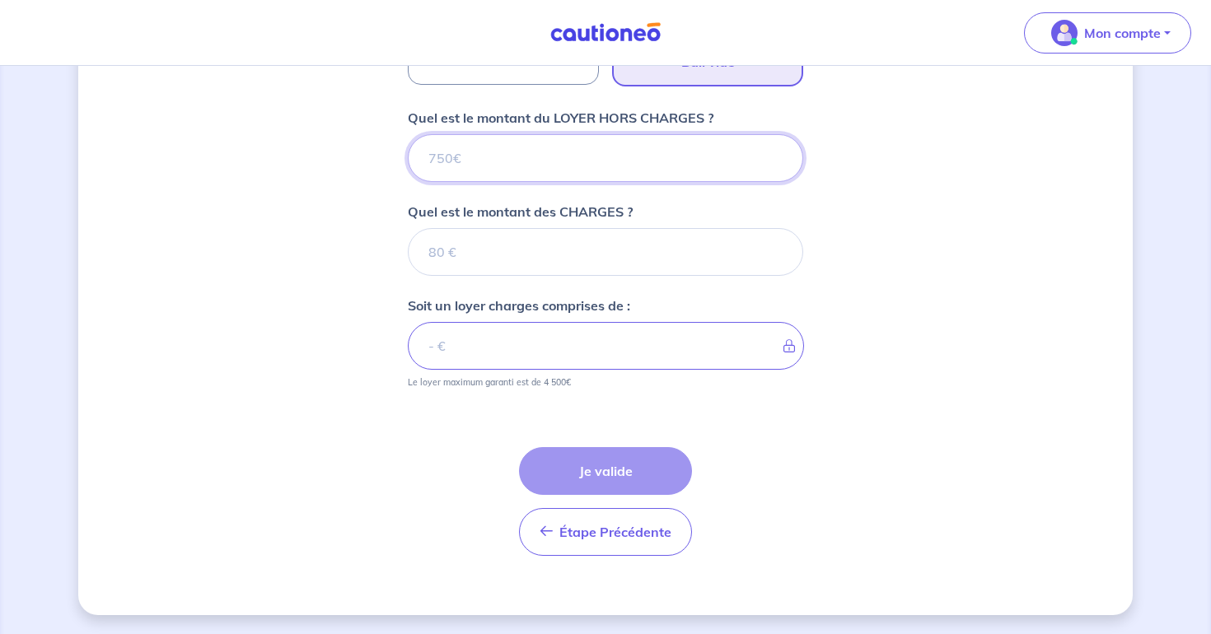
scroll to position [636, 0]
type input "5"
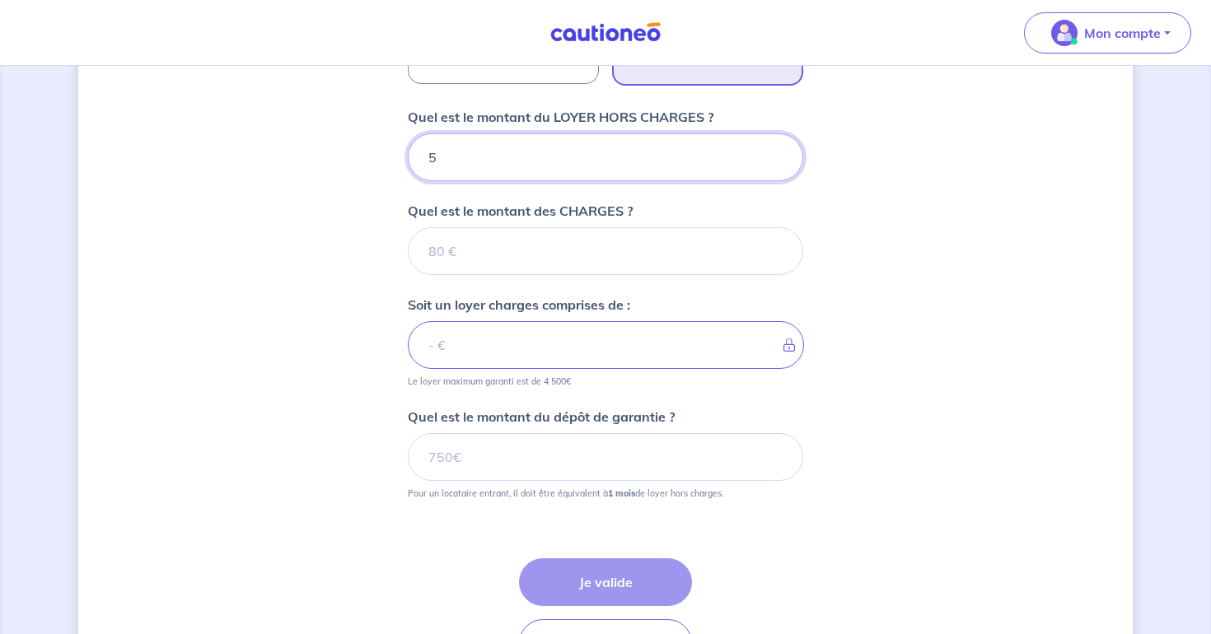
type input "57"
type input "575"
click at [348, 367] on div "Dites-nous en plus sur votre bien Où se situe votre bien en location ? 72 Bis R…" at bounding box center [605, 88] width 1055 height 1277
click at [482, 170] on input "575" at bounding box center [605, 157] width 395 height 48
type input "5"
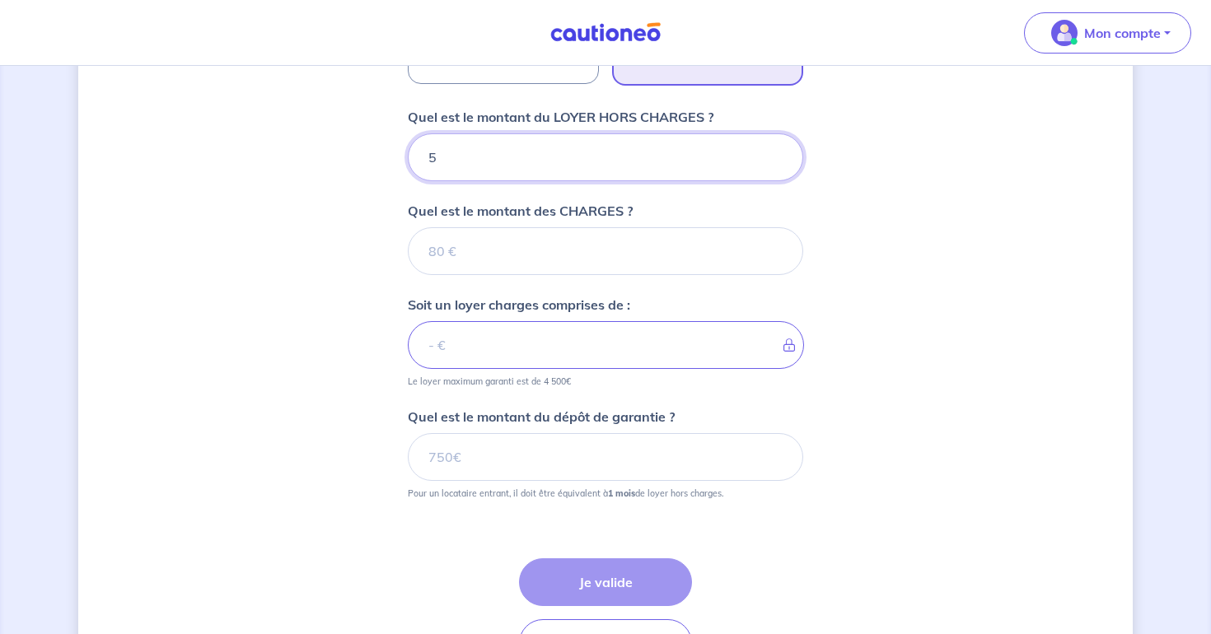
type input "55"
type input "550"
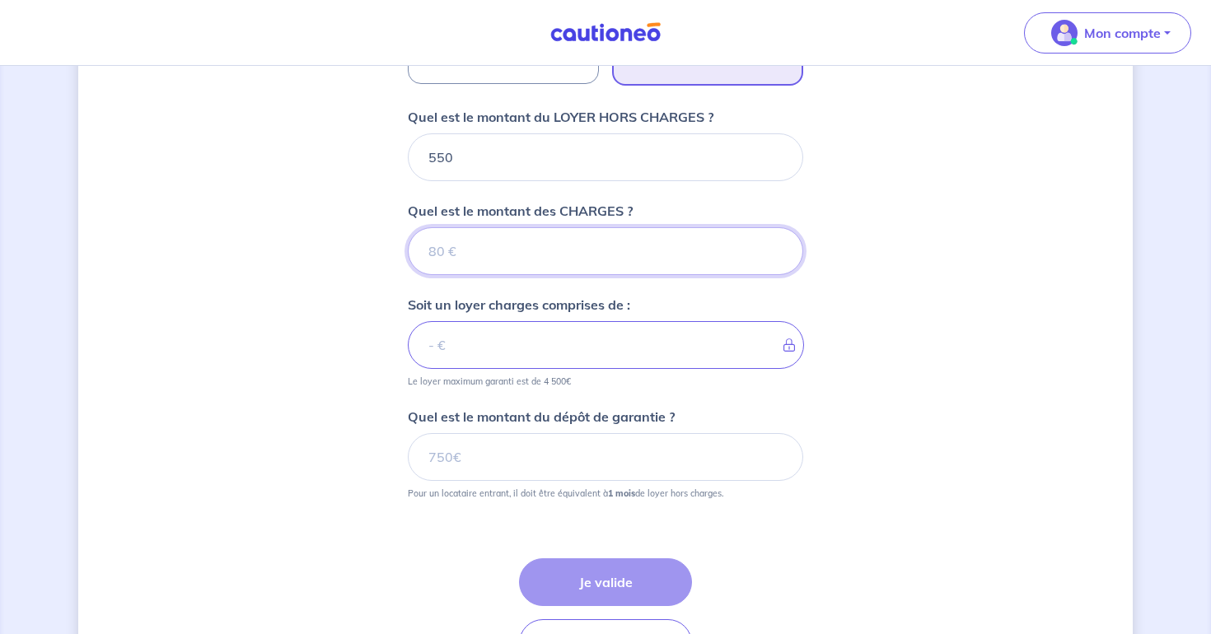
click at [525, 264] on input "Quel est le montant des CHARGES ?" at bounding box center [605, 251] width 395 height 48
type input "25"
type input "575"
type input "25"
click at [318, 425] on div "Dites-nous en plus sur votre bien Où se situe votre bien en location ? 72 Bis R…" at bounding box center [605, 88] width 1055 height 1277
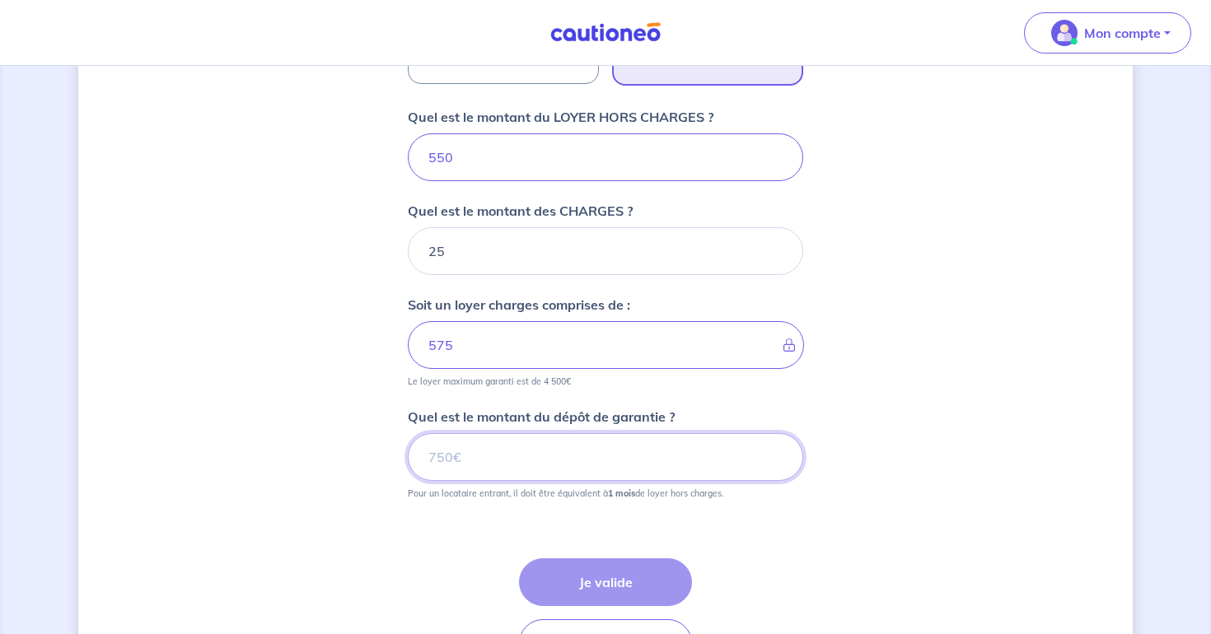
click at [451, 460] on input "Quel est le montant du dépôt de garantie ?" at bounding box center [605, 457] width 395 height 48
type input "550"
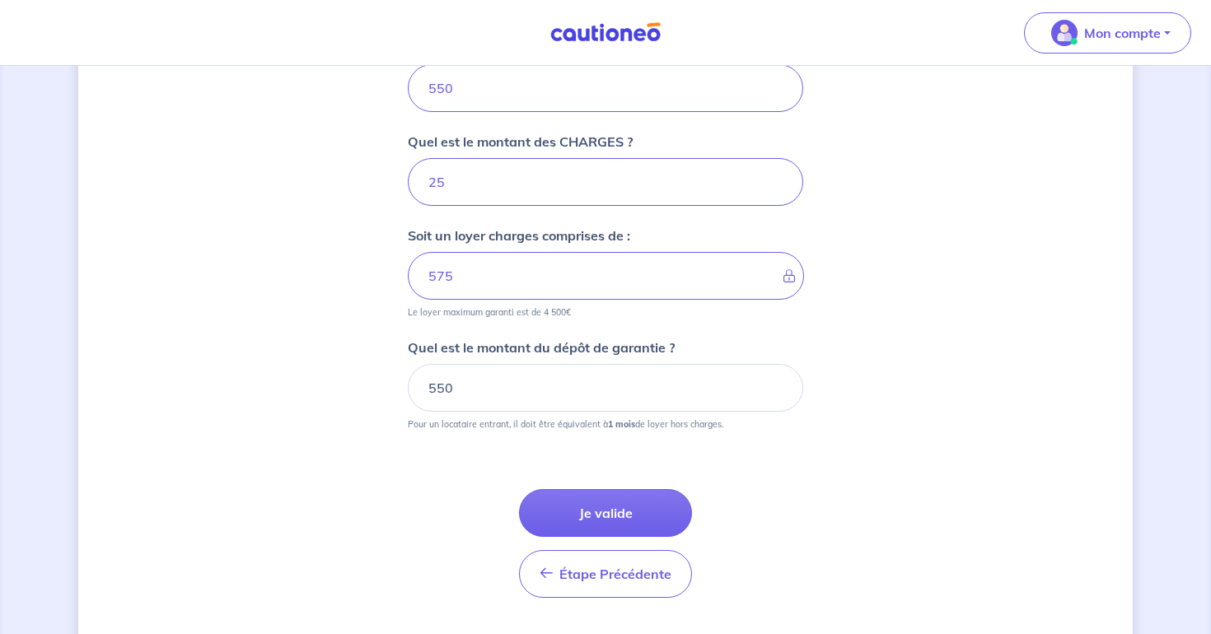
scroll to position [748, 0]
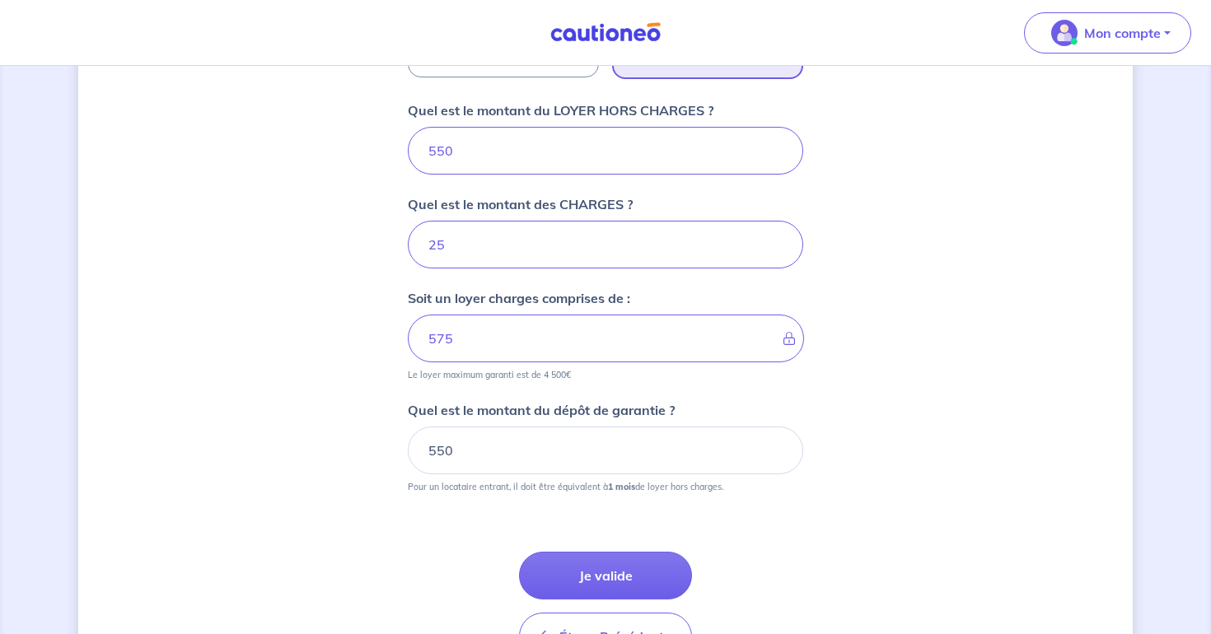
scroll to position [640, 0]
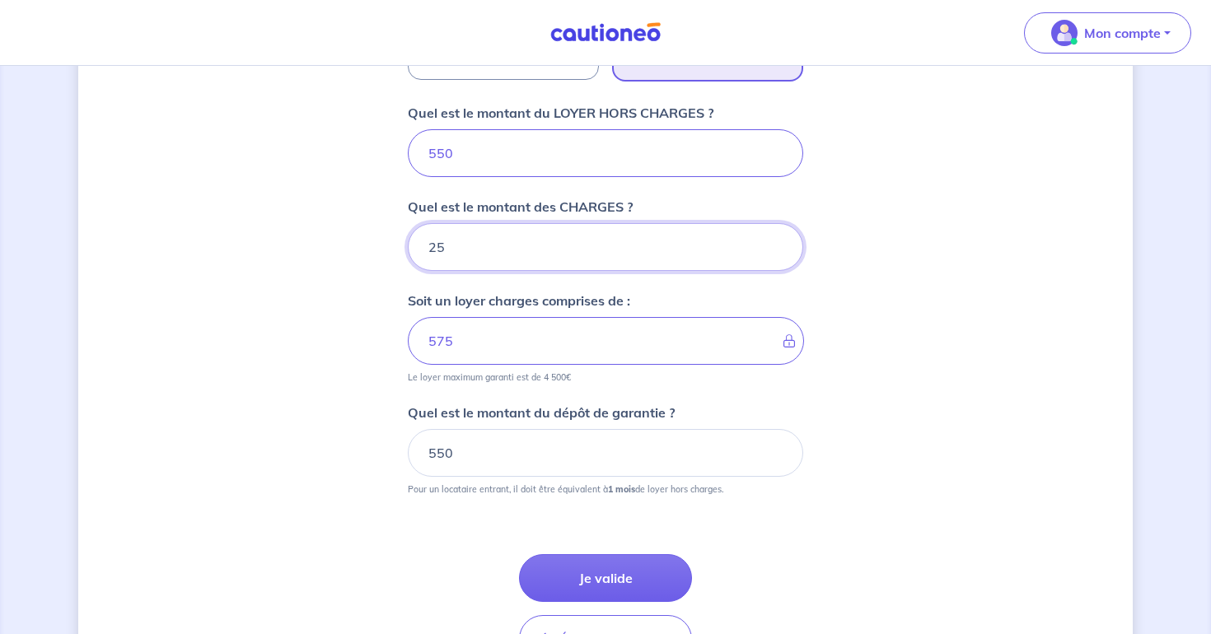
drag, startPoint x: 474, startPoint y: 236, endPoint x: 340, endPoint y: 236, distance: 133.5
click at [340, 236] on div "Dites-nous en plus sur votre bien Où se situe votre bien en location ? 72 Bis R…" at bounding box center [605, 84] width 1055 height 1277
drag, startPoint x: 466, startPoint y: 246, endPoint x: 378, endPoint y: 236, distance: 88.6
click at [378, 236] on div "Dites-nous en plus sur votre bien Où se situe votre bien en location ? 72 Bis R…" at bounding box center [605, 84] width 1055 height 1277
type input "550"
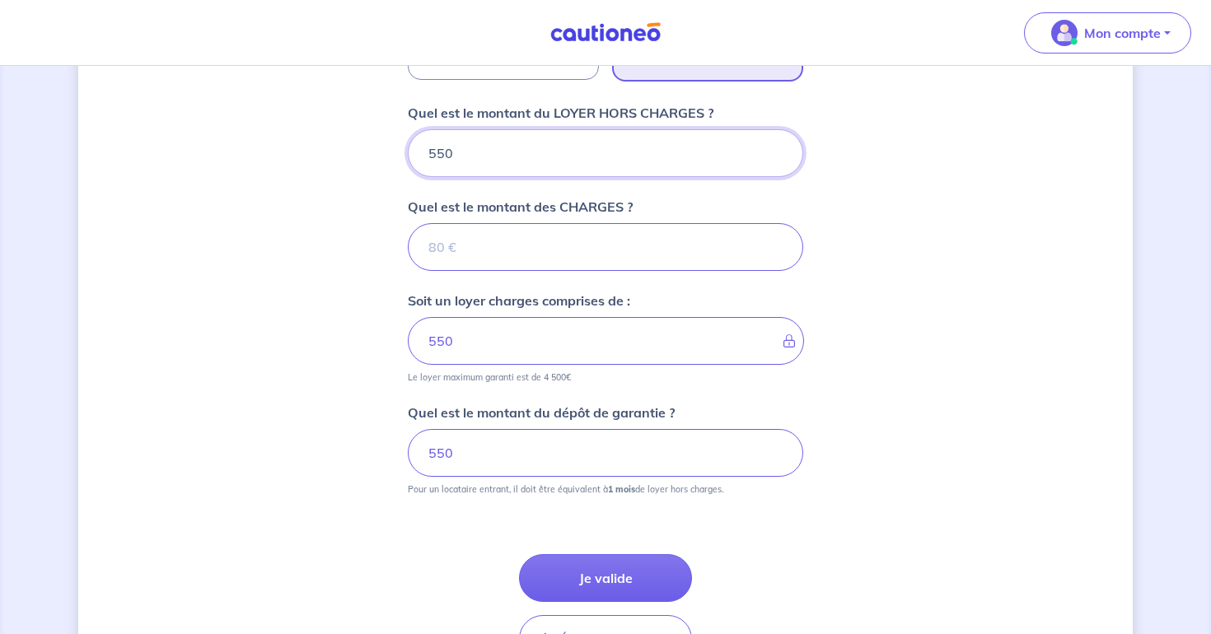
drag, startPoint x: 469, startPoint y: 157, endPoint x: 404, endPoint y: 157, distance: 65.1
click at [404, 157] on div "Dites-nous en plus sur votre bien Où se situe votre bien en location ? 72 Bis R…" at bounding box center [605, 84] width 1055 height 1277
type input "5"
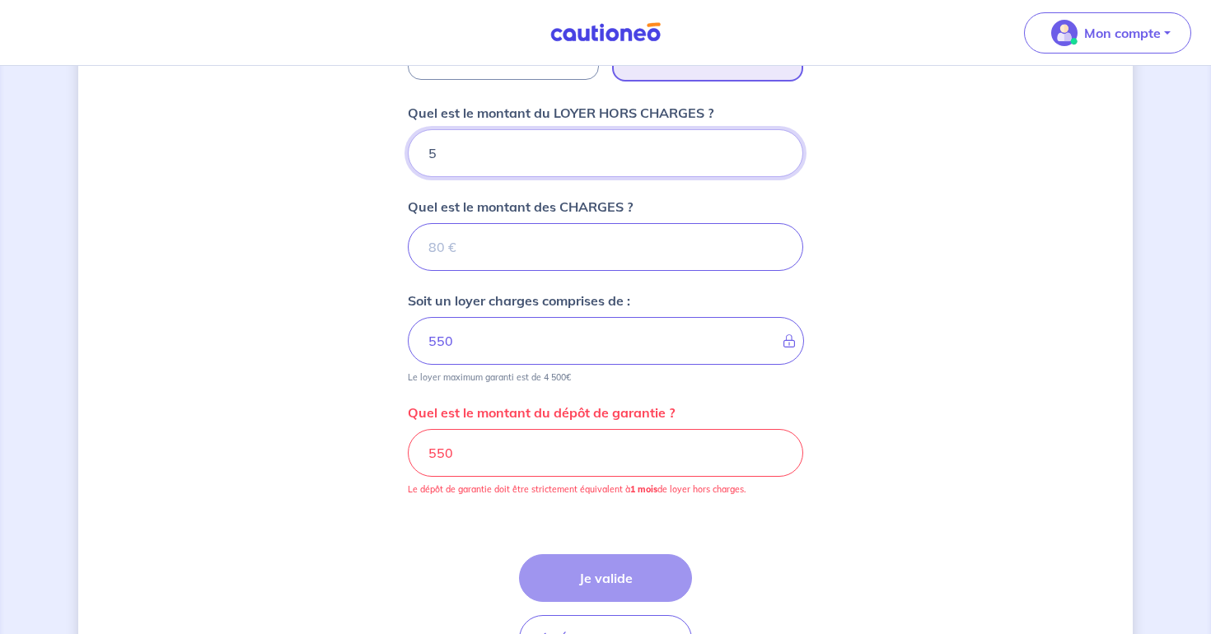
type input "5"
type input "57"
type input "575"
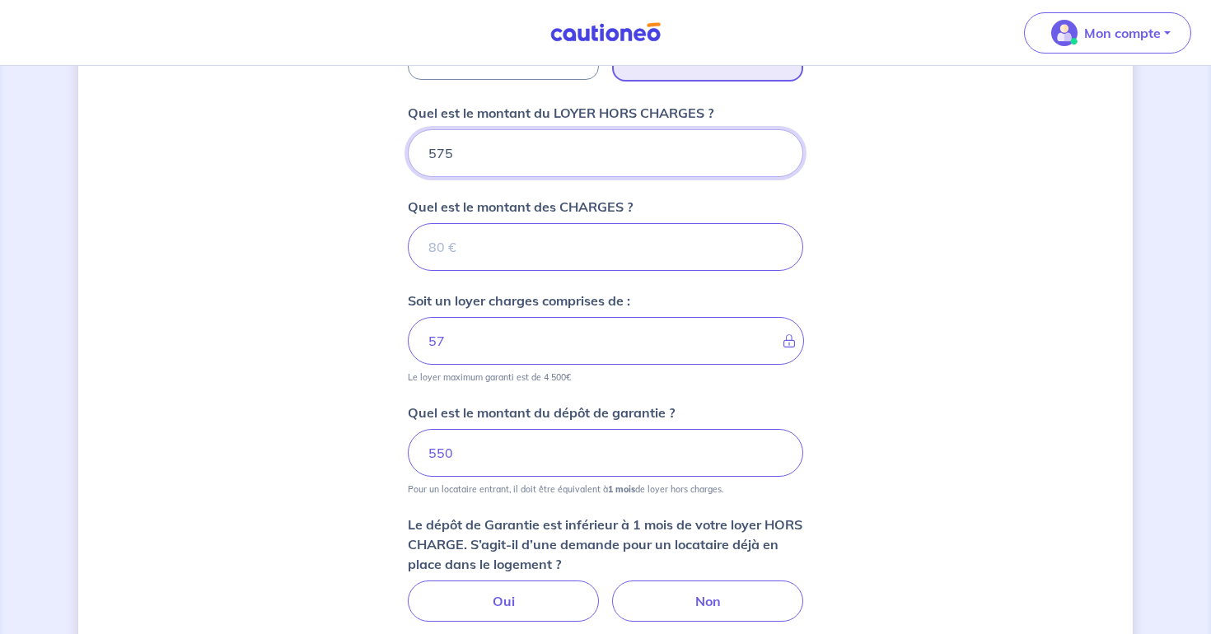
type input "575"
click at [281, 361] on div "Dites-nous en plus sur votre bien Où se situe votre bien en location ? 72 Bis R…" at bounding box center [605, 148] width 1055 height 1404
drag, startPoint x: 465, startPoint y: 460, endPoint x: 389, endPoint y: 458, distance: 75.8
click at [391, 459] on div "Dites-nous en plus sur votre bien Où se situe votre bien en location ? 72 Bis R…" at bounding box center [605, 148] width 1055 height 1404
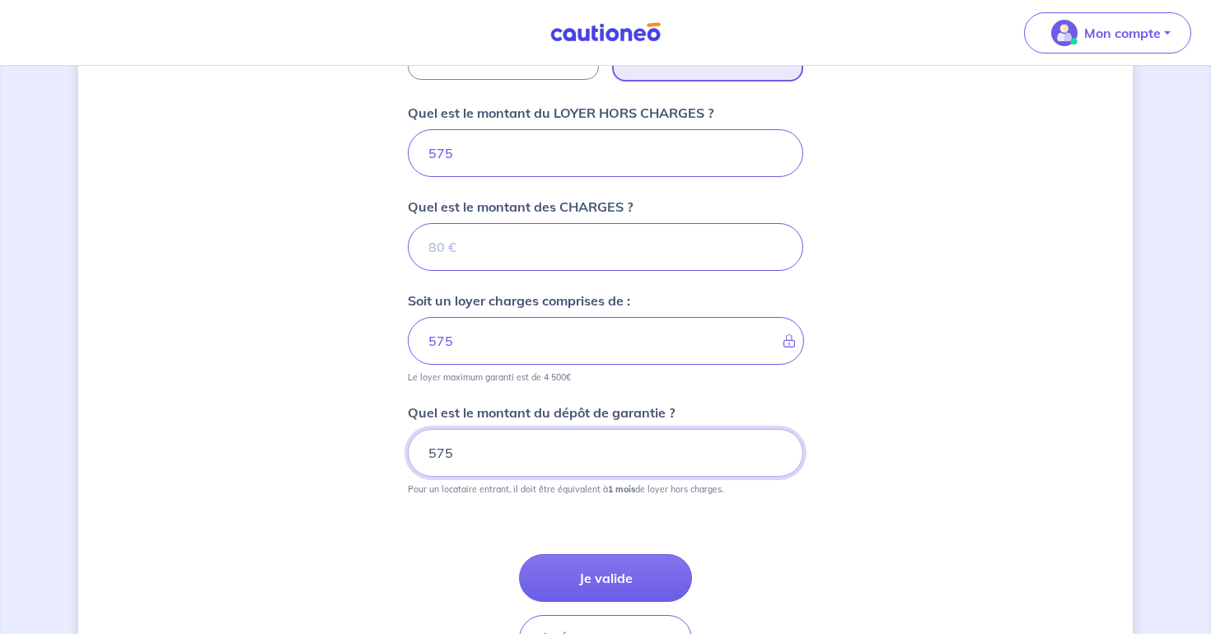
type input "575"
click at [325, 530] on div "Dites-nous en plus sur votre bien Où se situe votre bien en location ? 72 Bis R…" at bounding box center [605, 84] width 1055 height 1277
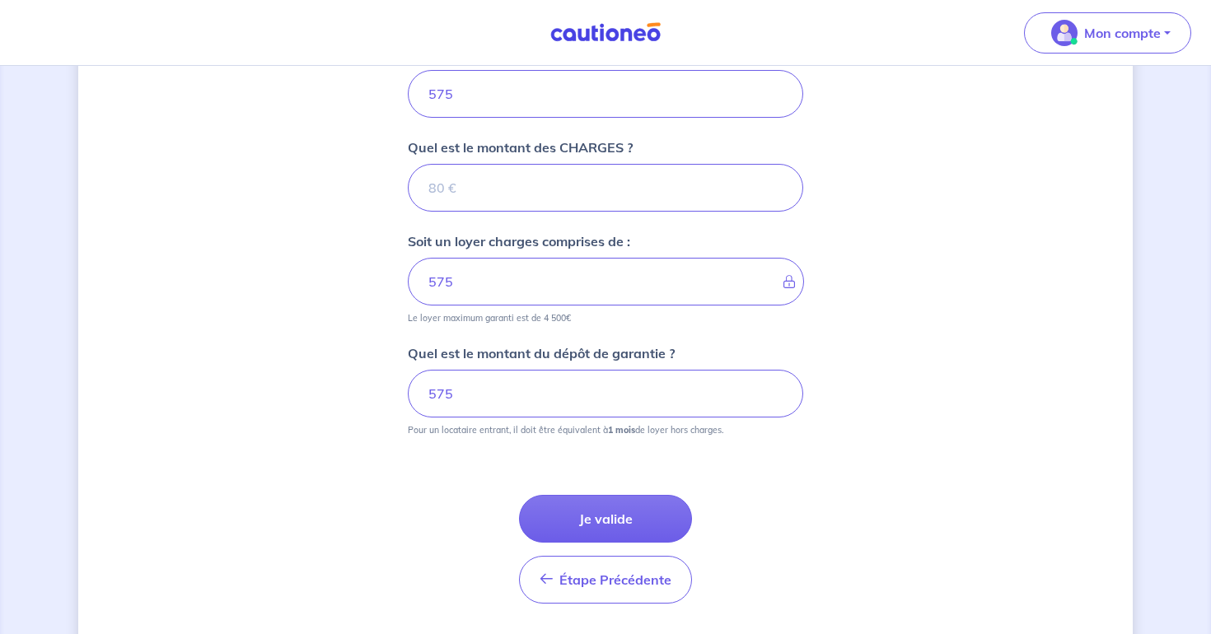
scroll to position [713, 0]
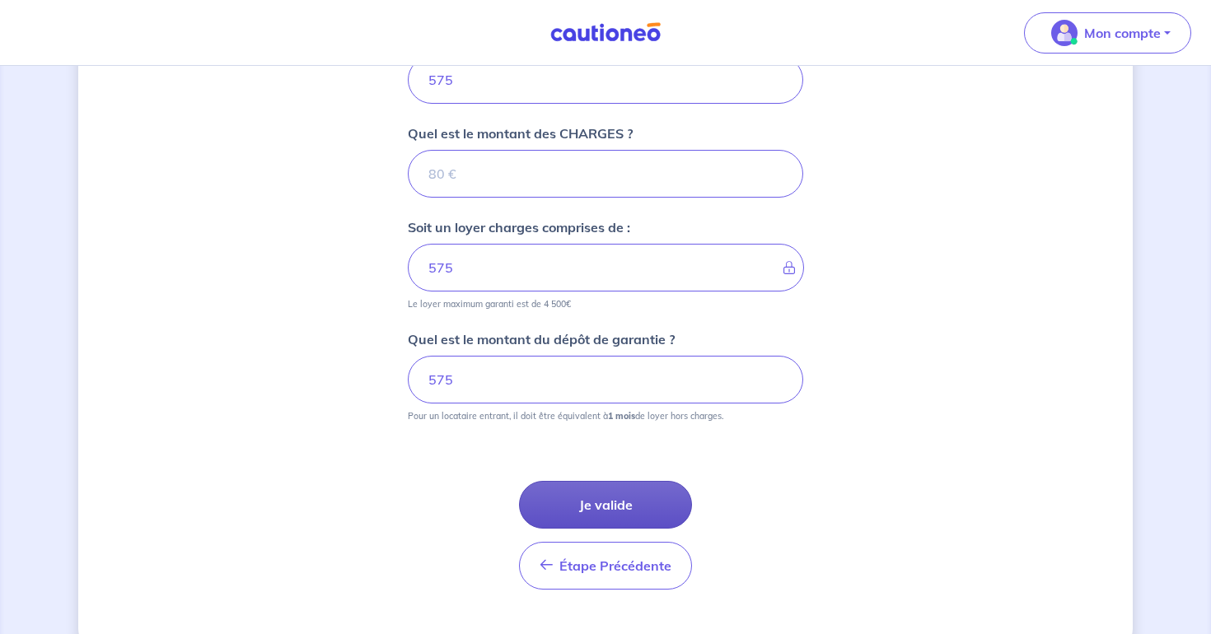
click at [592, 510] on button "Je valide" at bounding box center [605, 505] width 173 height 48
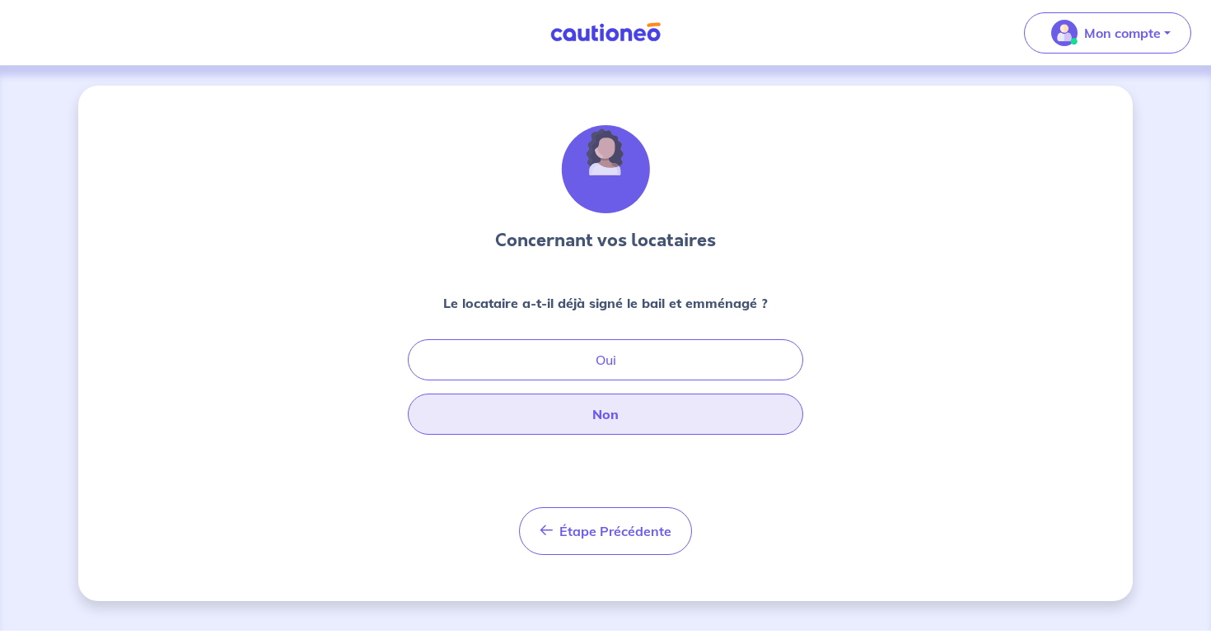
click at [601, 423] on button "Non" at bounding box center [605, 414] width 395 height 41
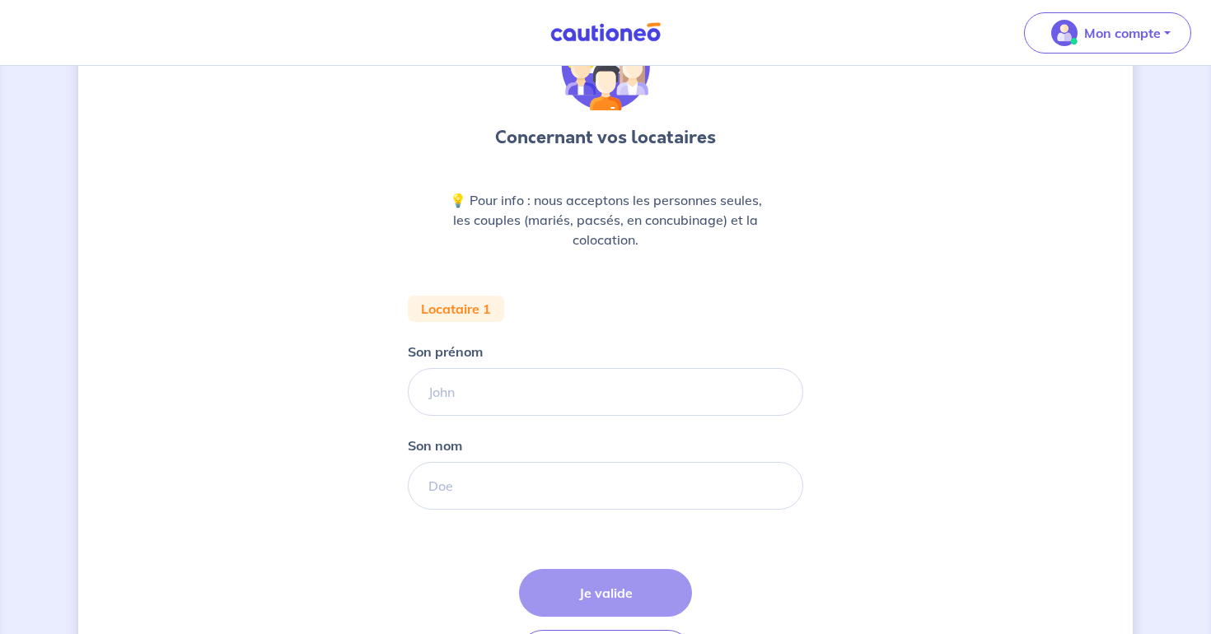
scroll to position [113, 0]
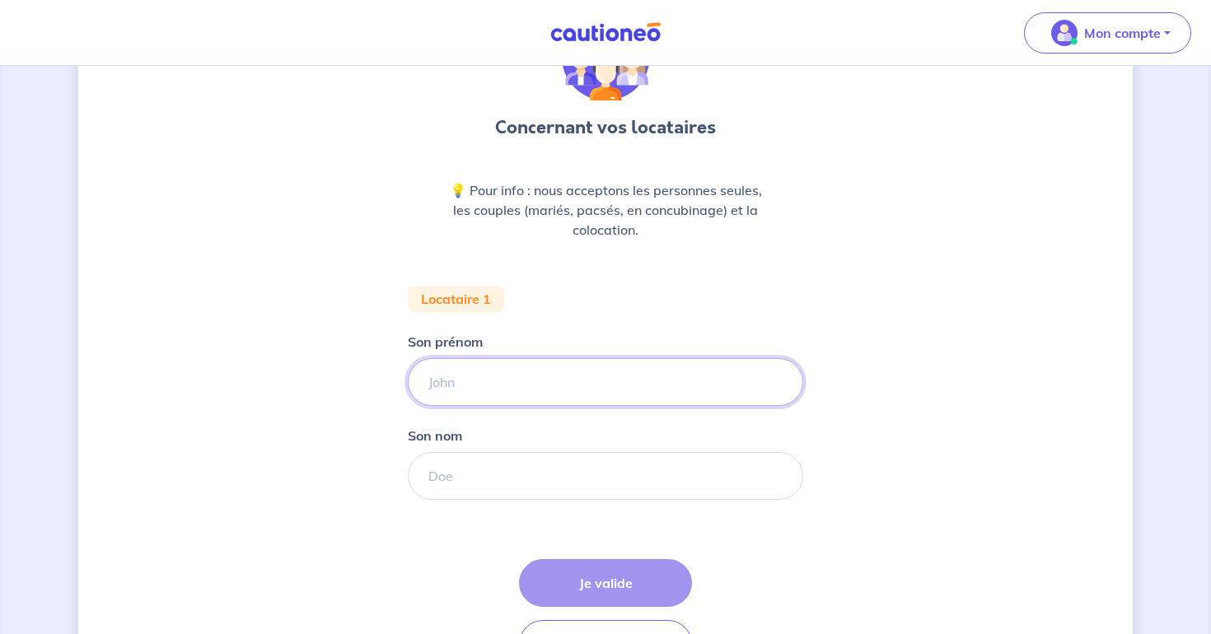
click at [569, 377] on input "Son prénom" at bounding box center [605, 382] width 395 height 48
type input "Fabien"
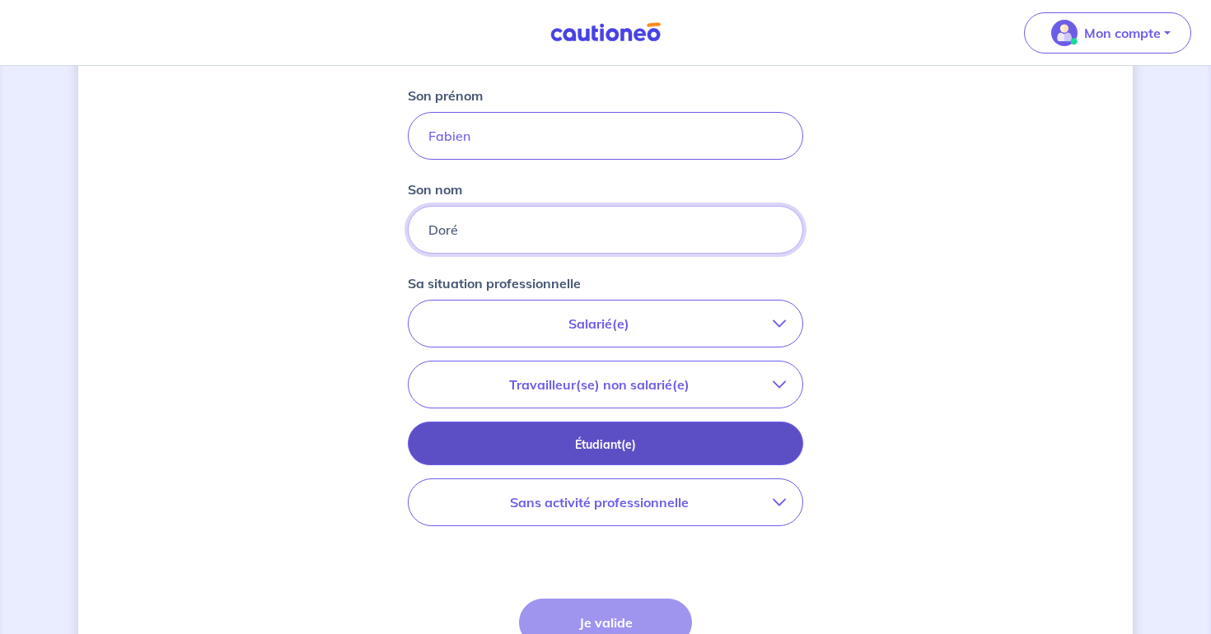
scroll to position [364, 0]
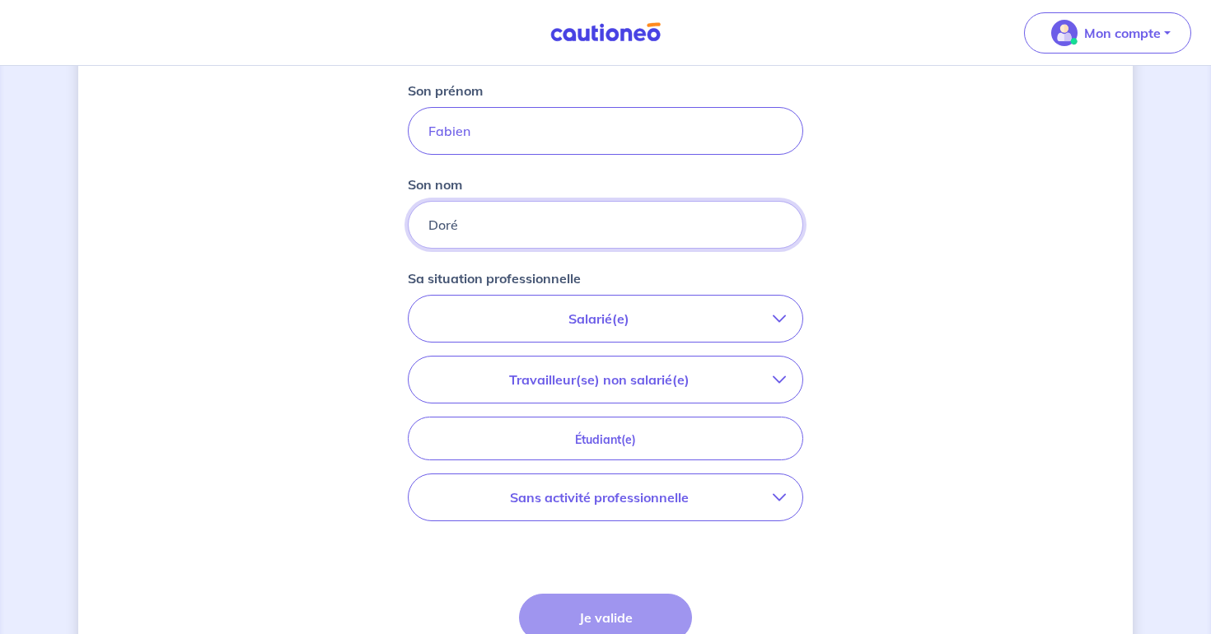
type input "Doré"
click at [596, 326] on p "Salarié(e)" at bounding box center [599, 319] width 348 height 20
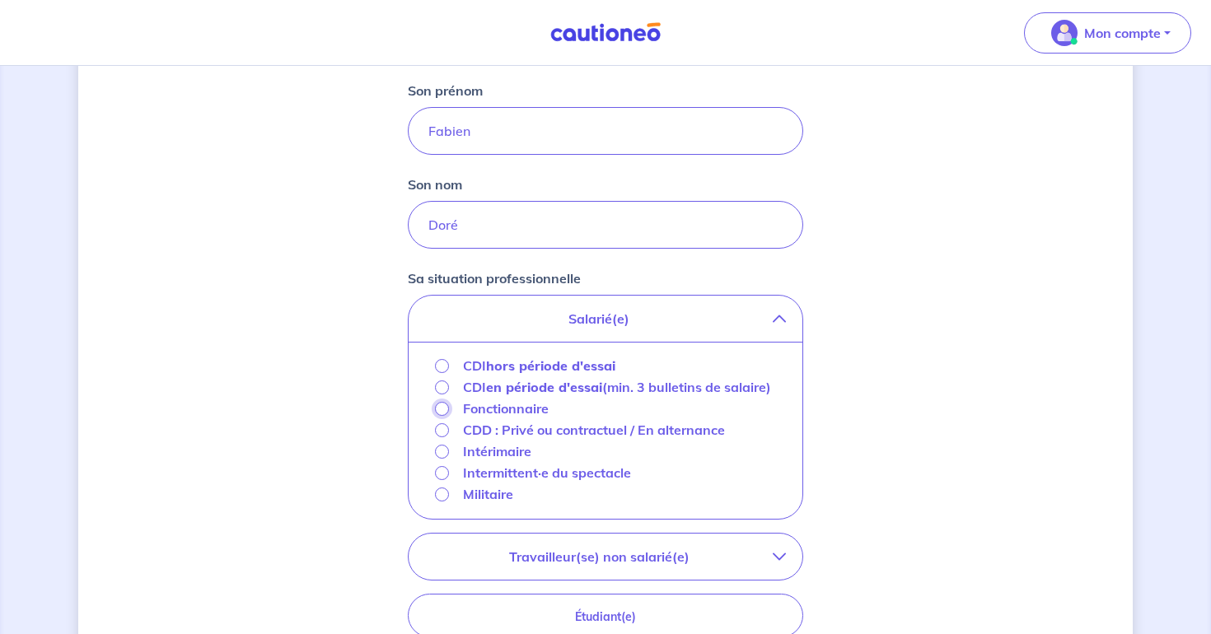
click at [444, 416] on input "Fonctionnaire" at bounding box center [442, 409] width 14 height 14
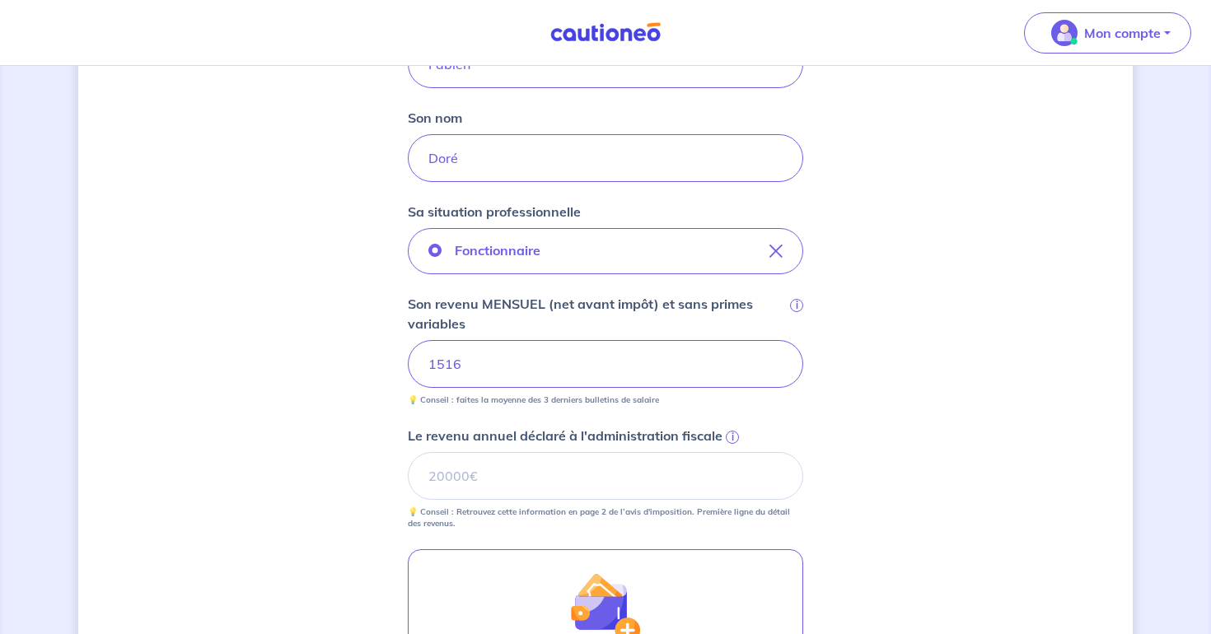
scroll to position [451, 0]
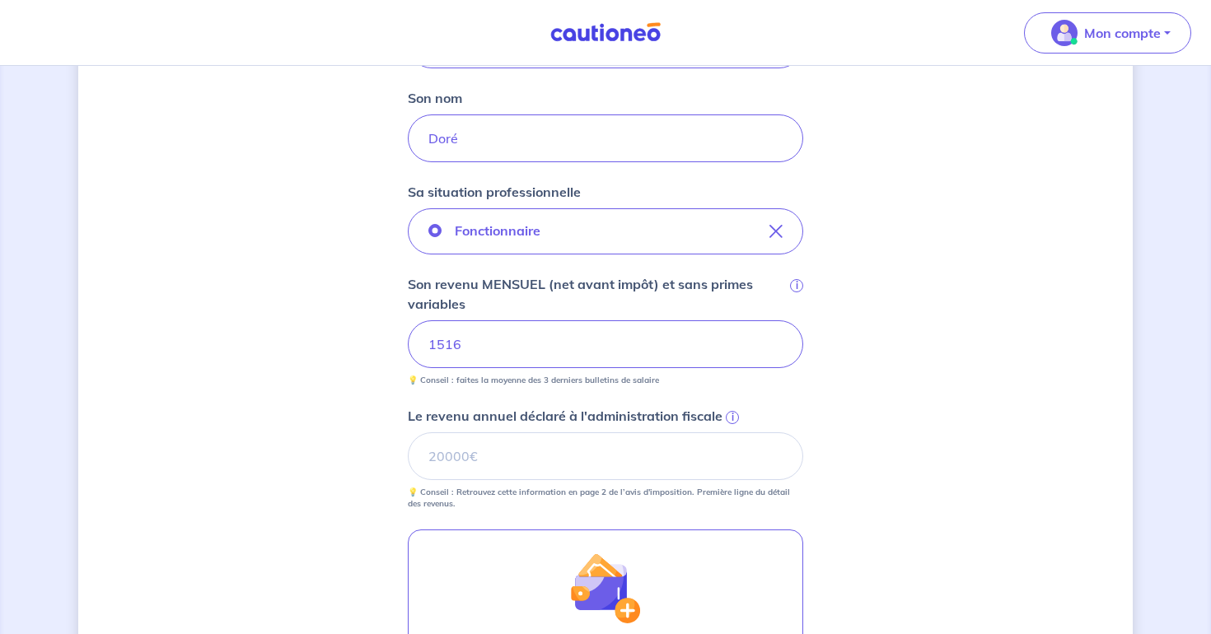
click at [304, 330] on div "Concernant vos locataires 💡 Pour info : nous acceptons les personnes seules, le…" at bounding box center [605, 278] width 1055 height 1287
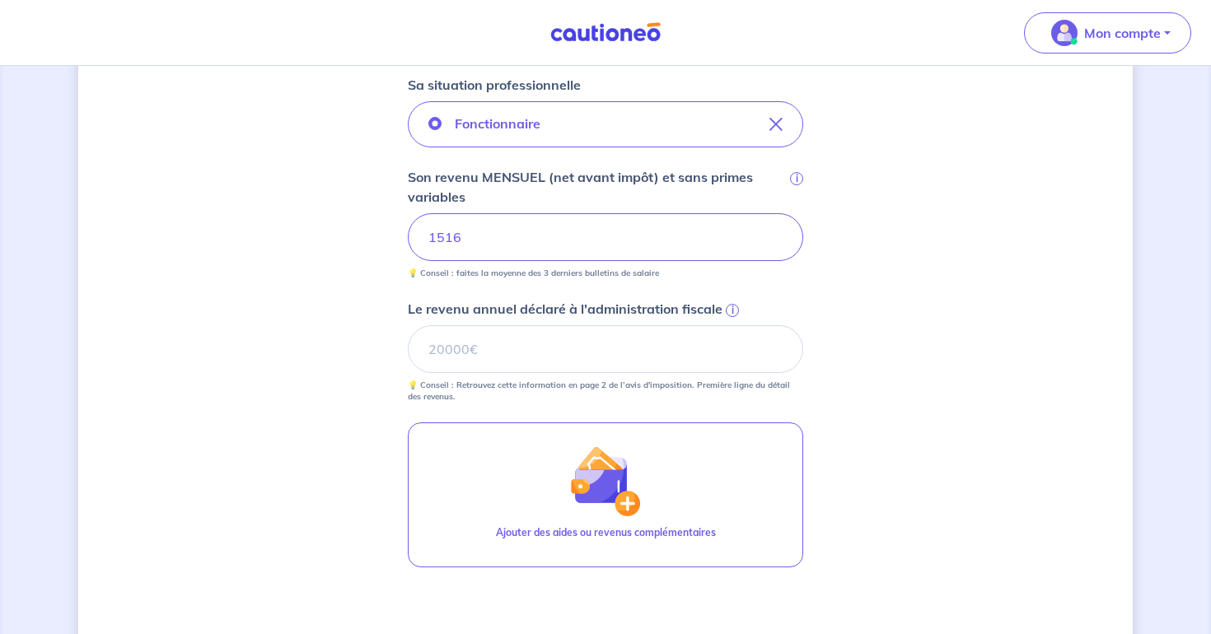
scroll to position [563, 0]
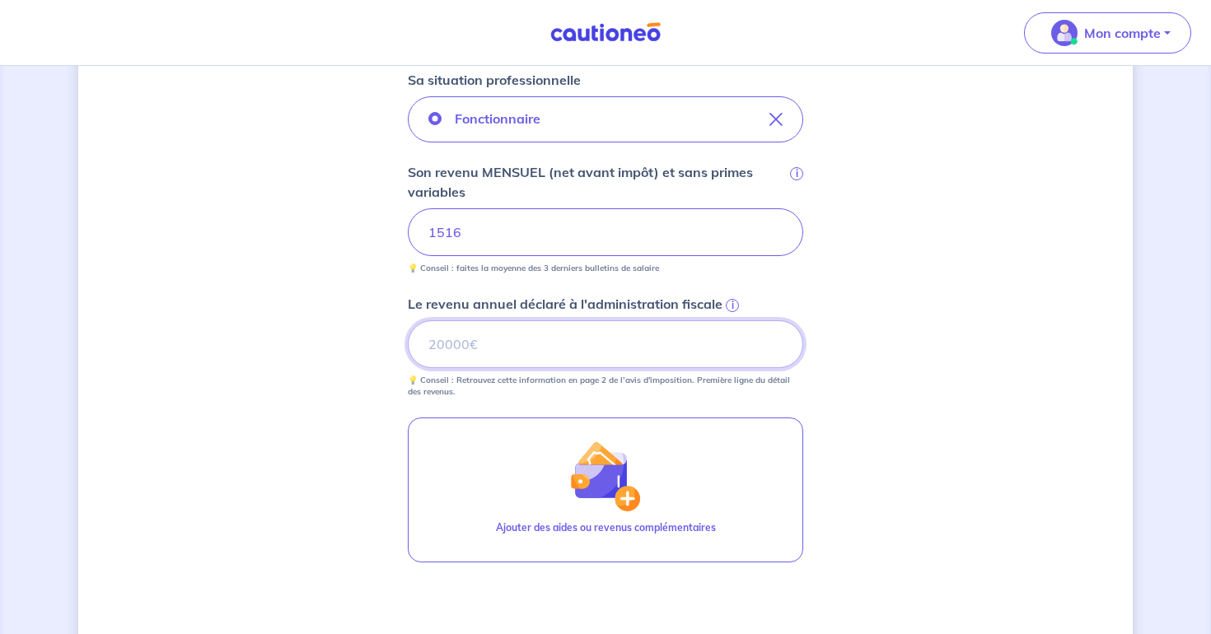
click at [471, 356] on input "Le revenu annuel déclaré à l'administration fiscale i" at bounding box center [605, 344] width 395 height 48
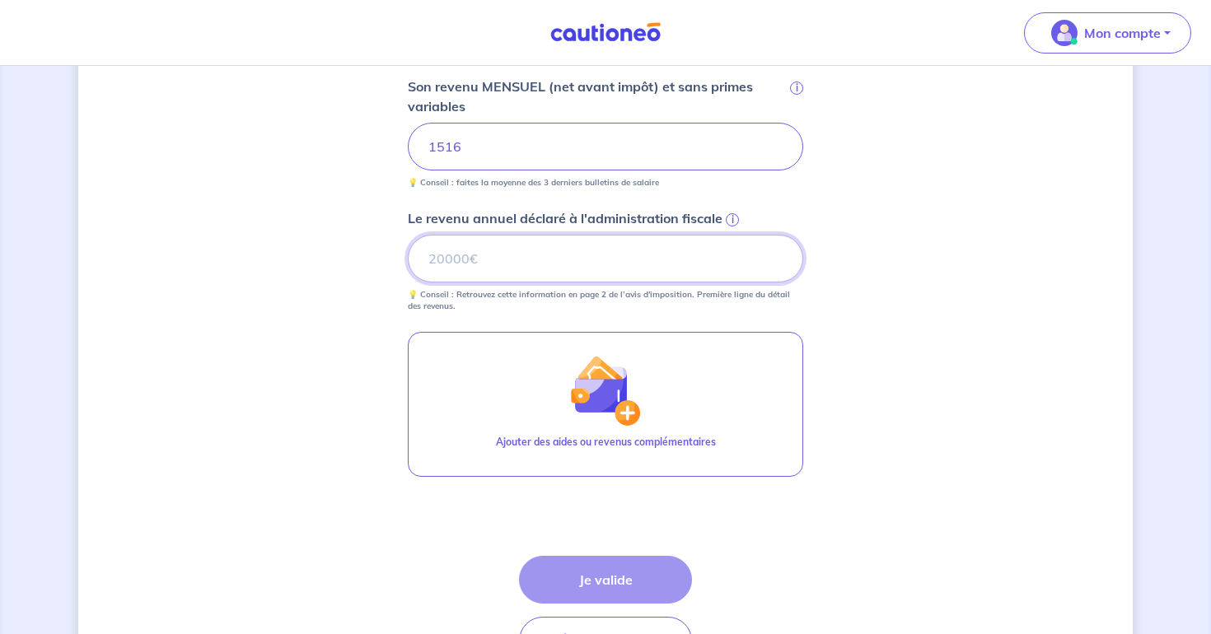
scroll to position [649, 0]
click at [732, 219] on span "i" at bounding box center [732, 219] width 13 height 13
click at [732, 234] on input "Le revenu annuel déclaré à l'administration fiscale i" at bounding box center [605, 258] width 395 height 48
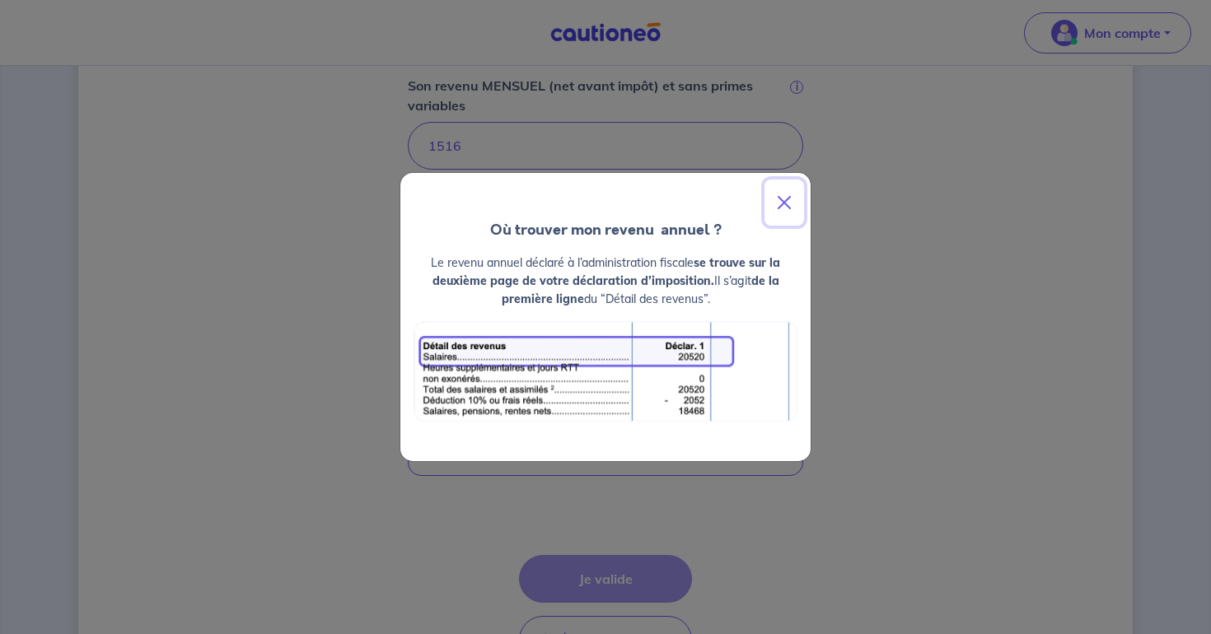
click at [782, 204] on button "Close" at bounding box center [785, 203] width 40 height 46
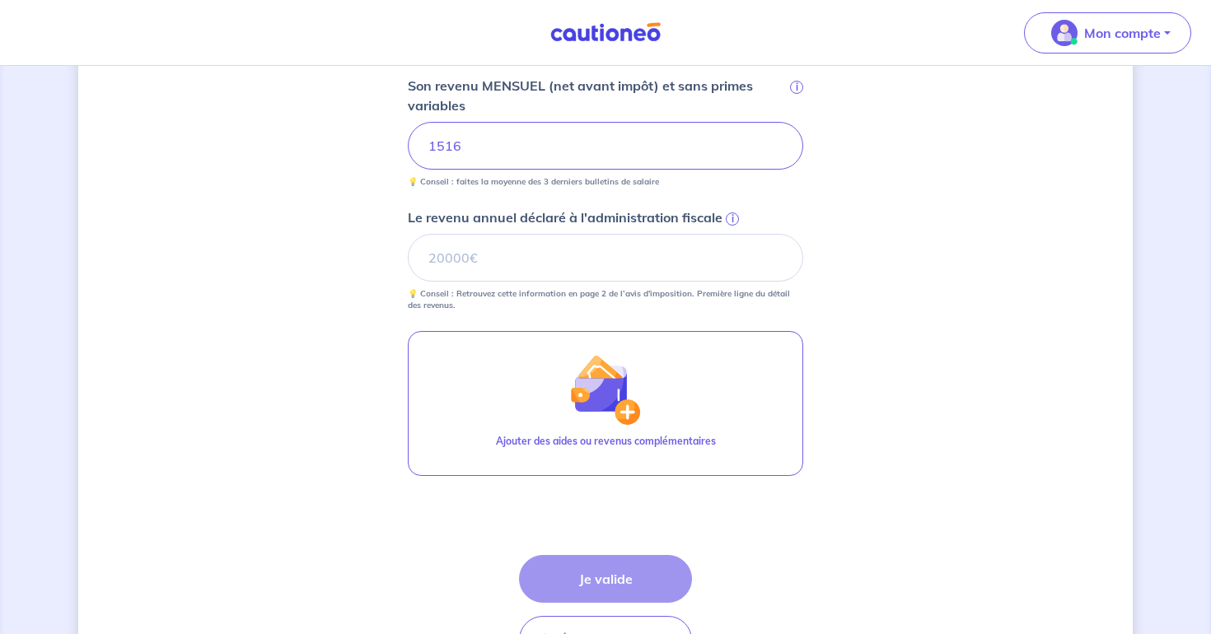
click at [731, 216] on span "i" at bounding box center [732, 219] width 13 height 13
click at [731, 234] on input "Le revenu annuel déclaré à l'administration fiscale i" at bounding box center [605, 258] width 395 height 48
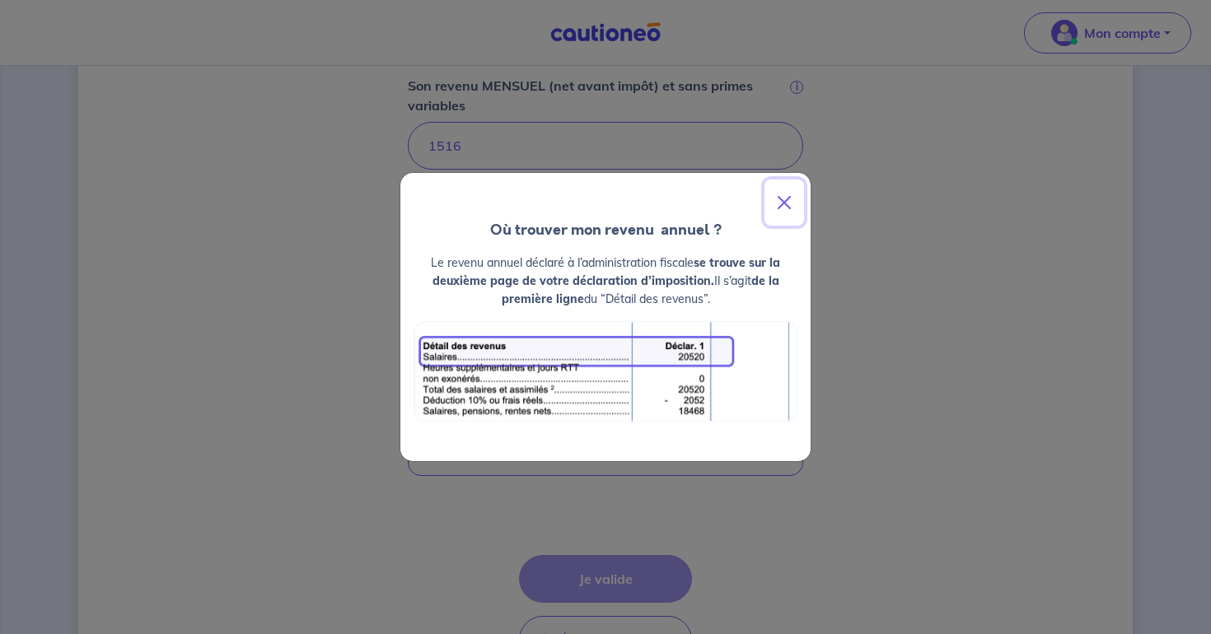
click at [783, 211] on button "Close" at bounding box center [785, 203] width 40 height 46
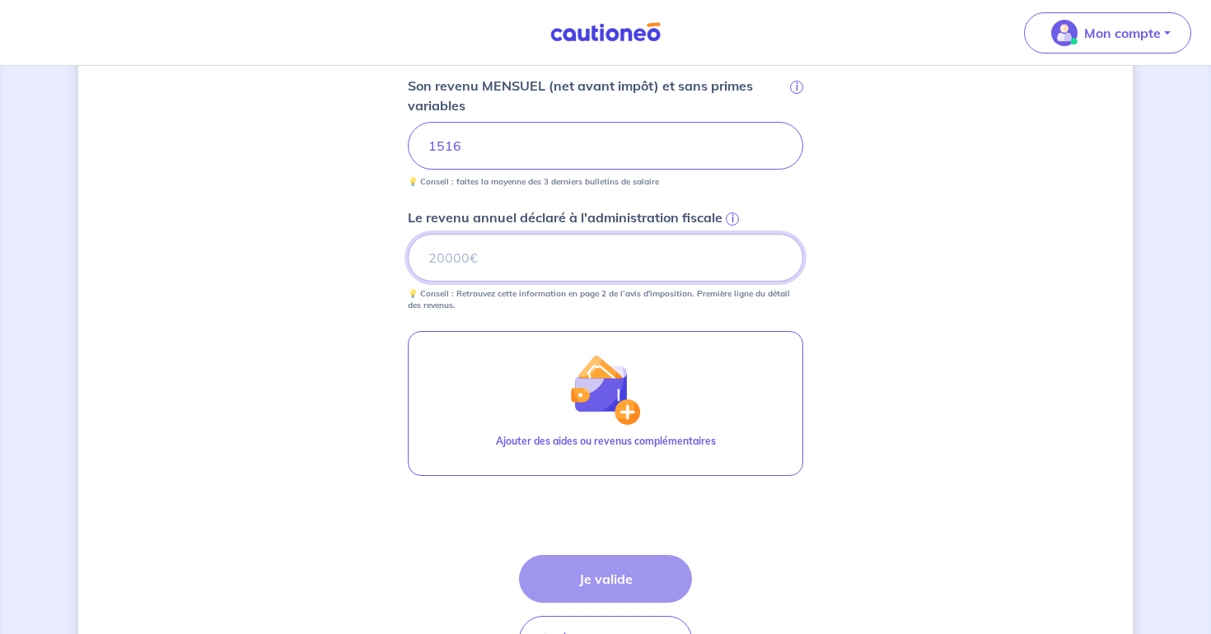
click at [540, 261] on input "Le revenu annuel déclaré à l'administration fiscale i" at bounding box center [605, 258] width 395 height 48
type input "24022"
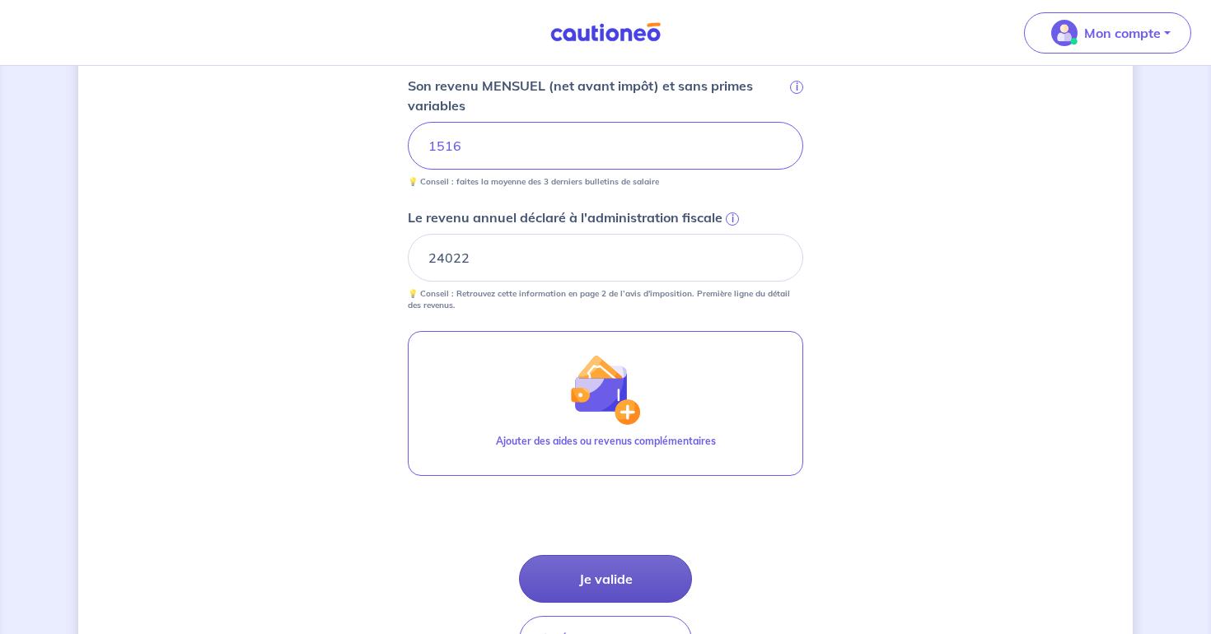
click at [567, 578] on button "Je valide" at bounding box center [605, 579] width 173 height 48
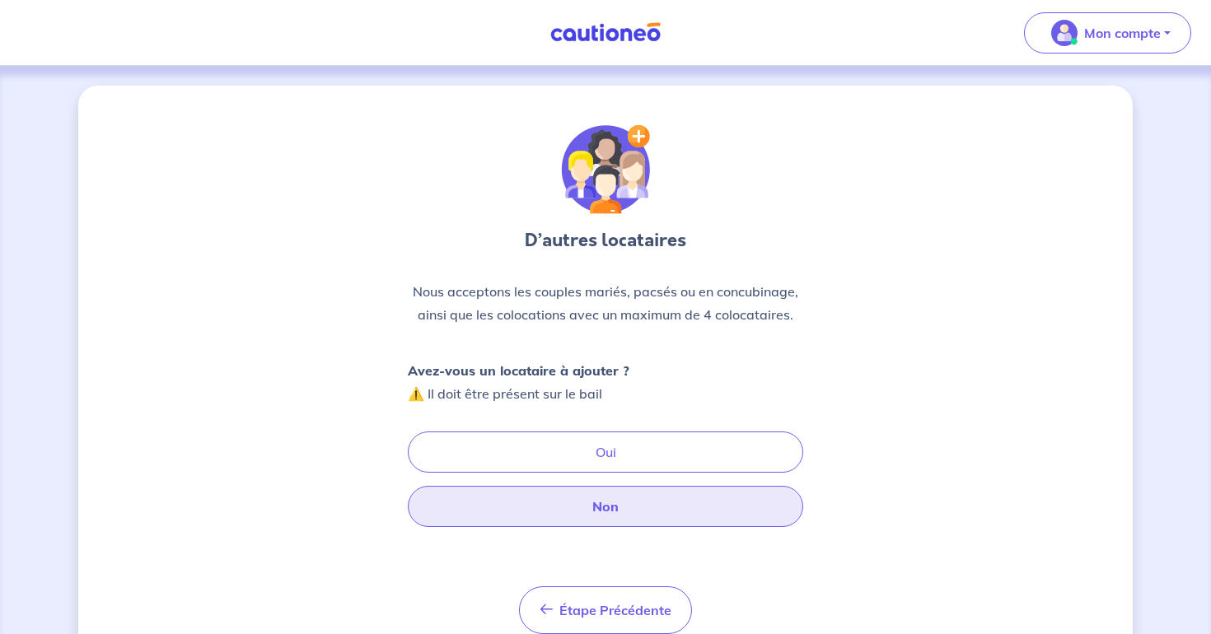
click at [562, 504] on button "Non" at bounding box center [605, 506] width 395 height 41
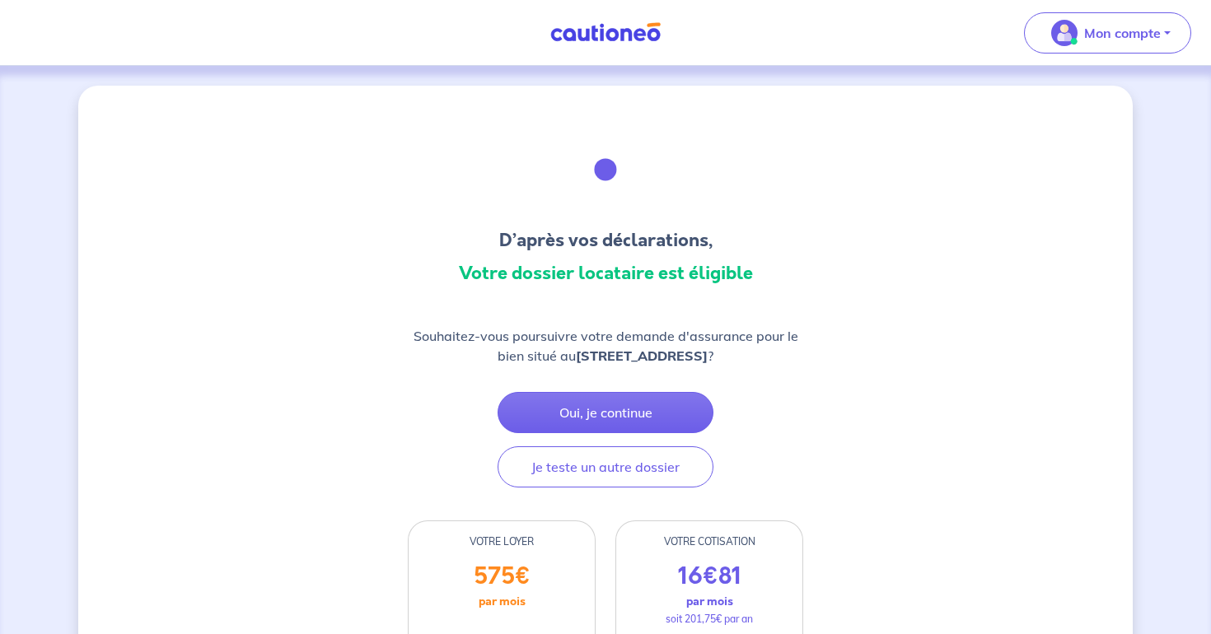
scroll to position [35, 0]
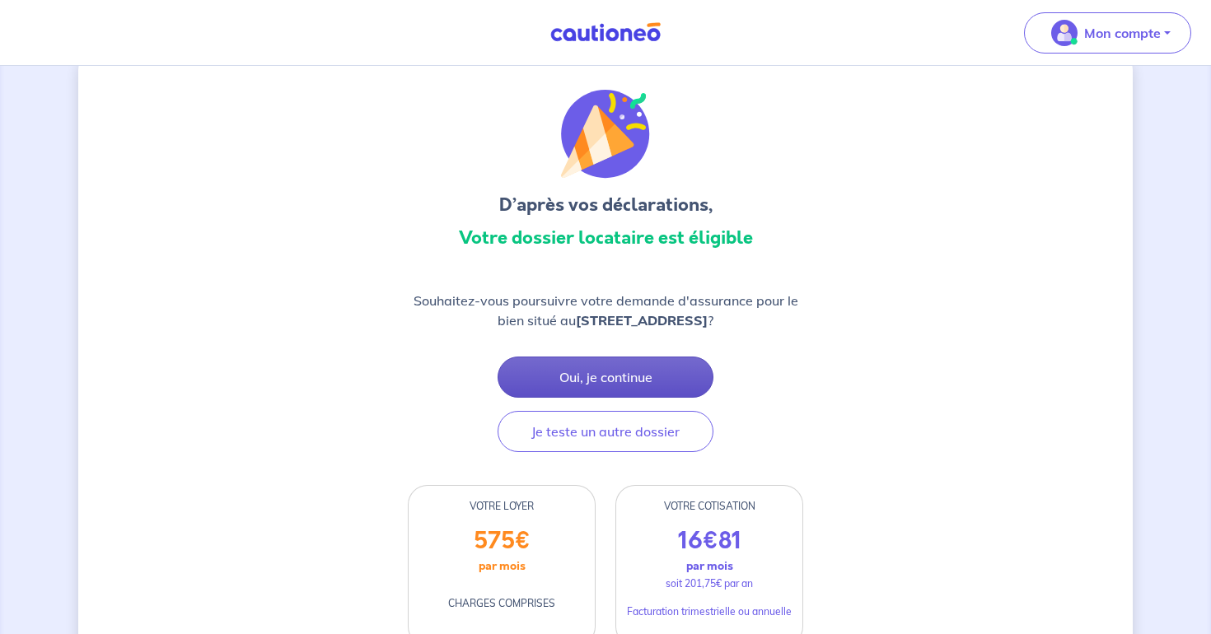
click at [591, 380] on button "Oui, je continue" at bounding box center [606, 377] width 216 height 41
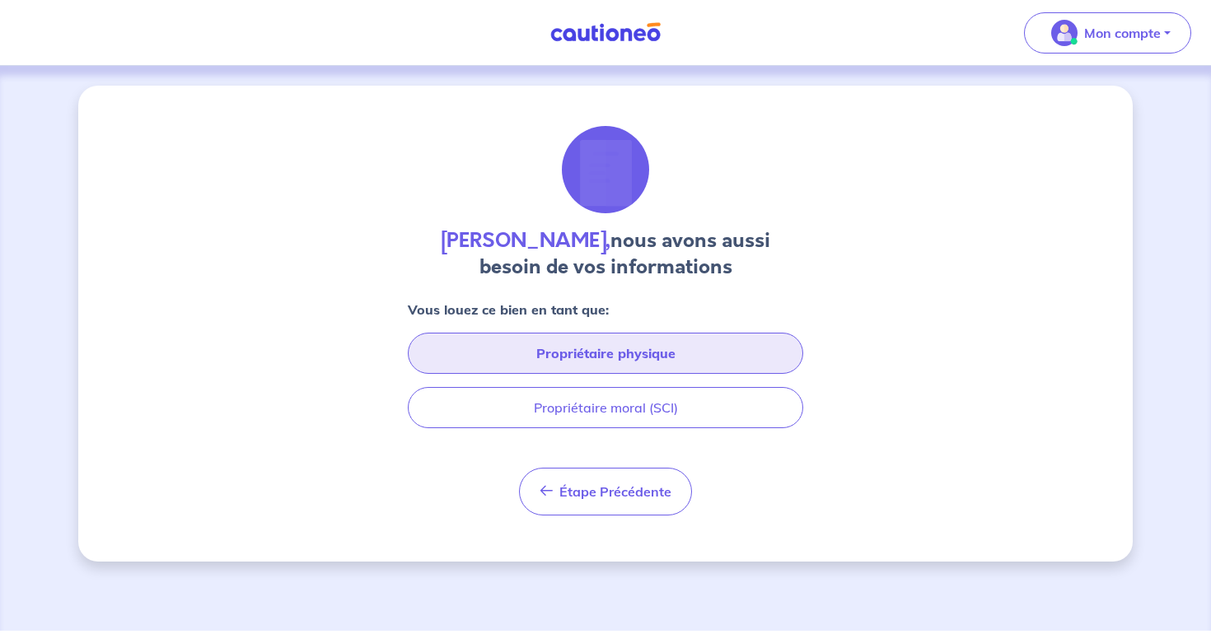
click at [584, 363] on button "Propriétaire physique" at bounding box center [605, 353] width 395 height 41
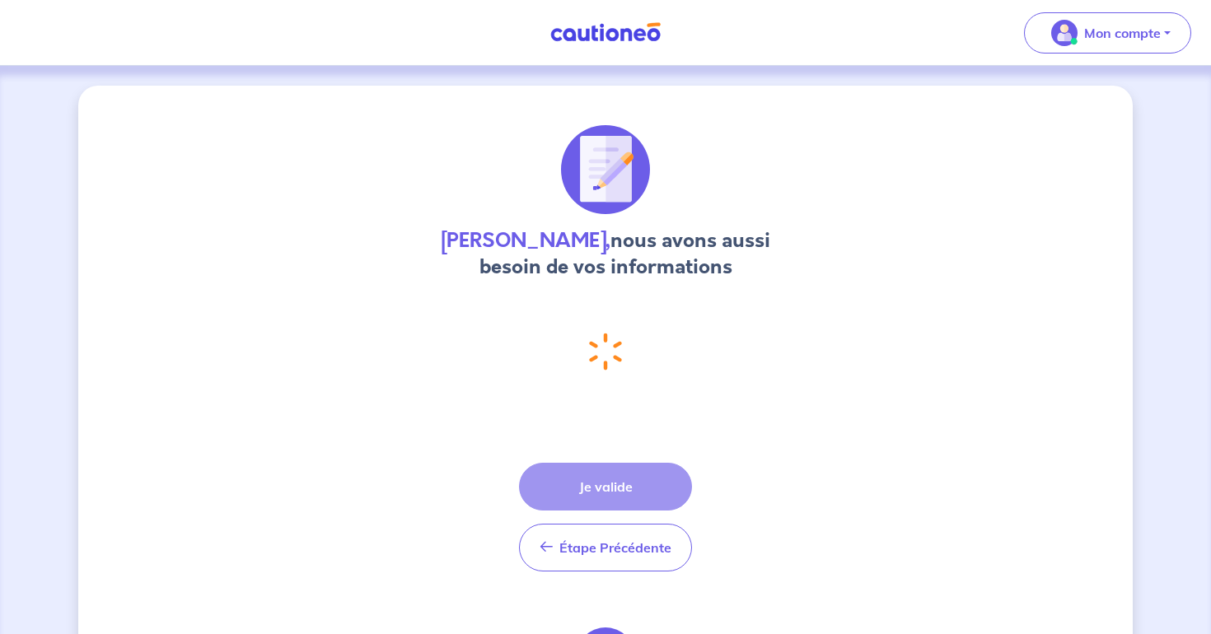
select select "FR"
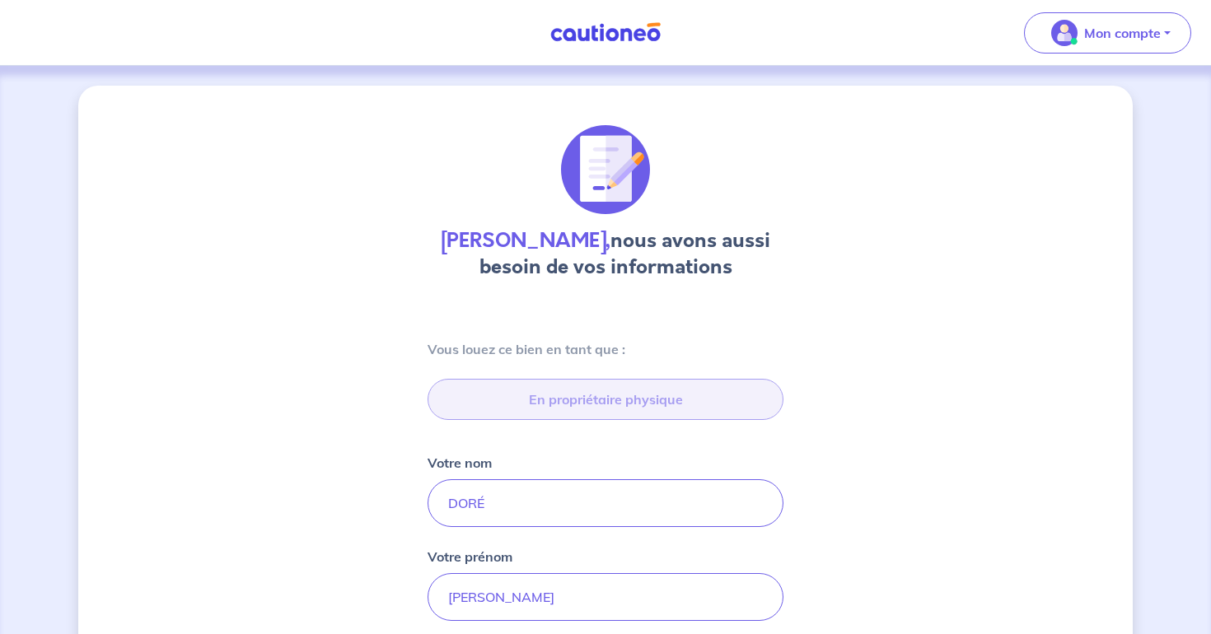
type input "64Q RUE SAINT ANTOINE, 78920 ECQUEVILLY"
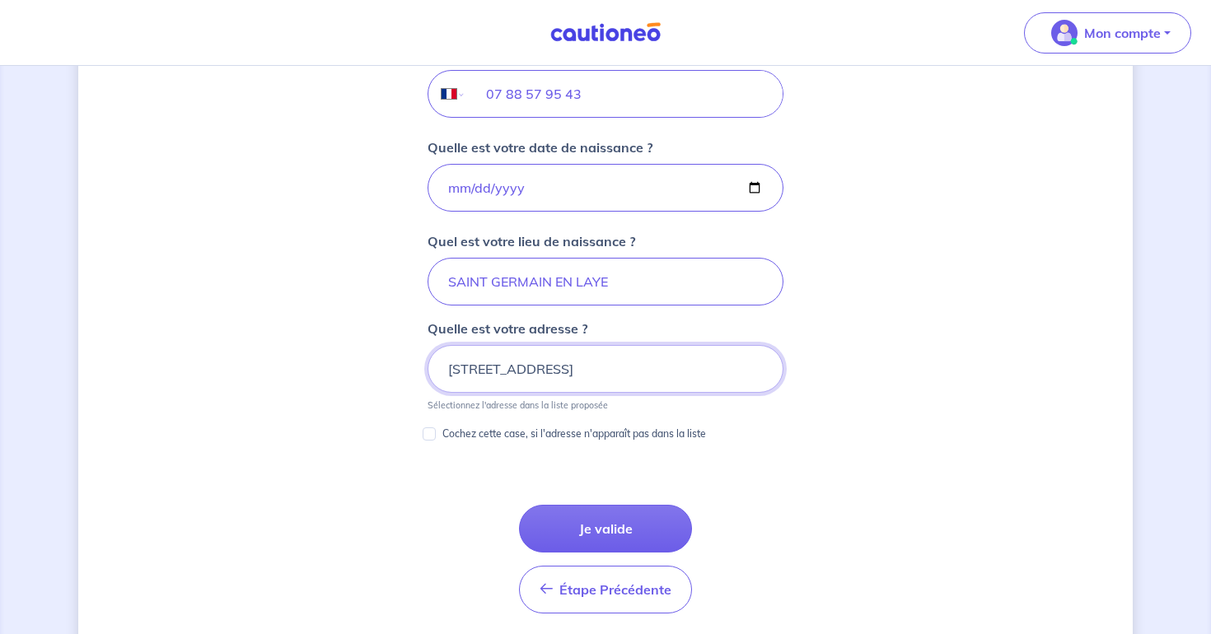
scroll to position [695, 0]
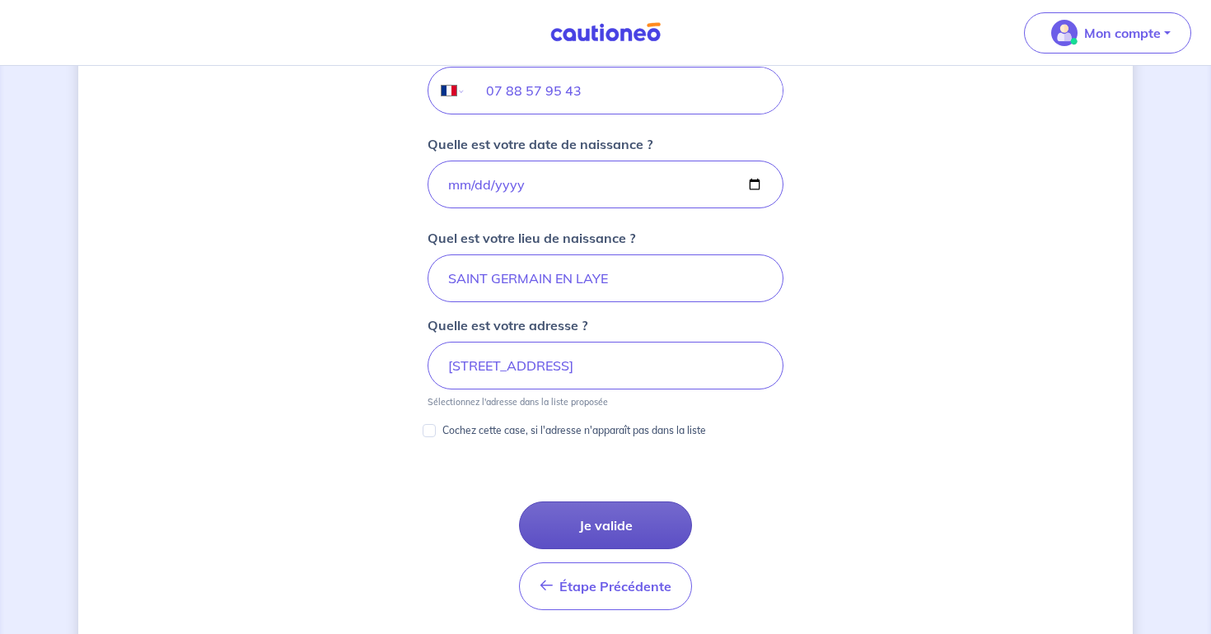
click at [574, 517] on button "Je valide" at bounding box center [605, 526] width 173 height 48
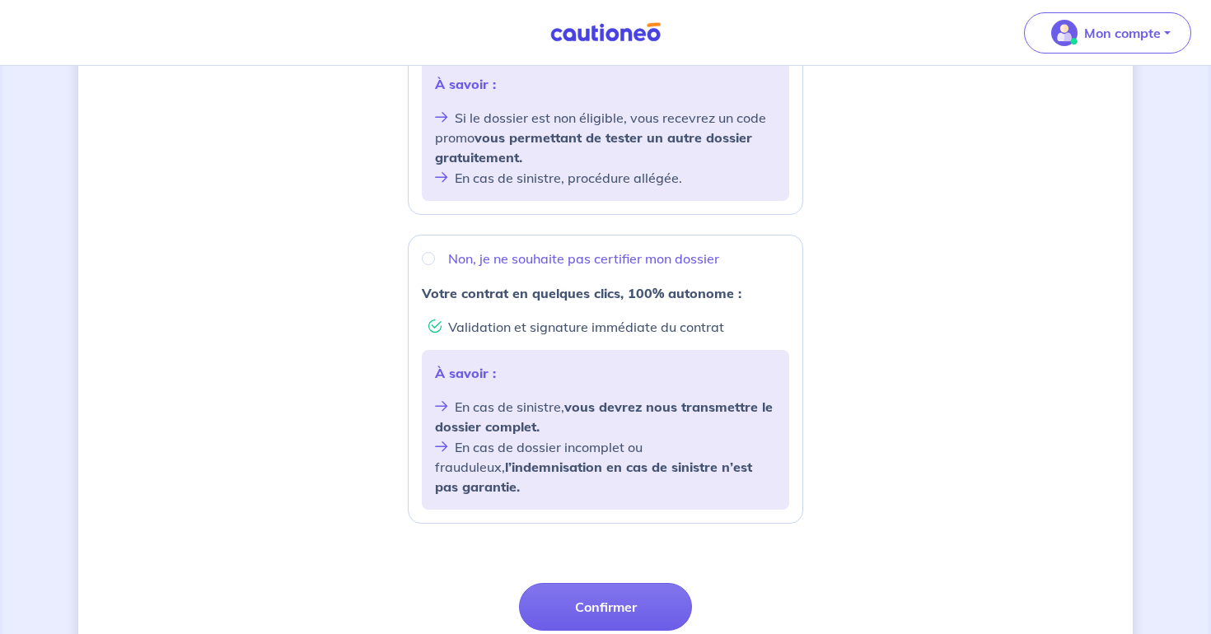
scroll to position [489, 0]
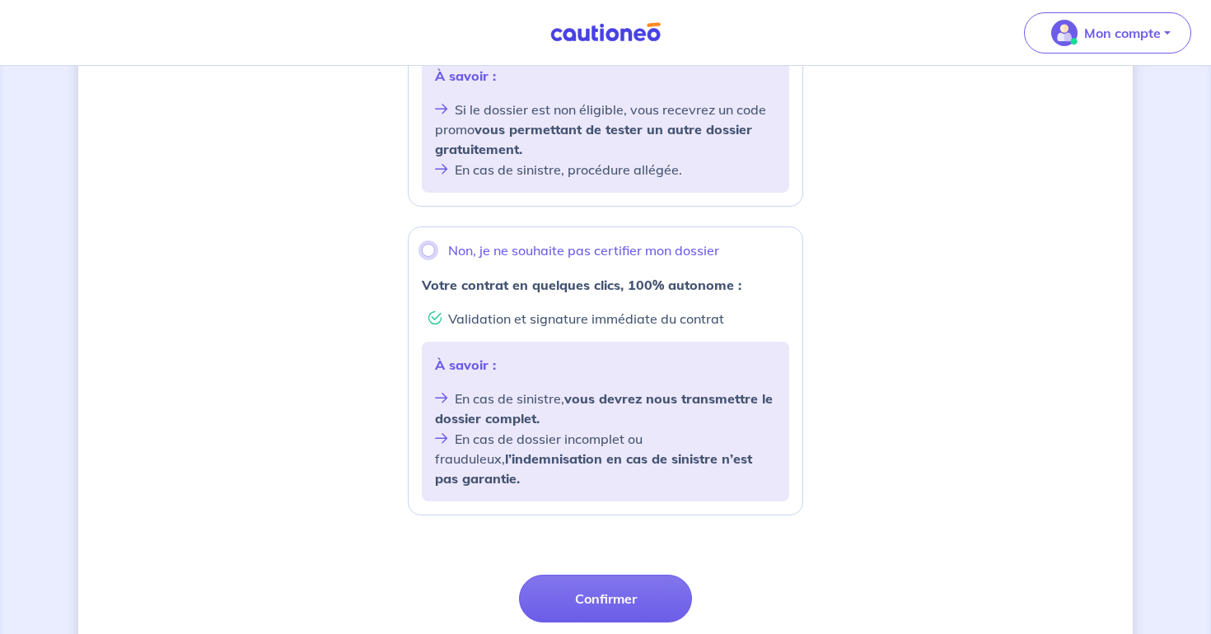
click at [428, 252] on input "Non, je ne souhaite pas certifier mon dossier" at bounding box center [428, 250] width 13 height 13
radio input "true"
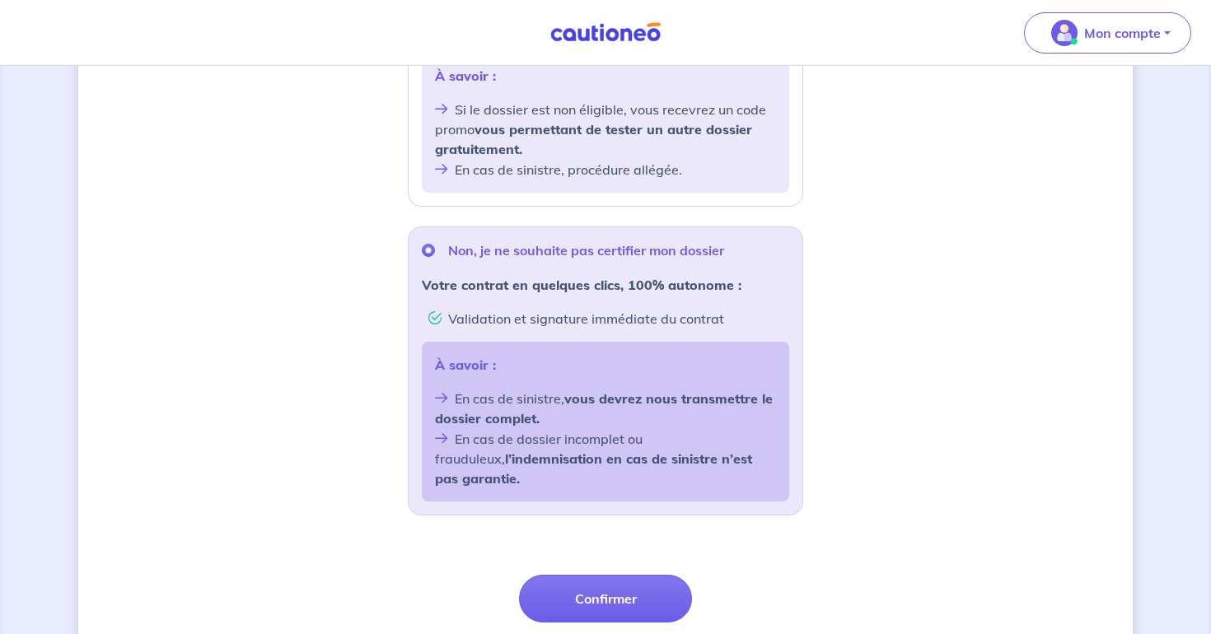
click at [326, 445] on div "Souhaitez-vous faire certifier votre dossier locataire ? D’après les informatio…" at bounding box center [605, 169] width 1055 height 1147
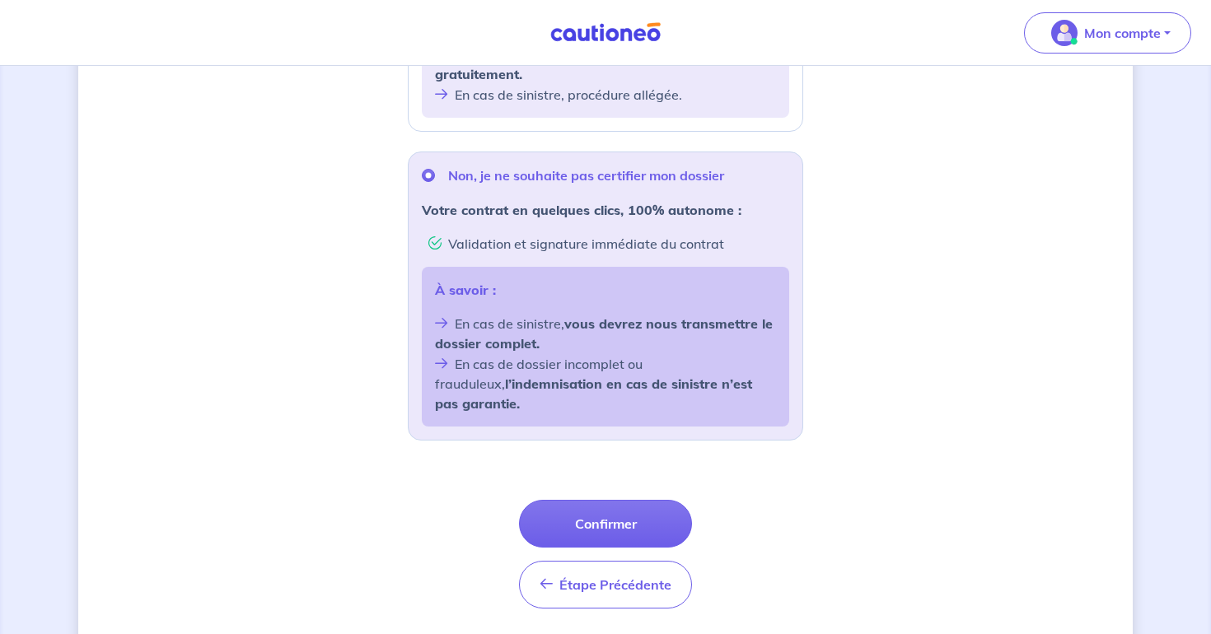
scroll to position [552, 0]
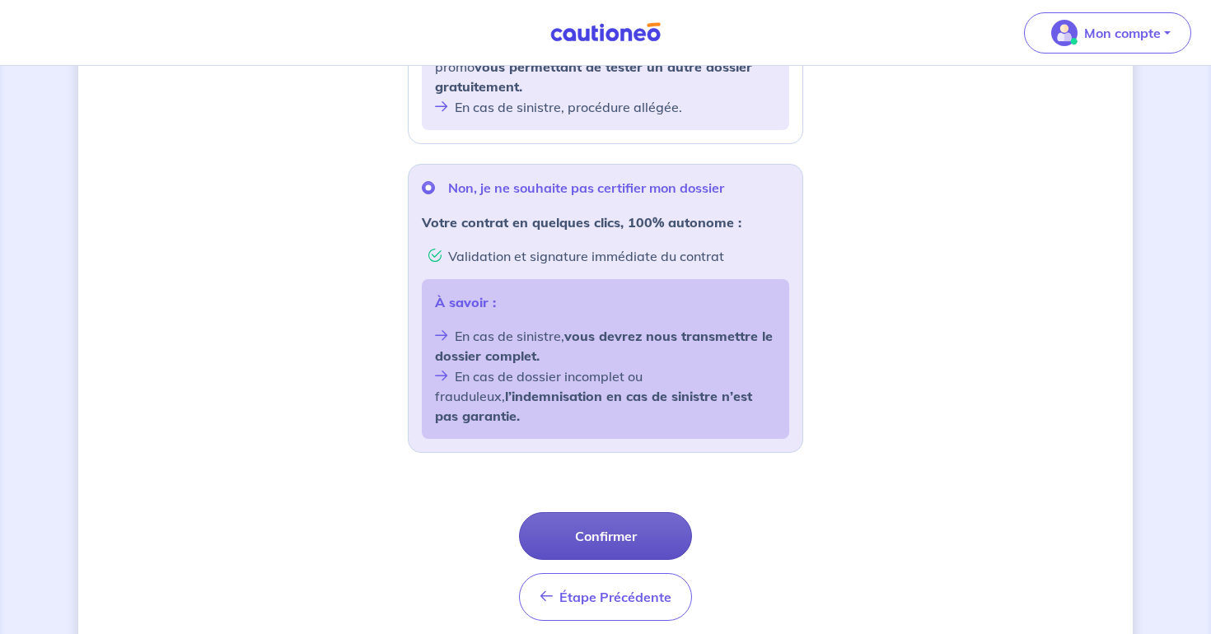
click at [559, 528] on button "Confirmer" at bounding box center [605, 536] width 173 height 48
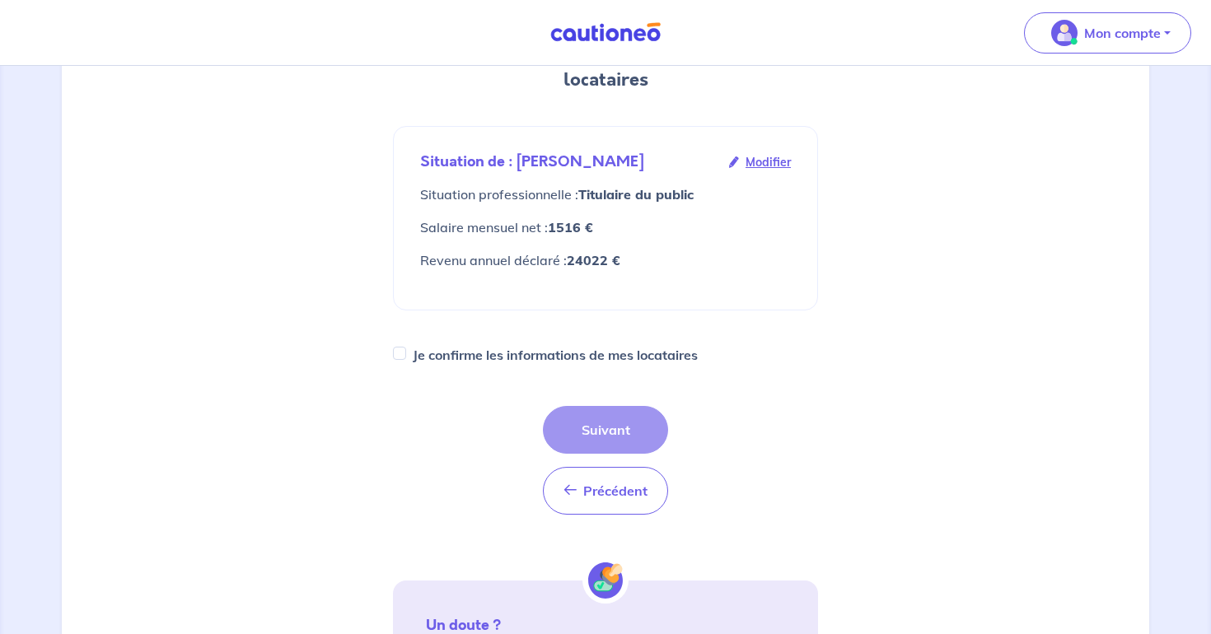
scroll to position [229, 0]
click at [400, 344] on div "Je confirme les informations de mes locataires" at bounding box center [605, 355] width 425 height 23
click at [400, 348] on input "Je confirme les informations de mes locataires" at bounding box center [399, 354] width 13 height 13
checkbox input "true"
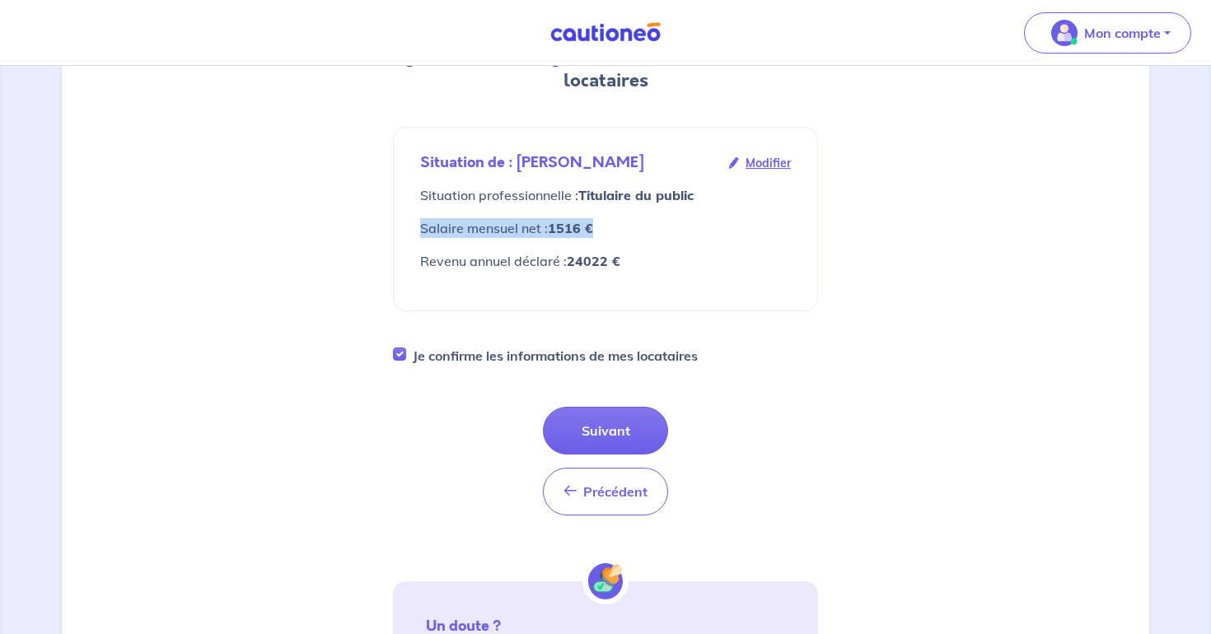
drag, startPoint x: 423, startPoint y: 203, endPoint x: 611, endPoint y: 199, distance: 188.7
click at [611, 218] on p "Salaire mensuel net : 1516 €" at bounding box center [605, 228] width 371 height 20
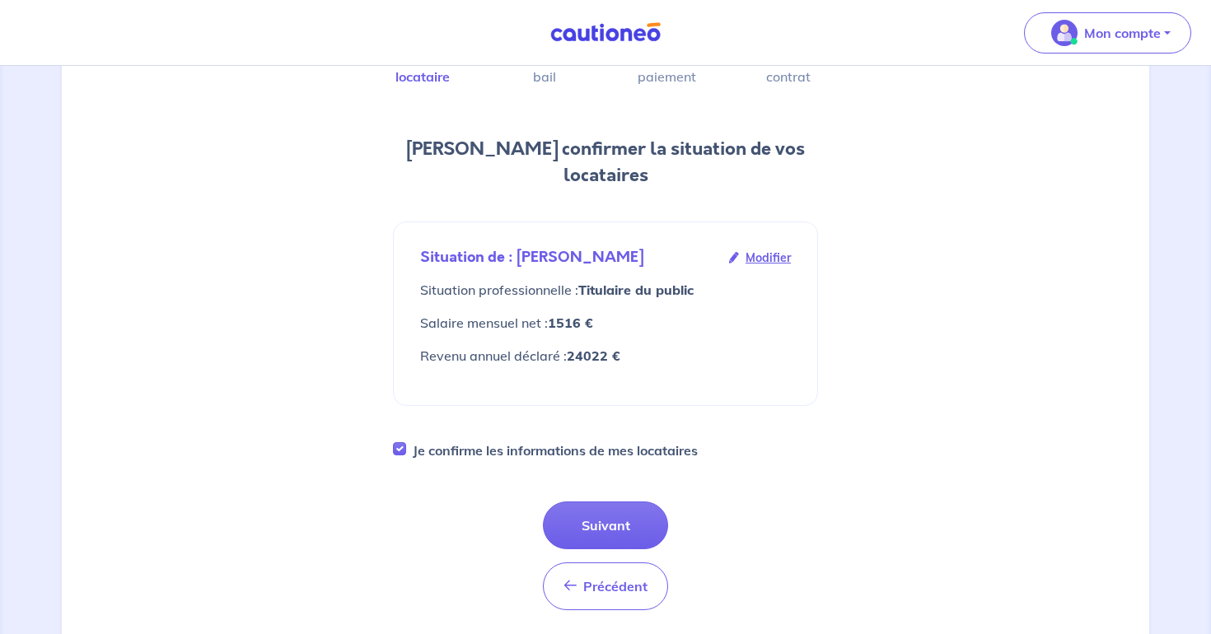
scroll to position [148, 0]
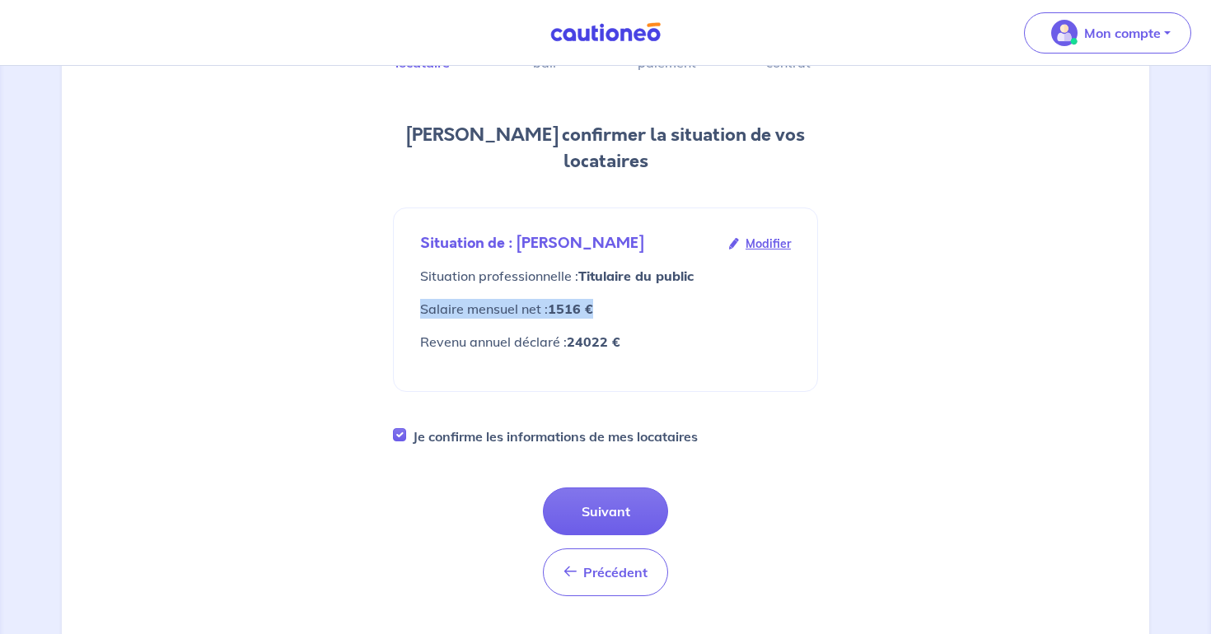
drag, startPoint x: 422, startPoint y: 277, endPoint x: 610, endPoint y: 281, distance: 187.9
click at [611, 299] on p "Salaire mensuel net : 1516 €" at bounding box center [605, 309] width 371 height 20
click at [610, 299] on p "Salaire mensuel net : 1516 €" at bounding box center [605, 309] width 371 height 20
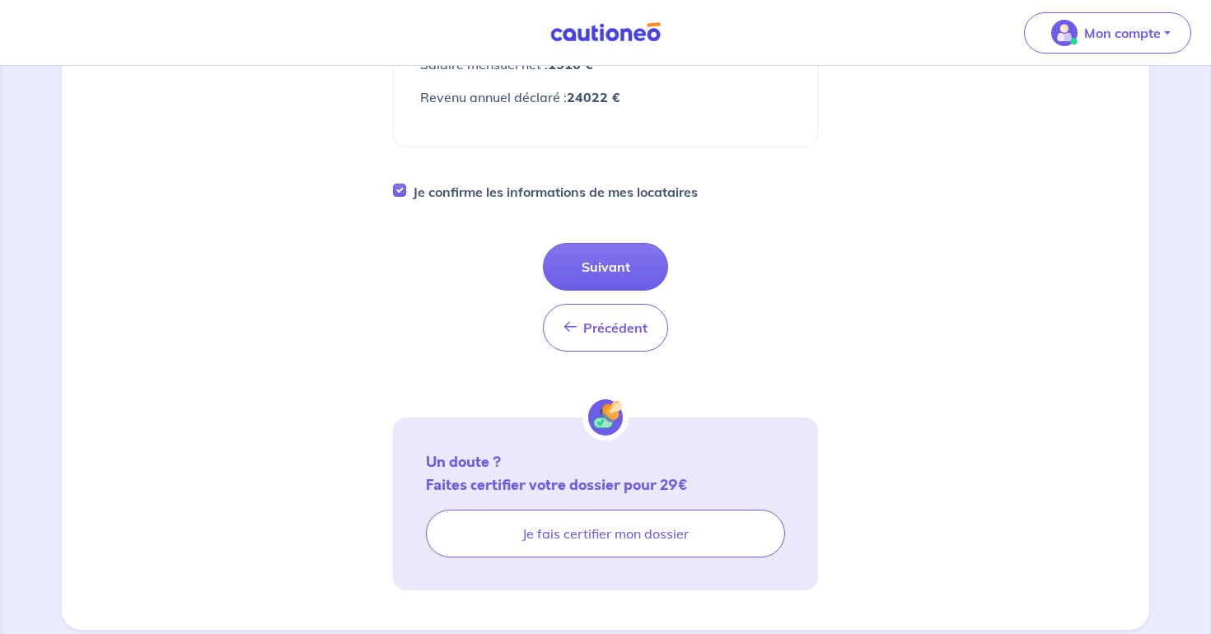
scroll to position [402, 0]
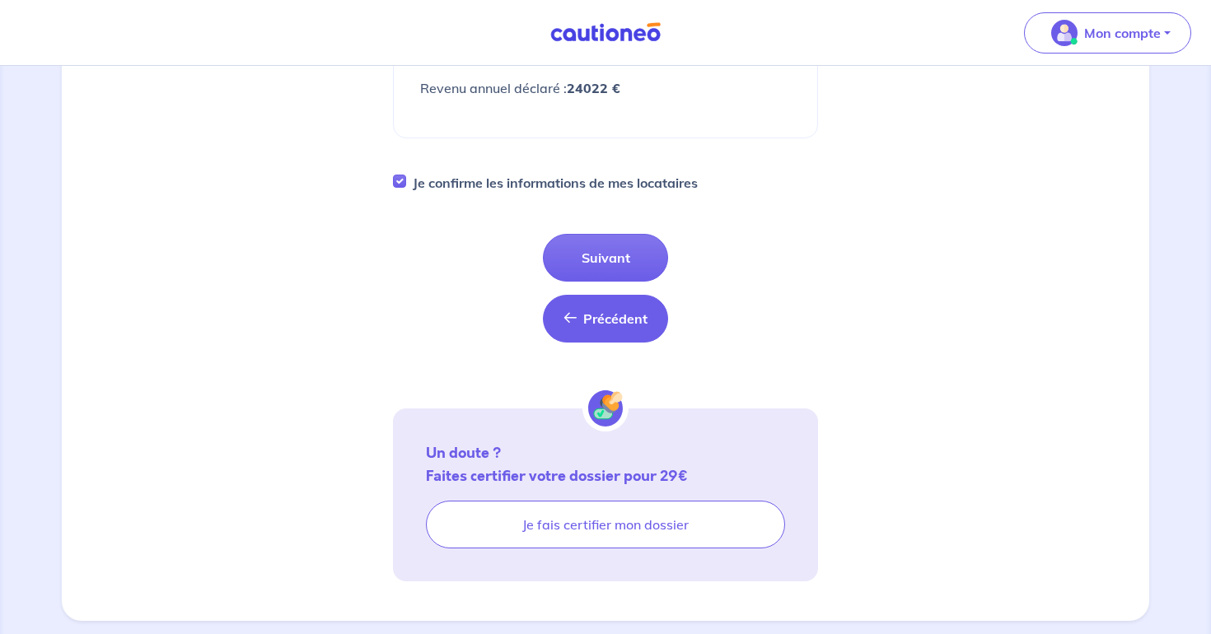
click at [579, 305] on button "Précédent Précédent" at bounding box center [605, 319] width 125 height 48
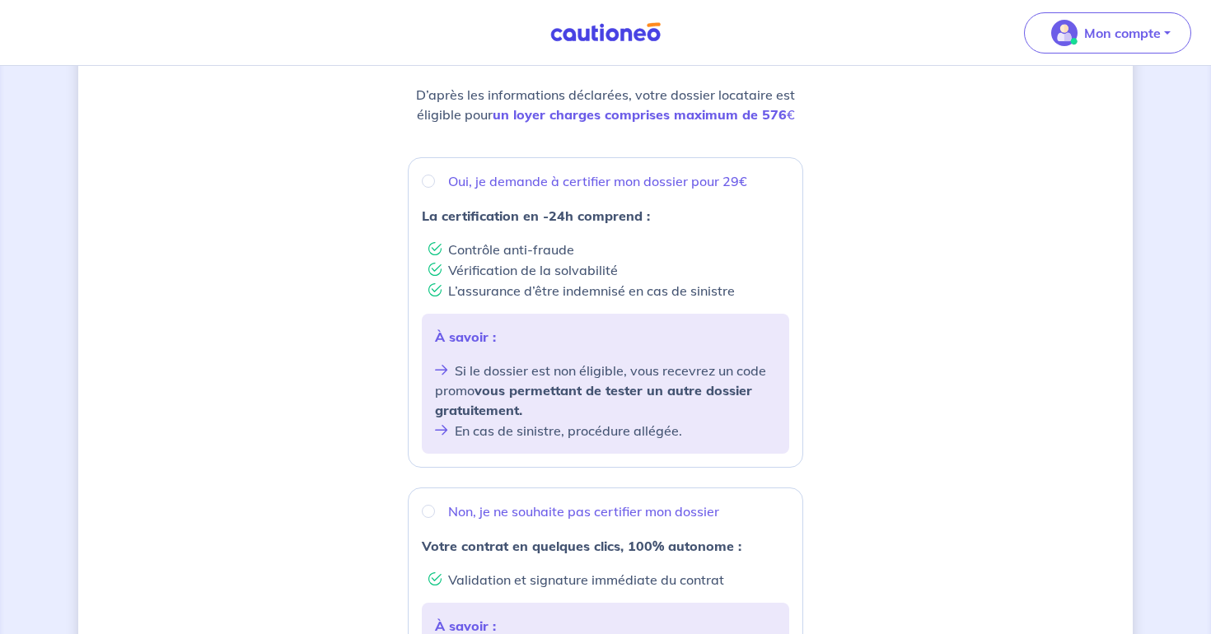
scroll to position [171, 0]
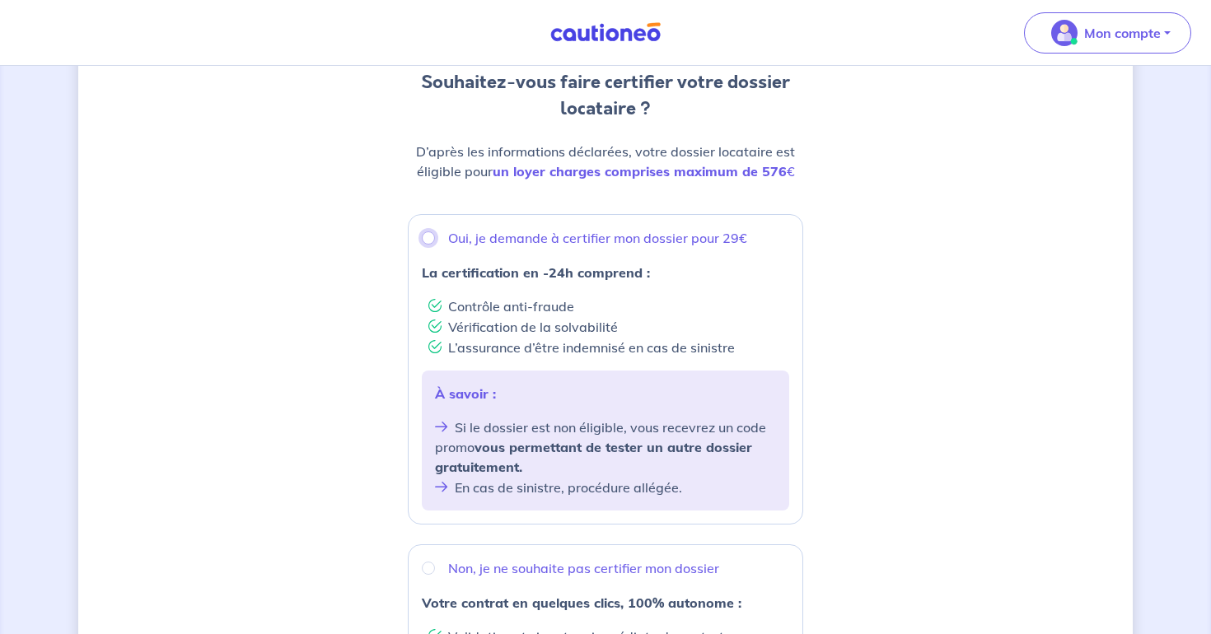
click at [427, 239] on input "Oui, je demande à certifier mon dossier pour 29€" at bounding box center [428, 238] width 13 height 13
radio input "true"
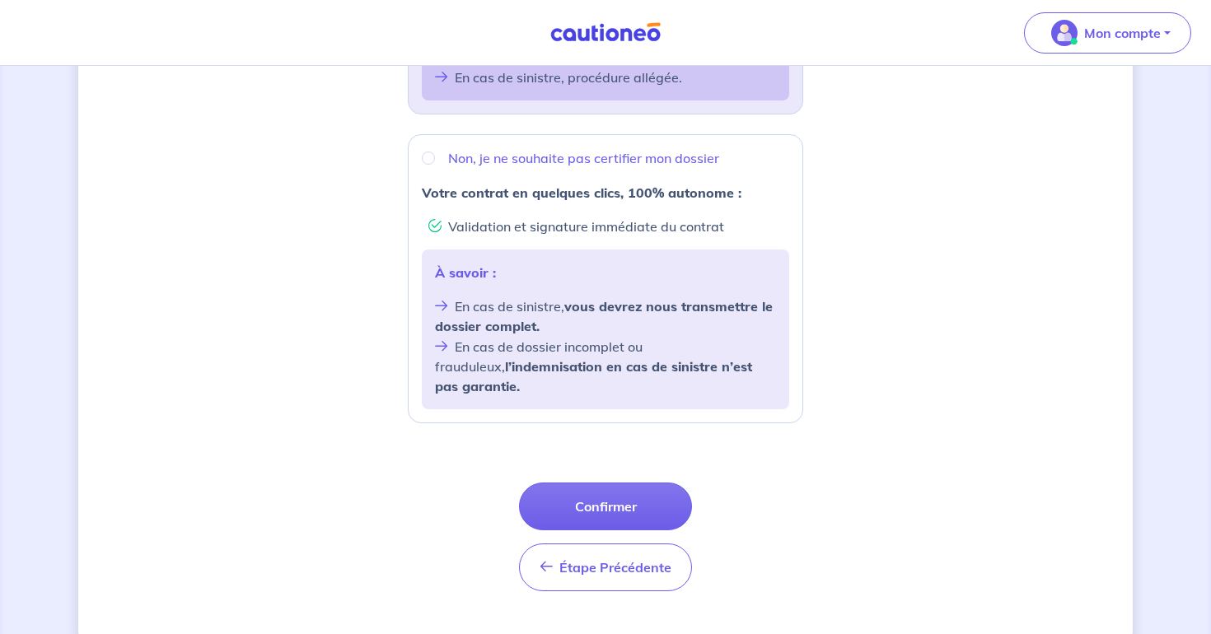
scroll to position [598, 0]
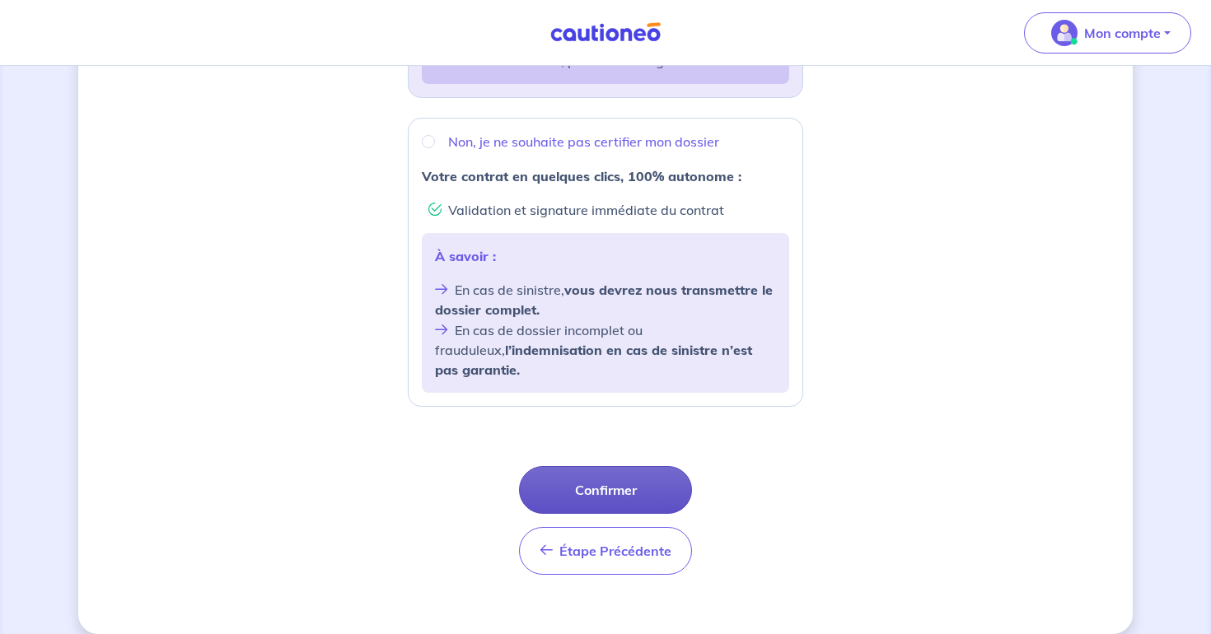
click at [597, 481] on button "Confirmer" at bounding box center [605, 490] width 173 height 48
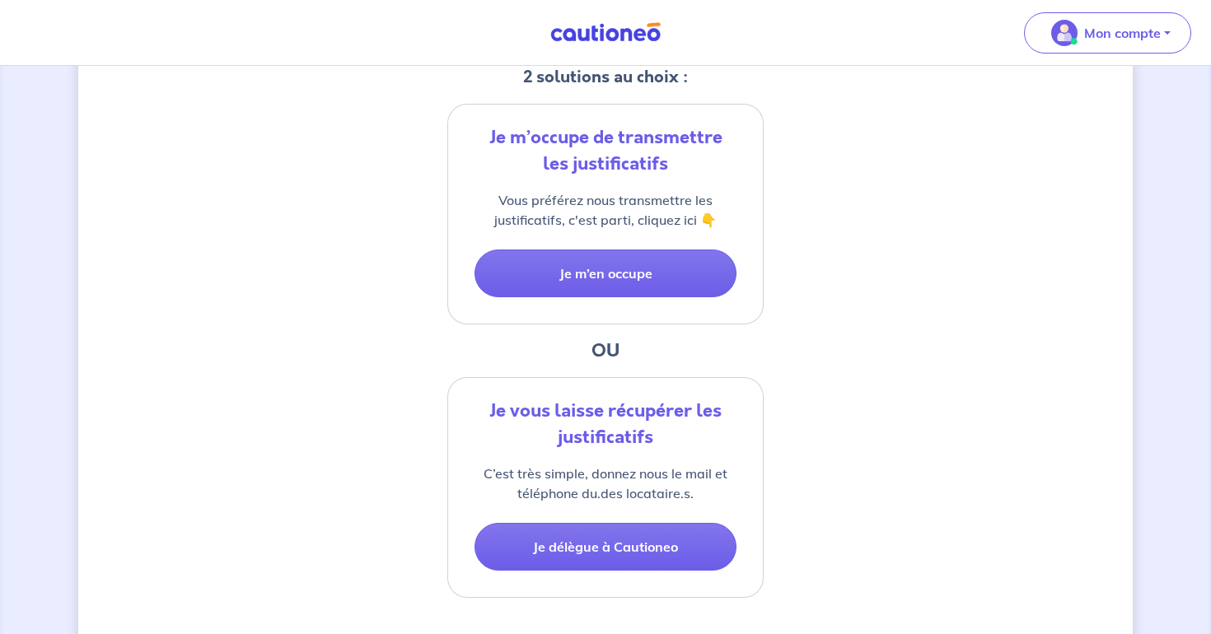
scroll to position [358, 0]
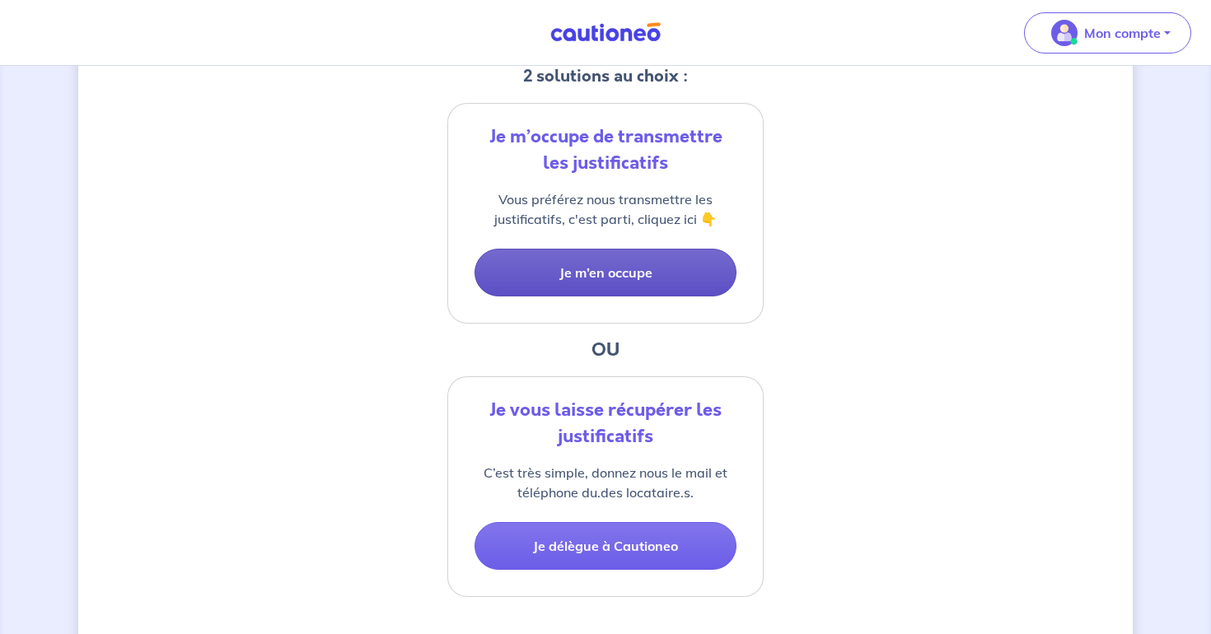
click at [536, 282] on button "Je m’en occupe" at bounding box center [606, 273] width 262 height 48
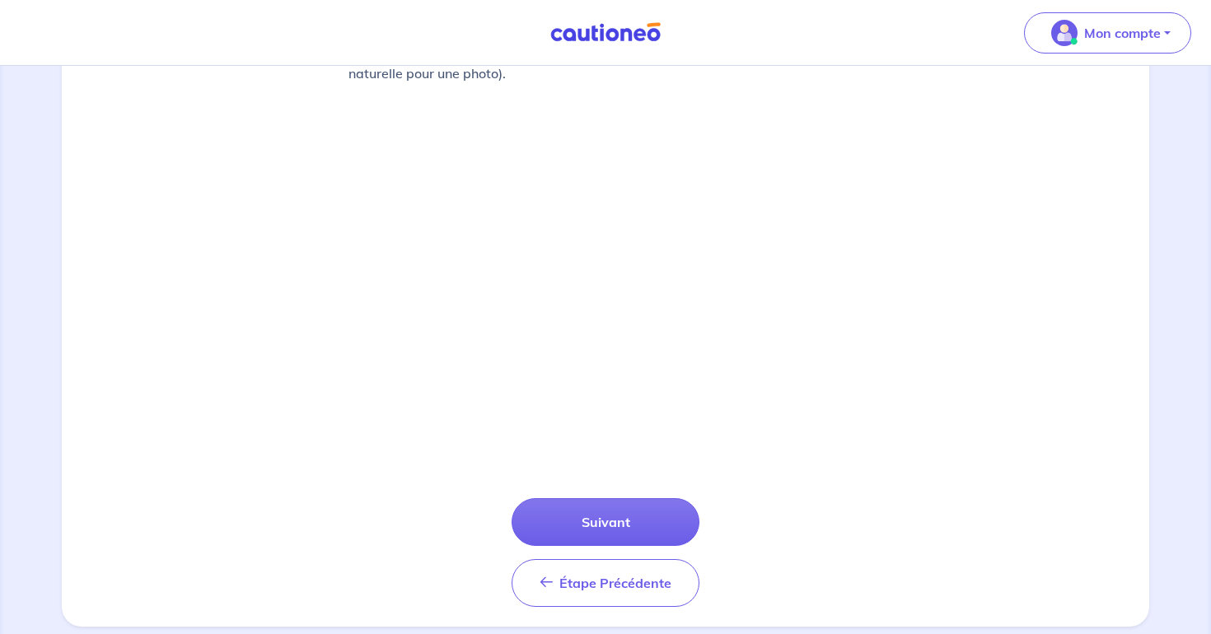
scroll to position [545, 0]
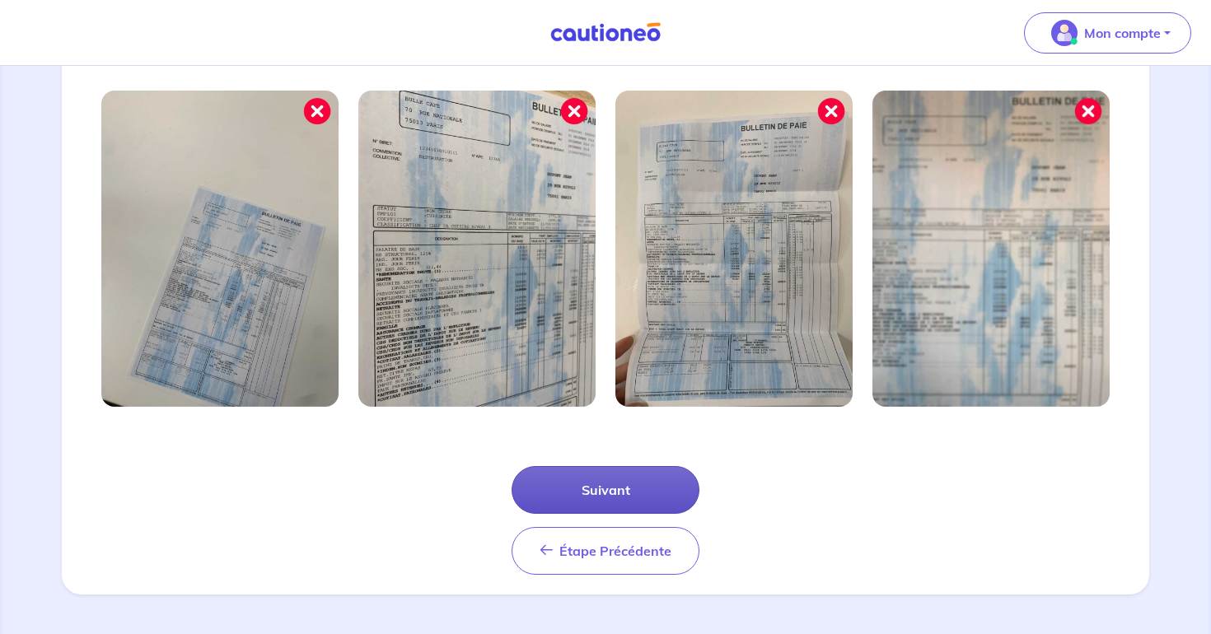
click at [609, 503] on button "Suivant" at bounding box center [606, 490] width 188 height 48
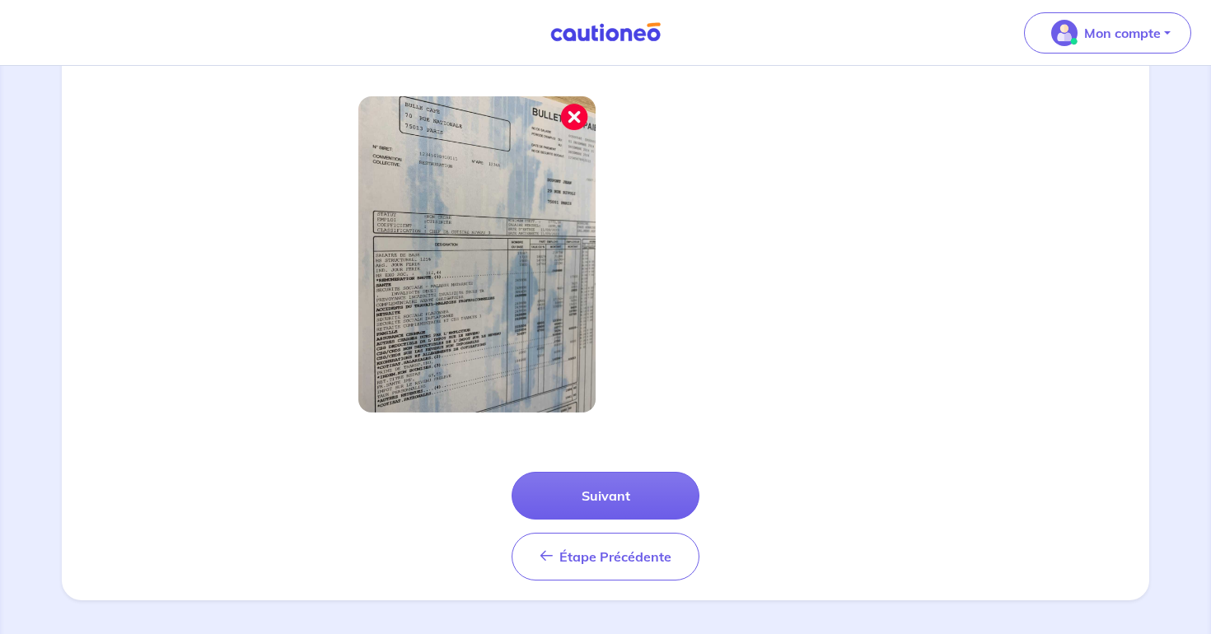
scroll to position [466, 0]
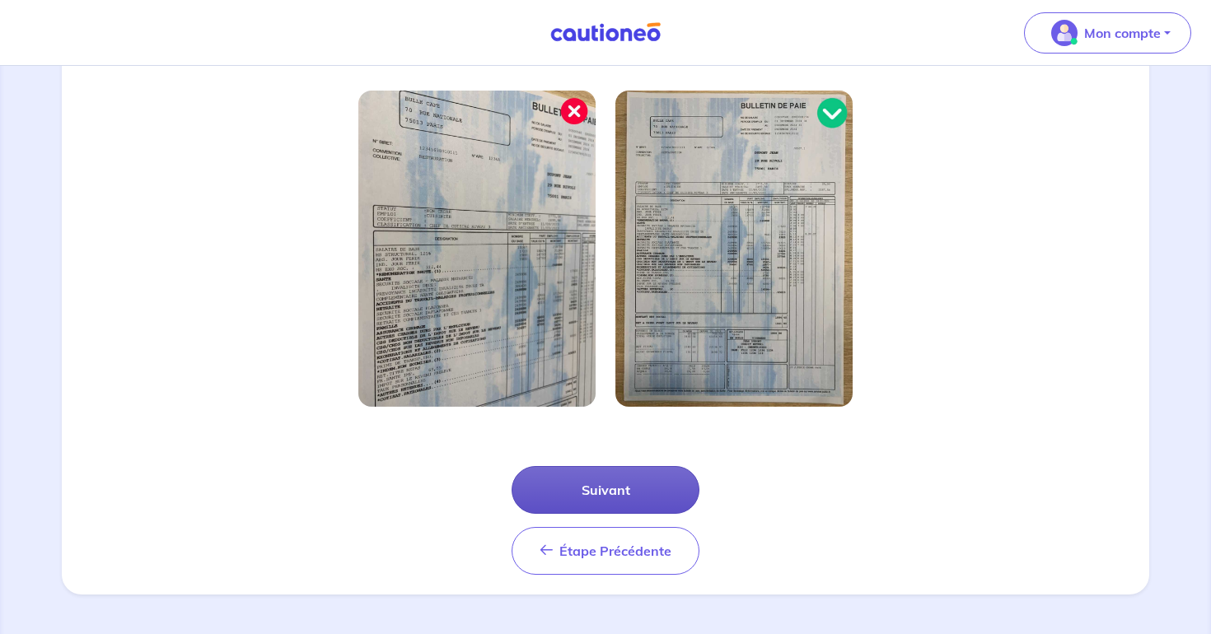
click at [565, 489] on button "Suivant" at bounding box center [606, 490] width 188 height 48
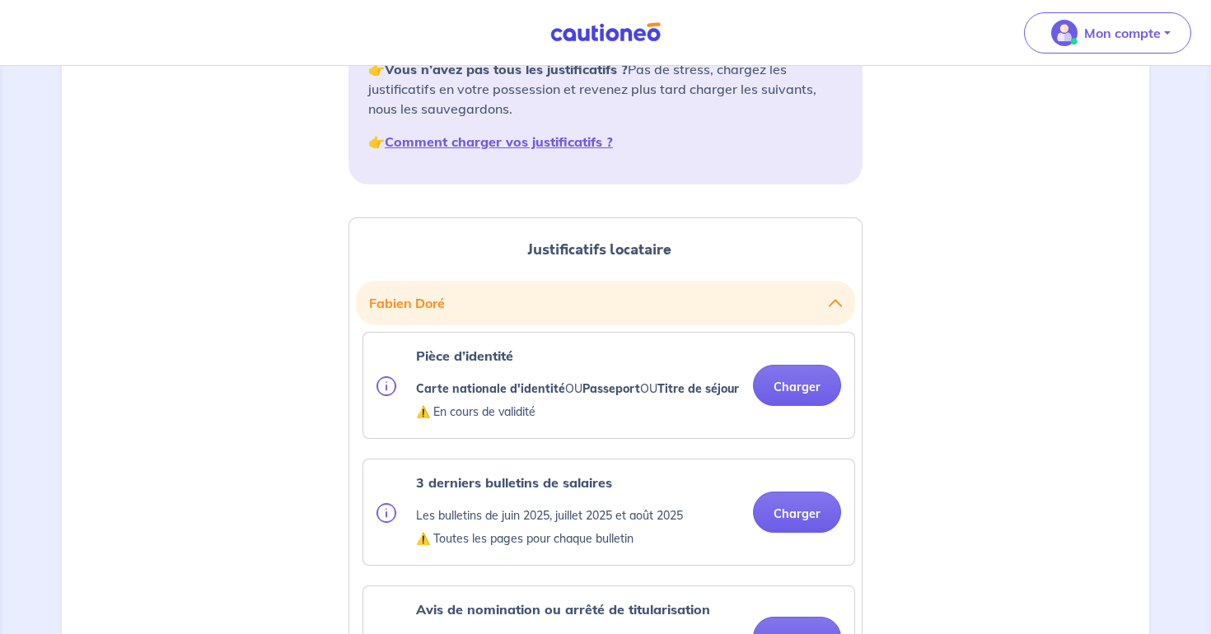
scroll to position [320, 0]
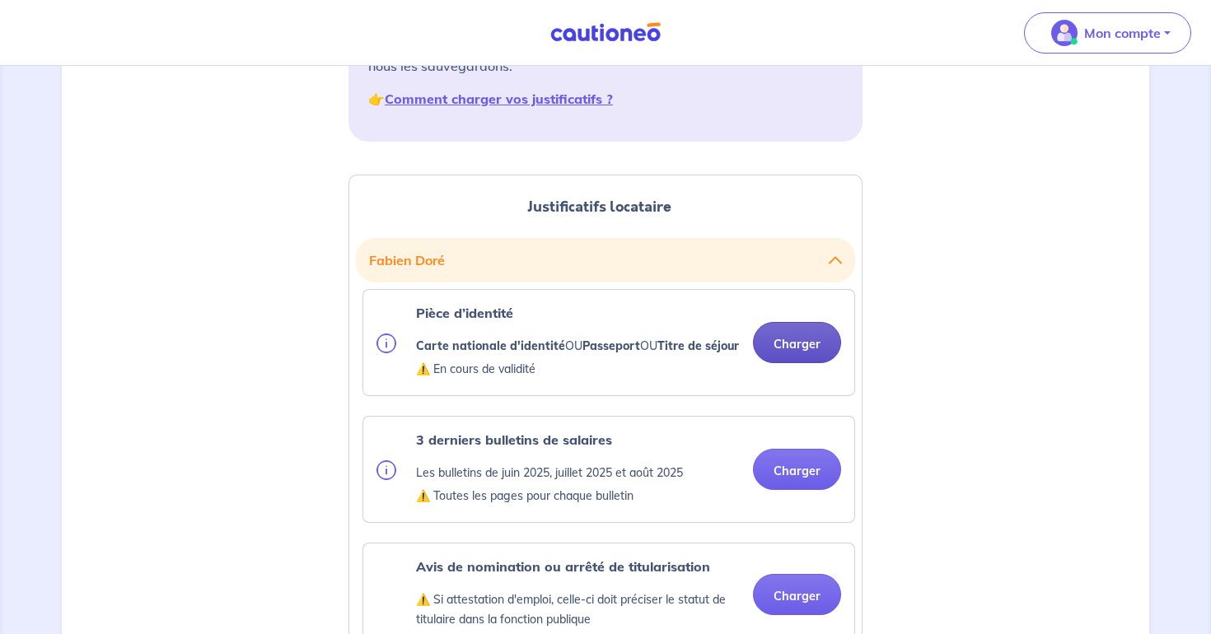
click at [790, 347] on button "Charger" at bounding box center [797, 342] width 88 height 41
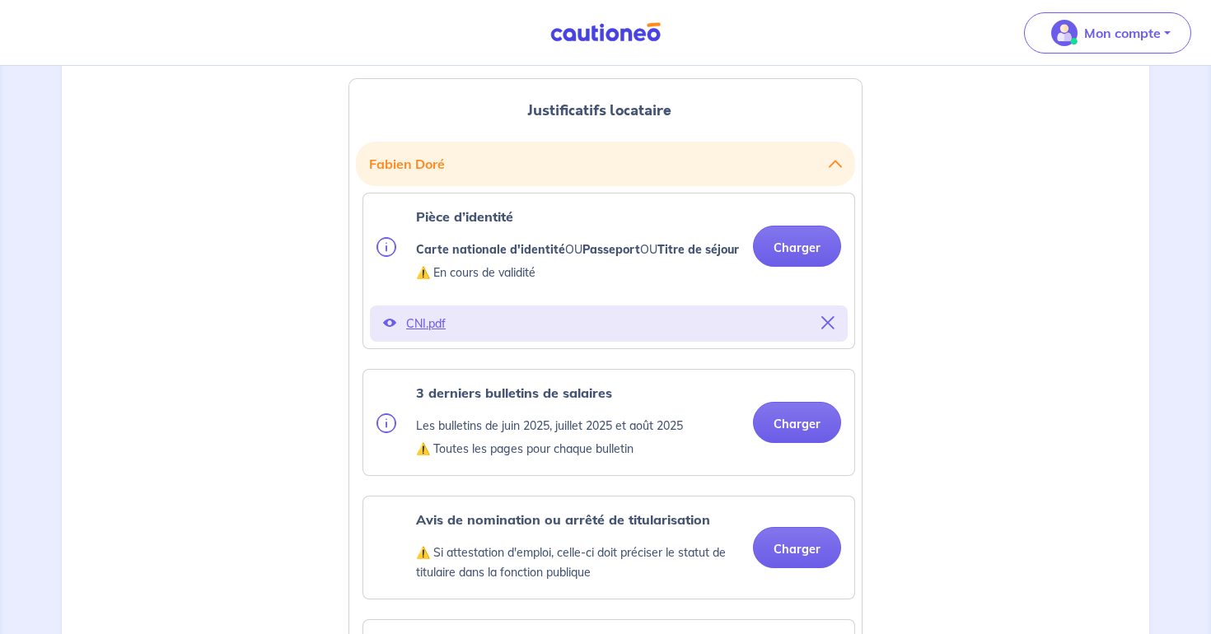
scroll to position [464, 0]
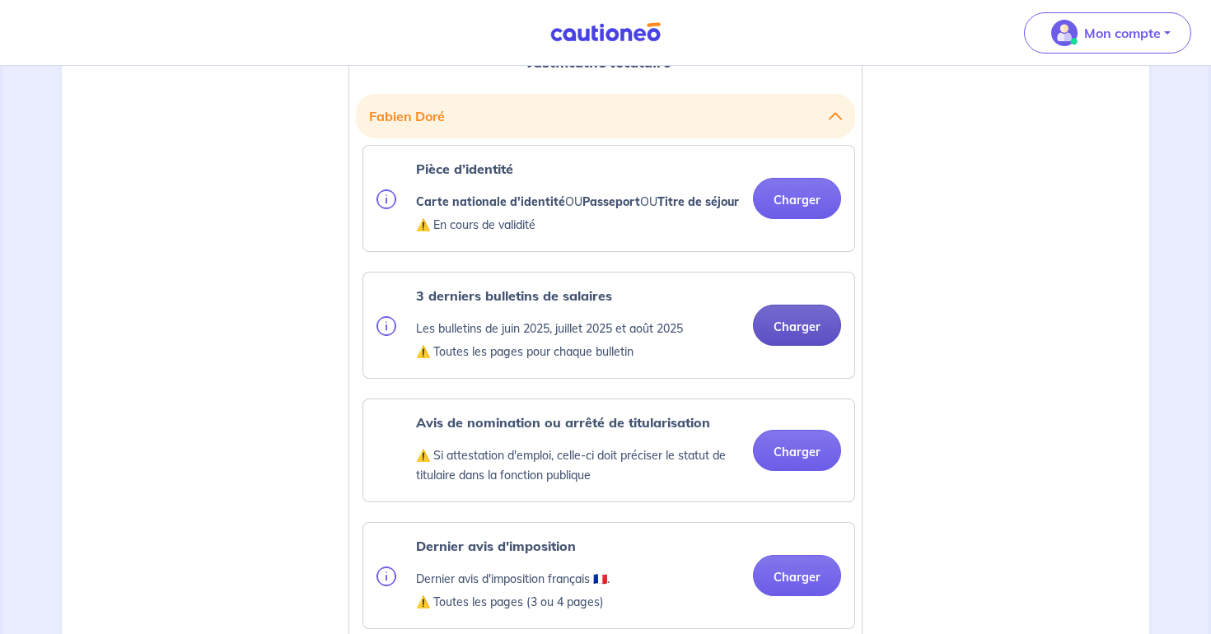
click at [774, 379] on div "3 derniers bulletins de salaires Les bulletins de juin 2025, juillet 2025 et ao…" at bounding box center [609, 325] width 493 height 107
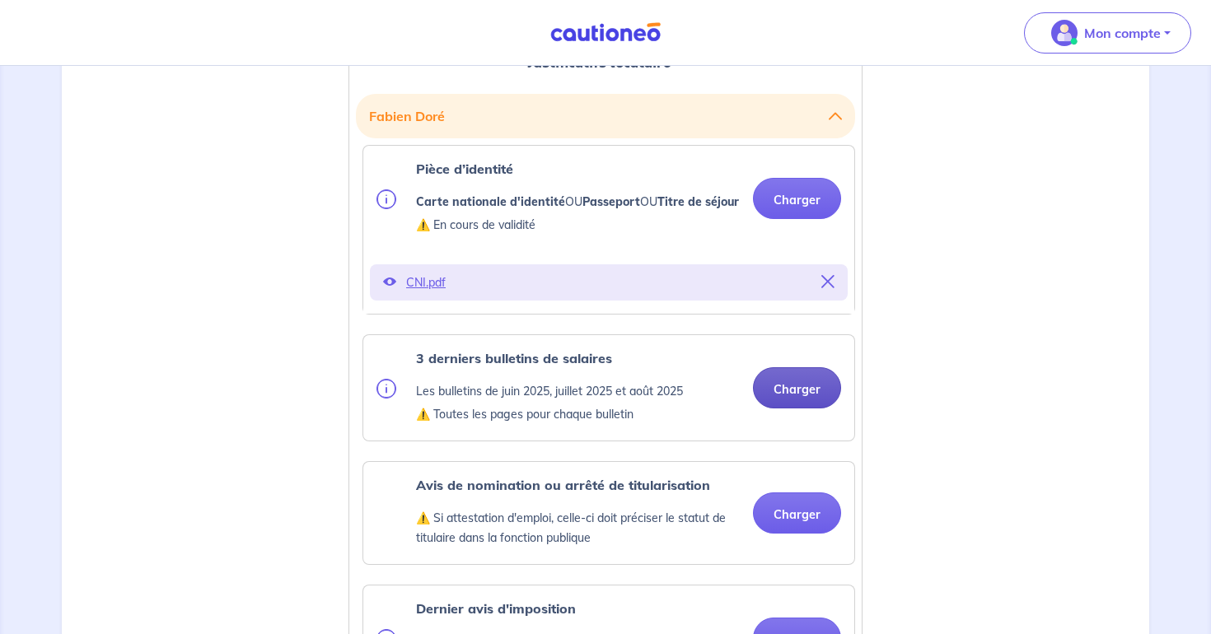
click at [783, 409] on button "Charger" at bounding box center [797, 387] width 88 height 41
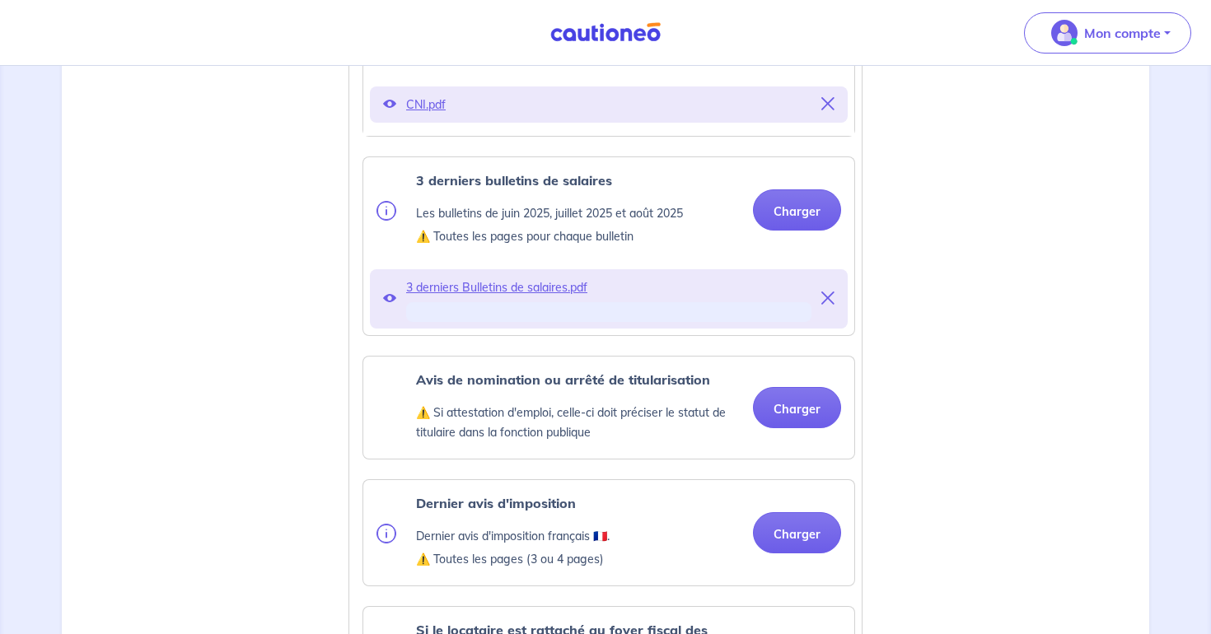
scroll to position [676, 0]
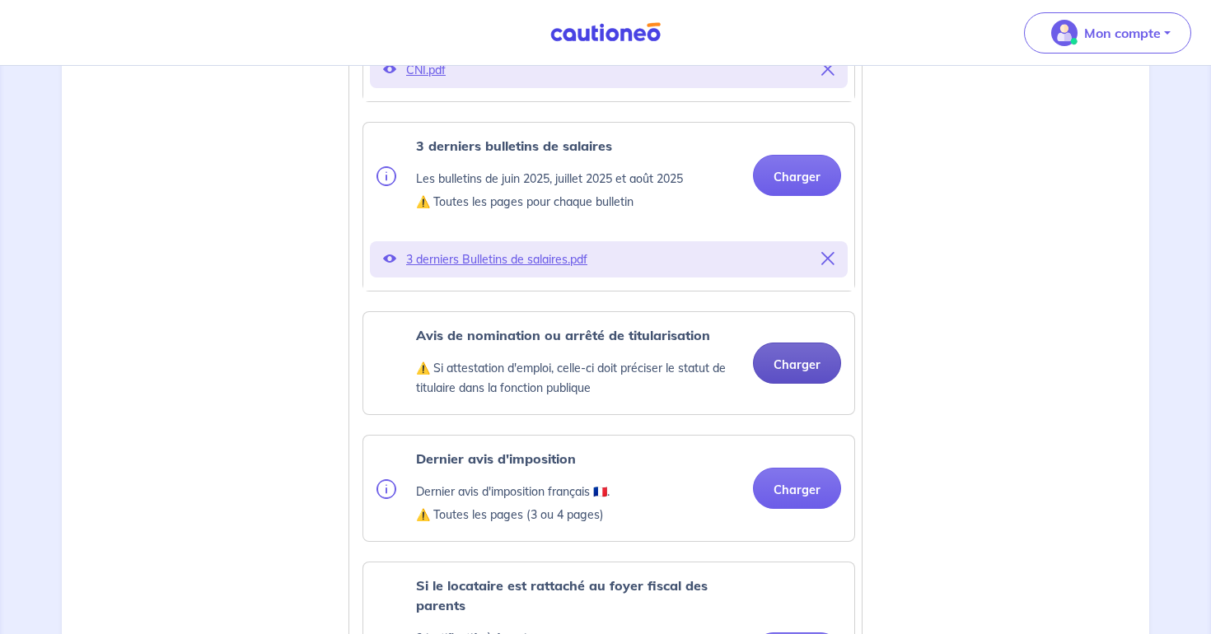
click at [794, 384] on button "Charger" at bounding box center [797, 363] width 88 height 41
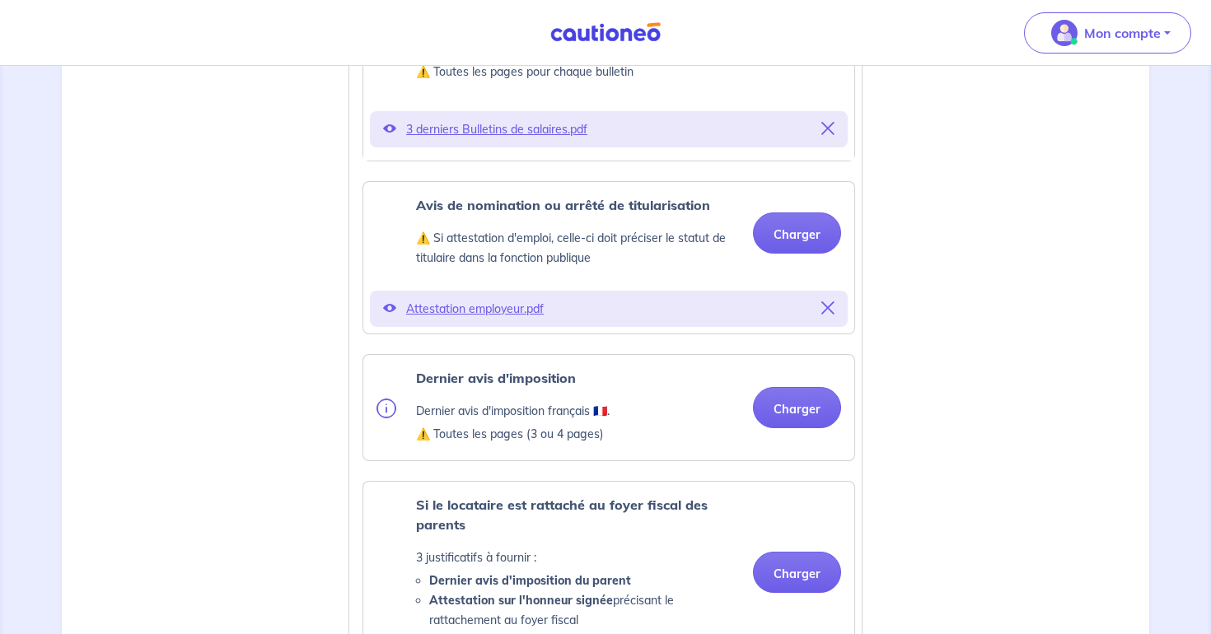
scroll to position [914, 0]
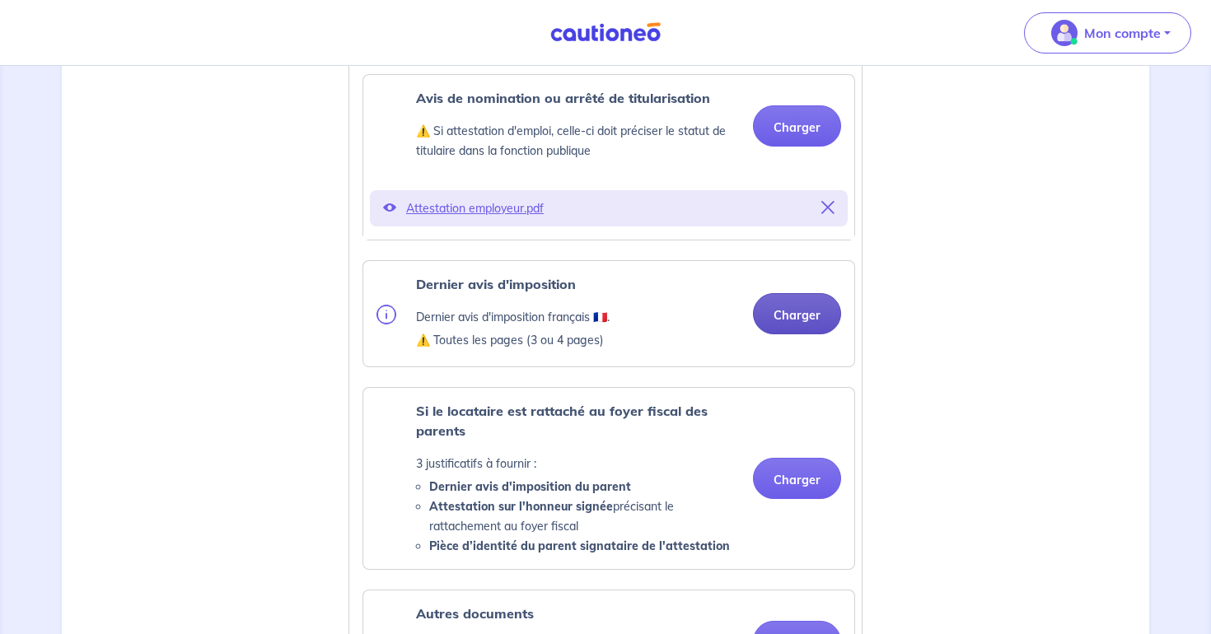
click at [784, 334] on button "Charger" at bounding box center [797, 313] width 88 height 41
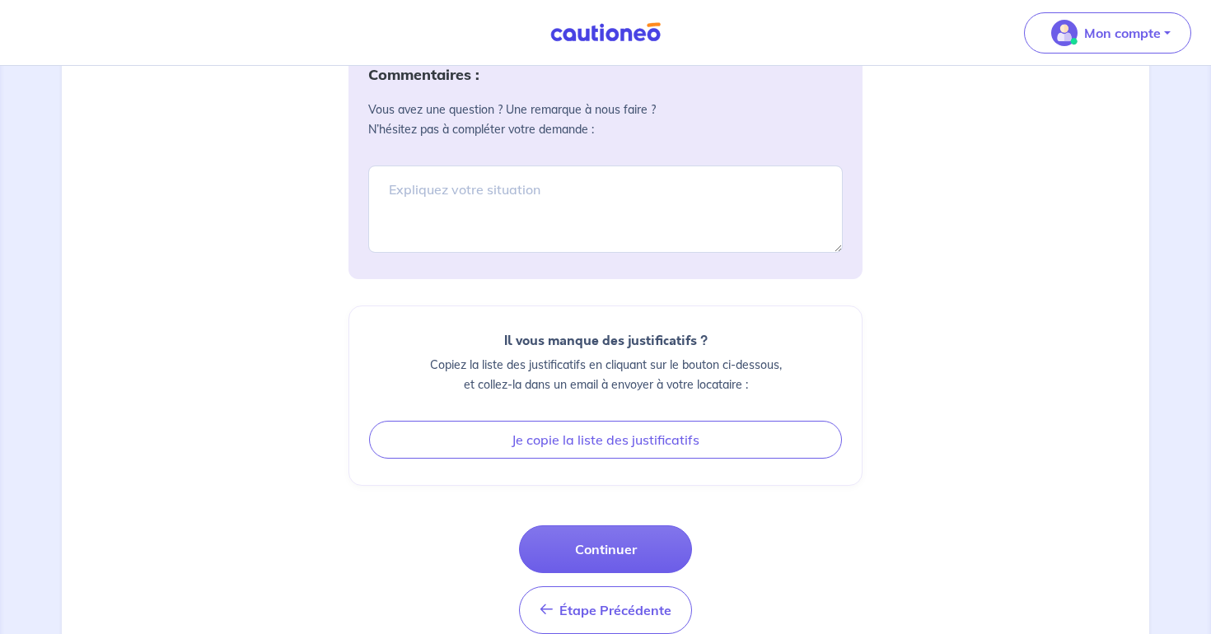
scroll to position [1968, 0]
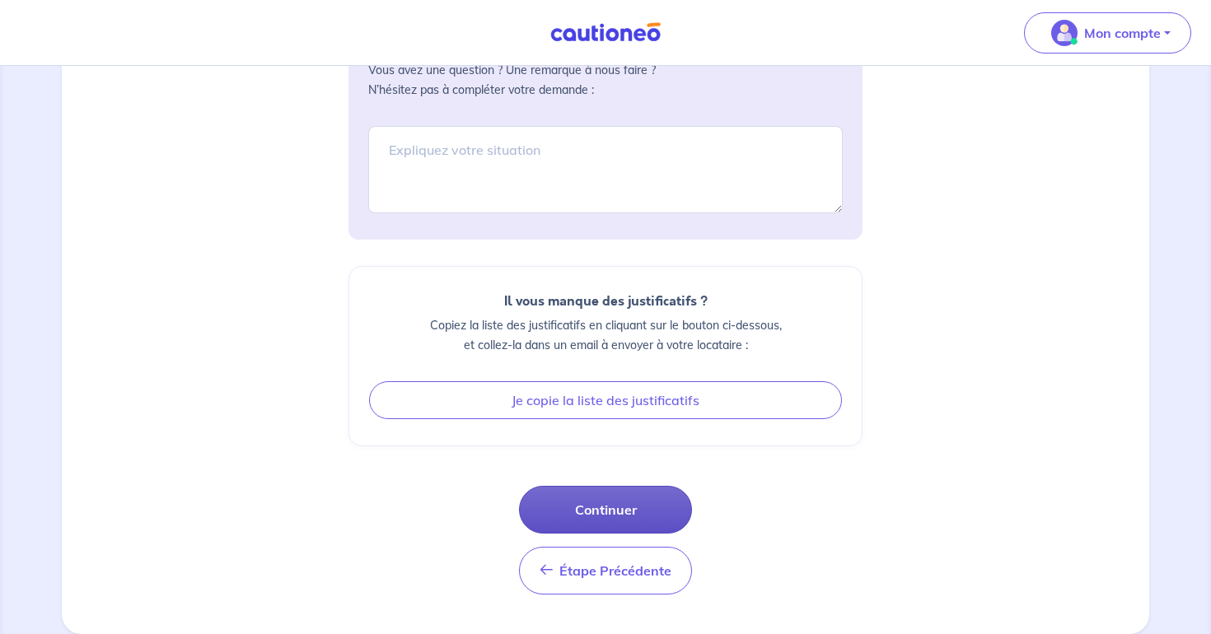
click at [616, 503] on button "Continuer" at bounding box center [605, 510] width 173 height 48
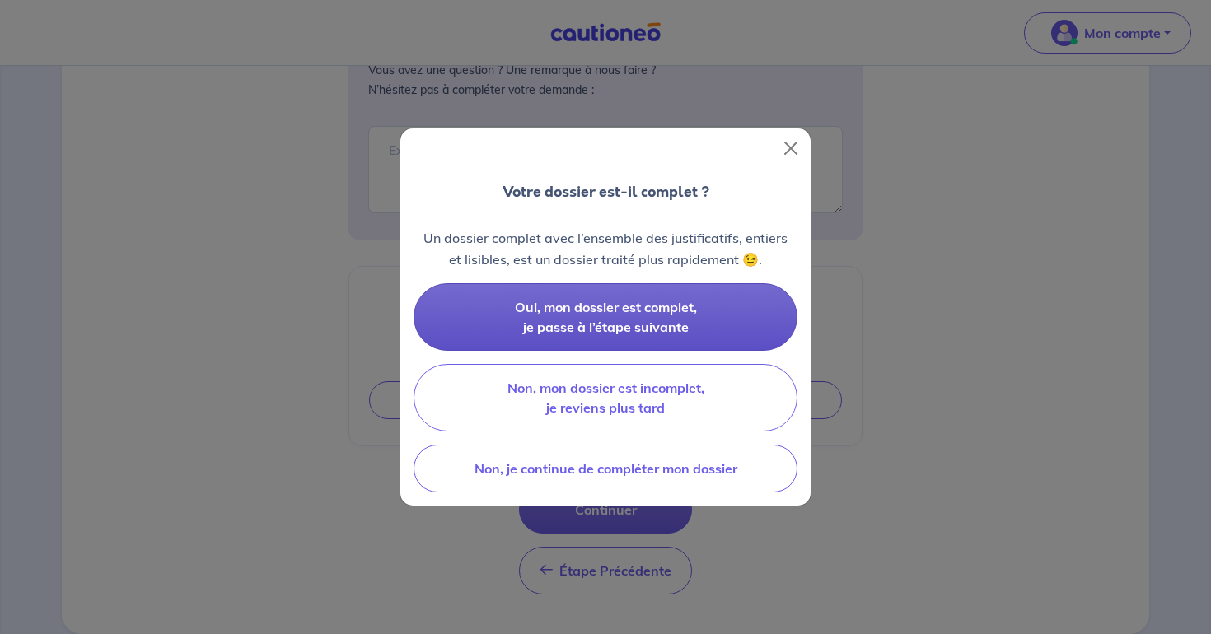
click at [625, 311] on span "Oui, mon dossier est complet, je passe à l’étape suivante" at bounding box center [606, 317] width 182 height 36
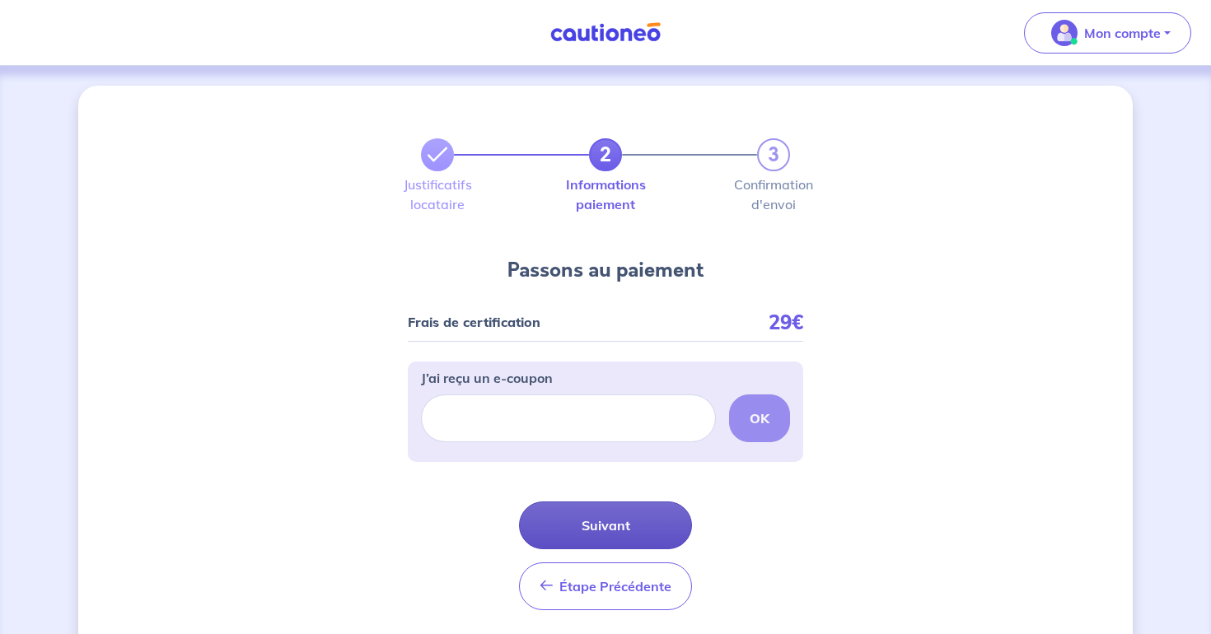
click at [581, 529] on button "Suivant" at bounding box center [605, 526] width 173 height 48
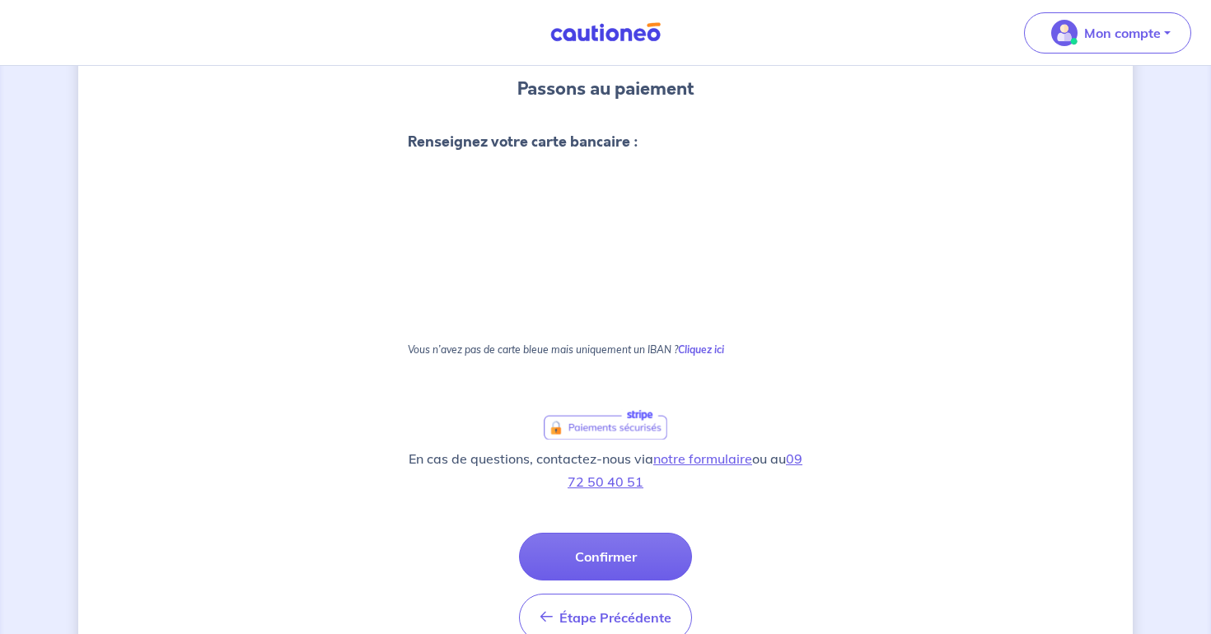
scroll to position [161, 0]
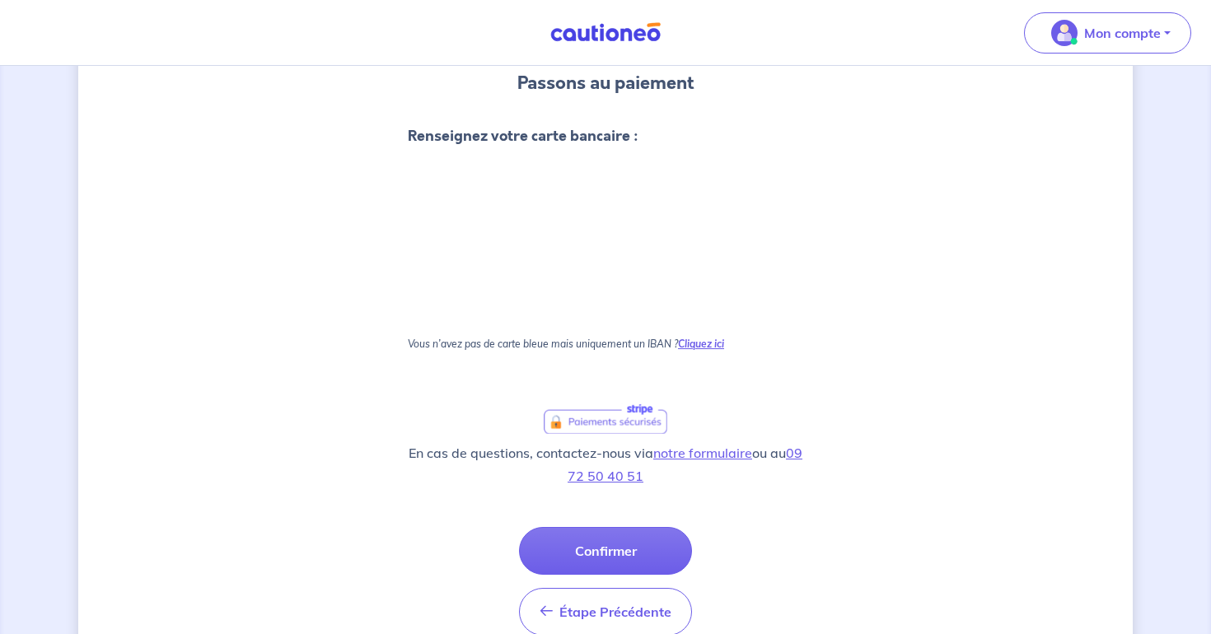
click at [701, 344] on strong "Cliquez ici" at bounding box center [701, 344] width 46 height 12
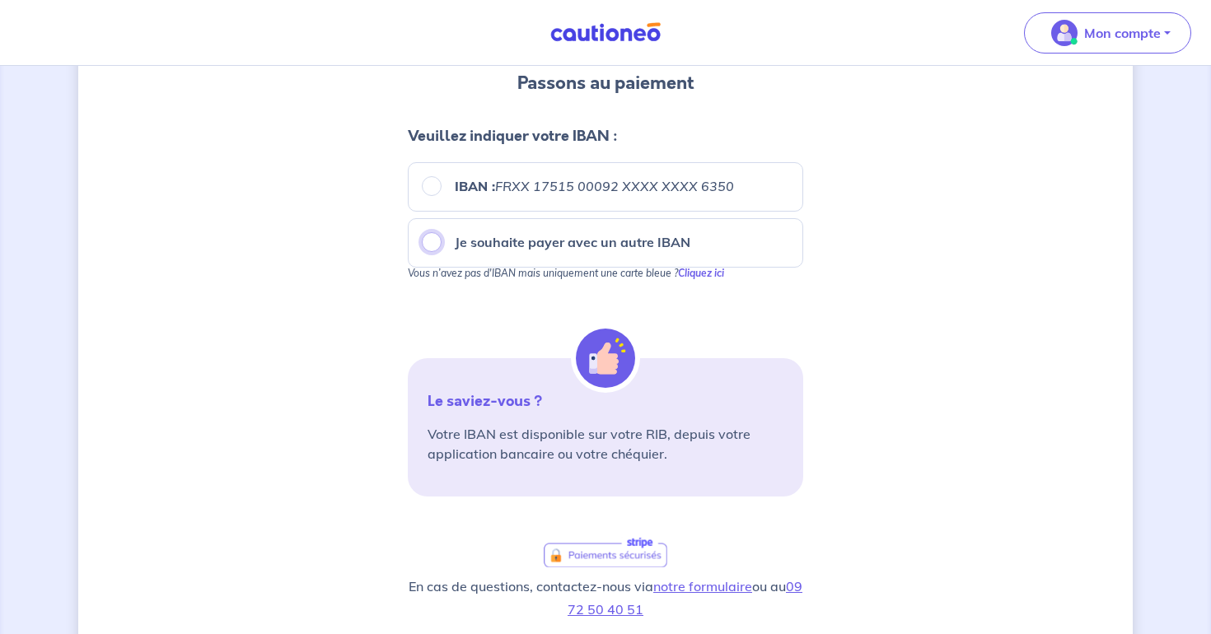
click at [428, 242] on input "Je souhaite payer avec un autre IBAN" at bounding box center [432, 242] width 20 height 20
radio input "true"
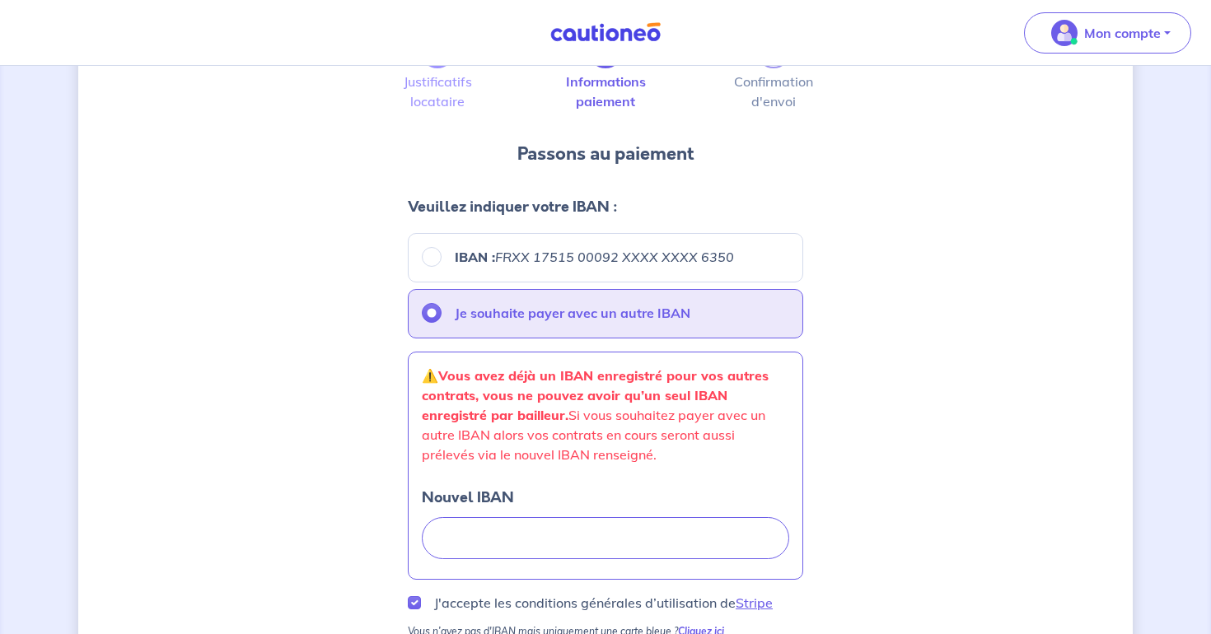
scroll to position [101, 0]
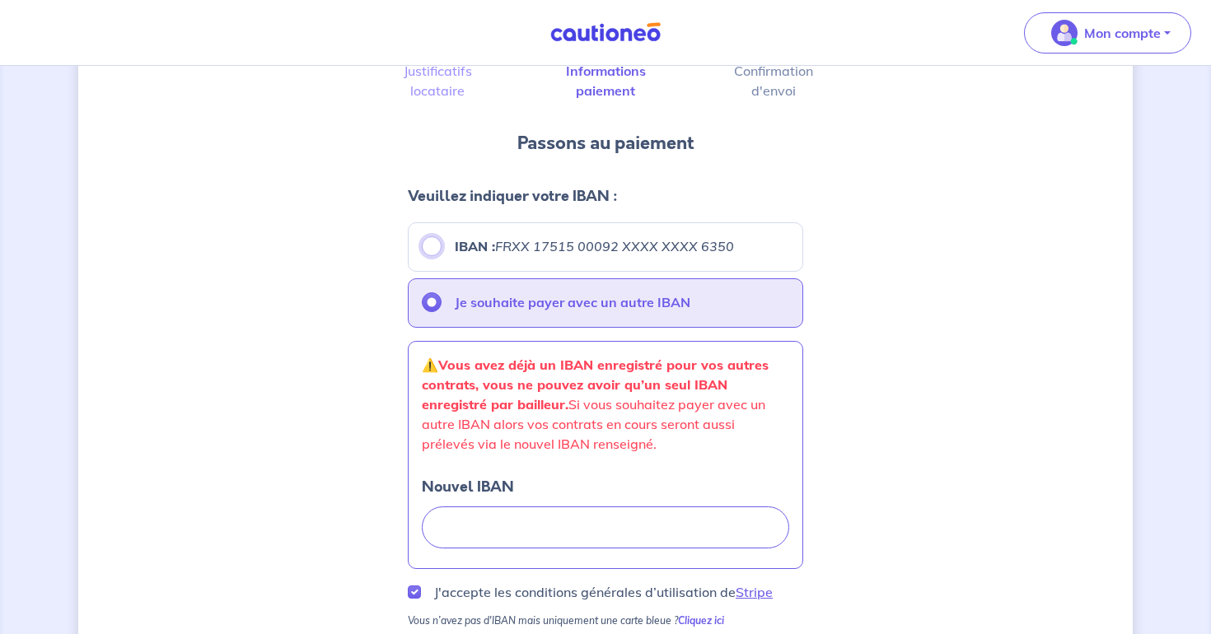
click at [434, 247] on input "IBAN : FRXX [FINANCIAL_ID] XXXX XXXX 6350" at bounding box center [432, 246] width 20 height 20
radio input "true"
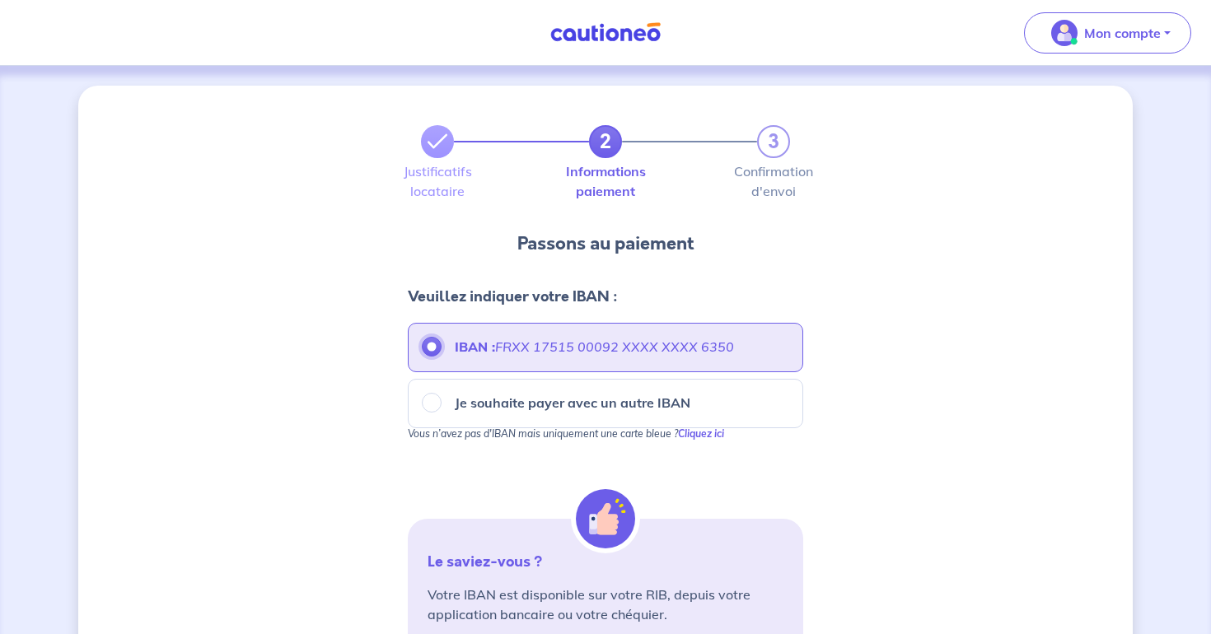
scroll to position [375, 0]
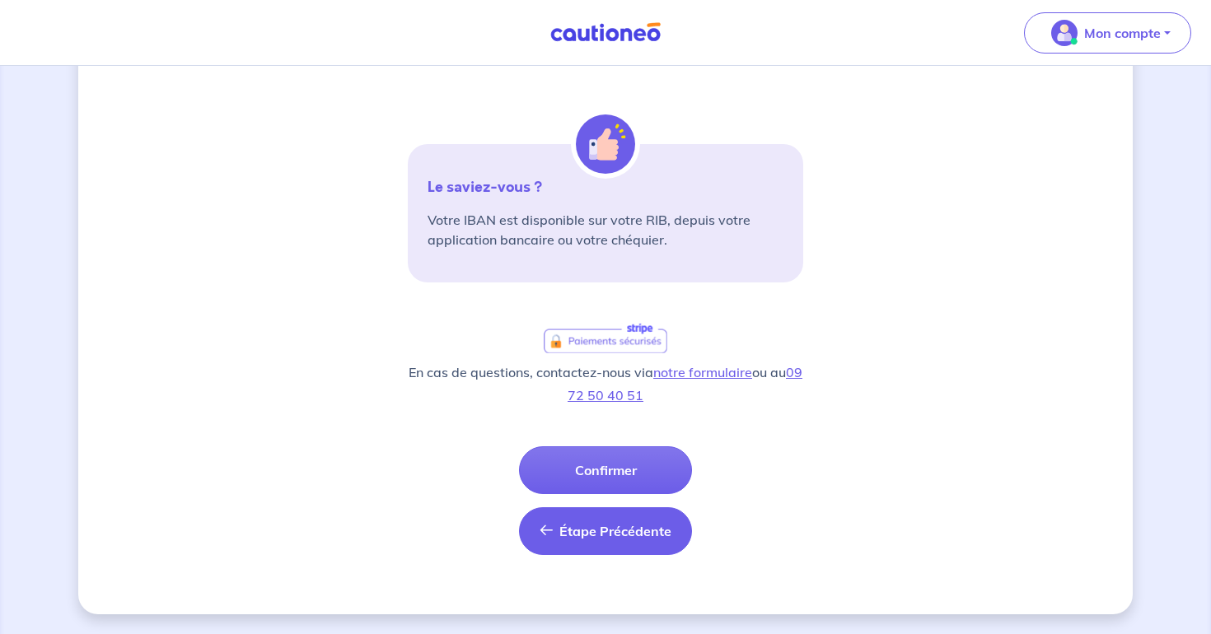
click at [558, 526] on button "Étape Précédente Précédent" at bounding box center [605, 532] width 173 height 48
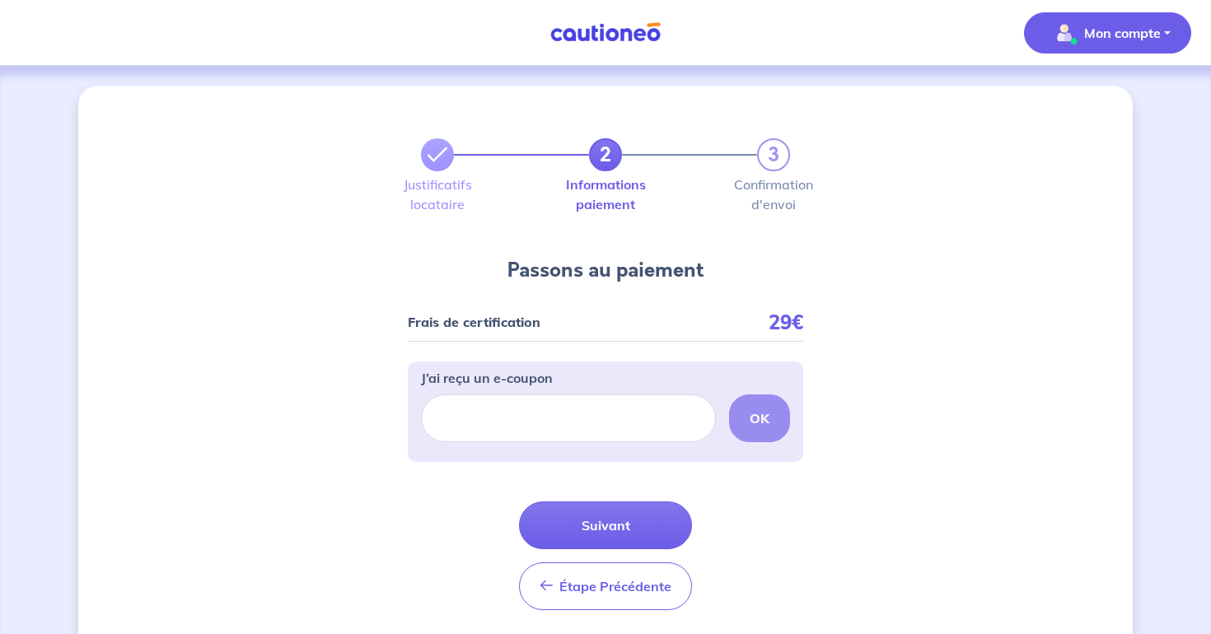
click at [1109, 44] on span "Mon compte" at bounding box center [1103, 33] width 116 height 26
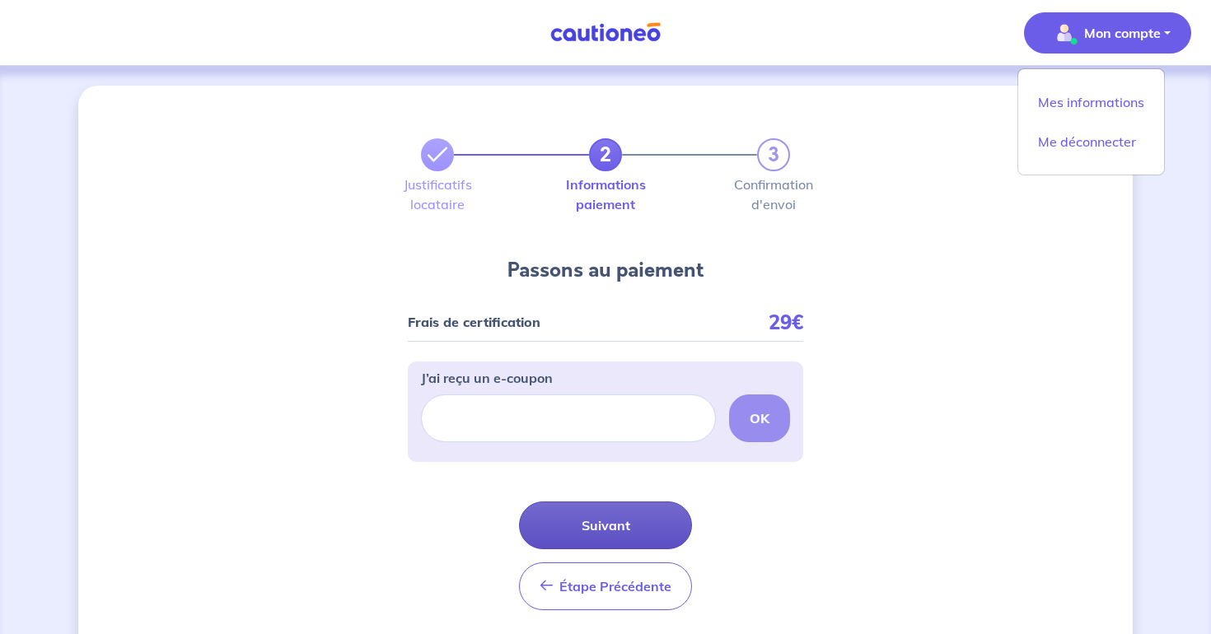
click at [574, 530] on button "Suivant" at bounding box center [605, 526] width 173 height 48
